Goal: Communication & Community: Answer question/provide support

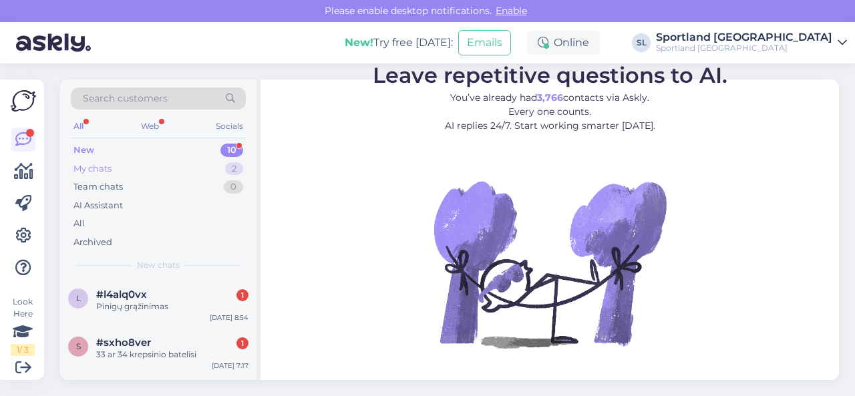
click at [164, 166] on div "My chats 2" at bounding box center [158, 169] width 175 height 19
click at [167, 349] on div "Ačiū, lauksiu patikslinimo." at bounding box center [172, 355] width 152 height 12
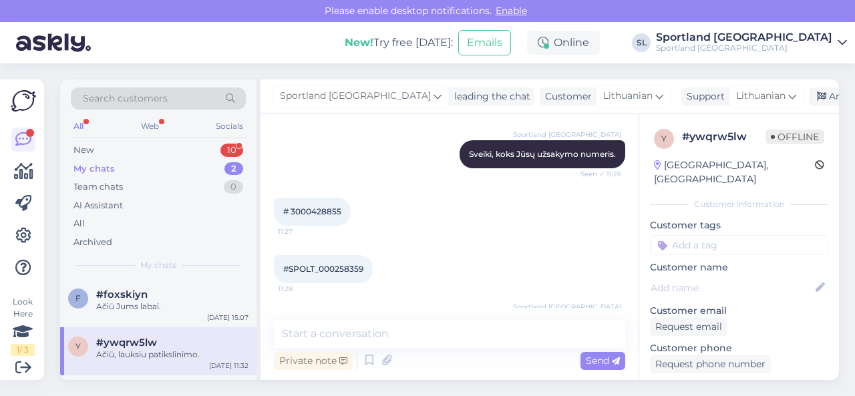
scroll to position [728, 0]
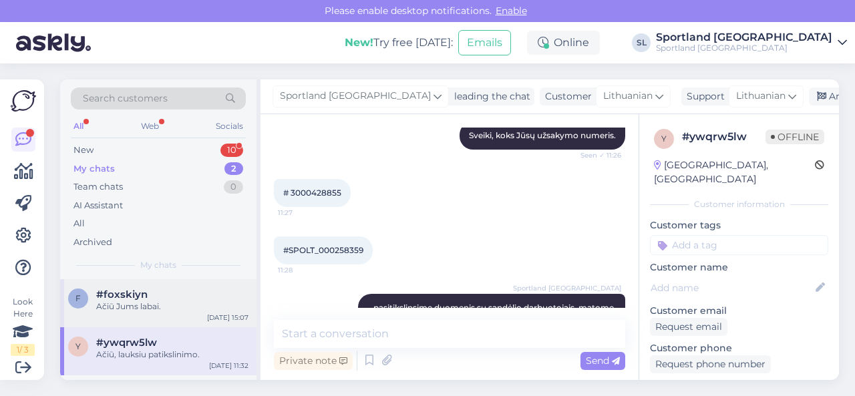
click at [146, 298] on span "#foxskiyn" at bounding box center [121, 295] width 51 height 12
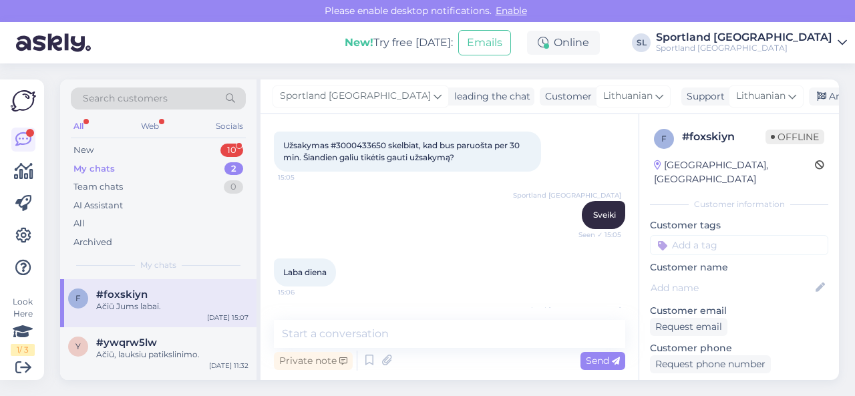
scroll to position [198, 0]
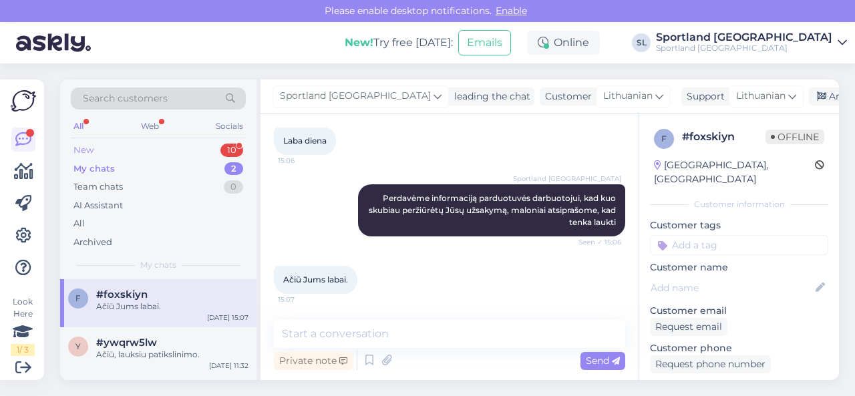
click at [168, 148] on div "New 10" at bounding box center [158, 150] width 175 height 19
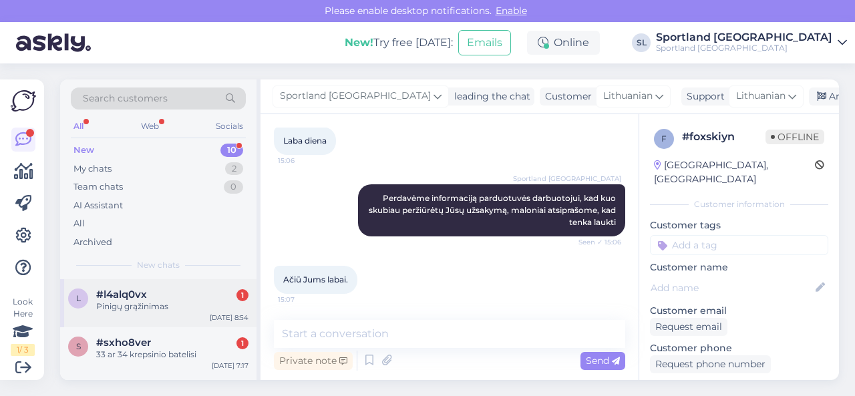
click at [174, 302] on div "Pinigų grąžinimas" at bounding box center [172, 307] width 152 height 12
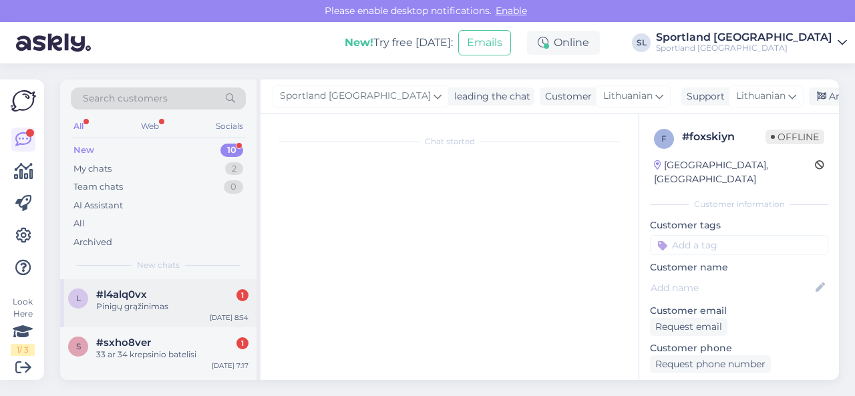
scroll to position [0, 0]
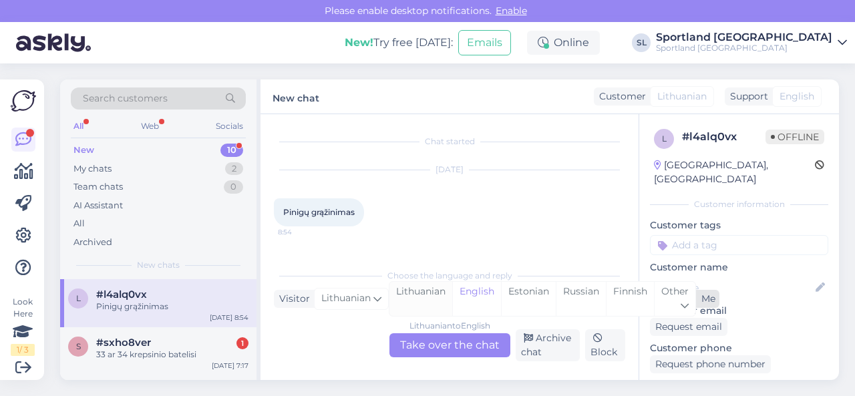
click at [423, 298] on div "Lithuanian" at bounding box center [421, 299] width 63 height 34
click at [432, 343] on div "Lithuanian to Lithuanian Take over the chat" at bounding box center [450, 345] width 121 height 24
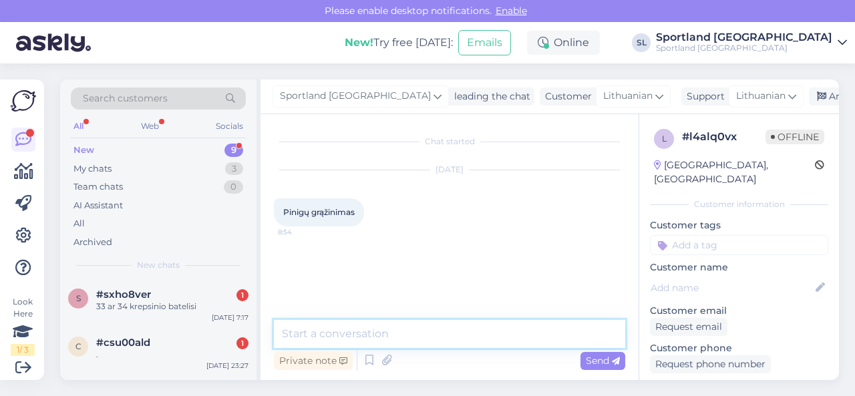
click at [434, 333] on textarea at bounding box center [449, 334] width 351 height 28
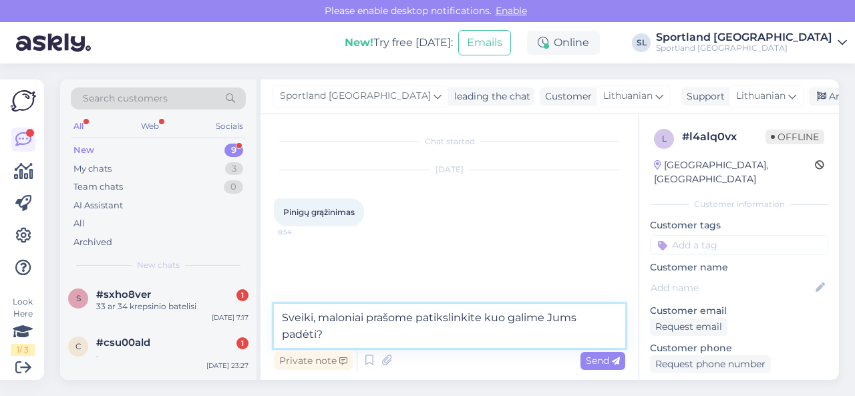
type textarea "Sveiki, maloniai prašome patikslinkite kuo galime Jums padėti?"
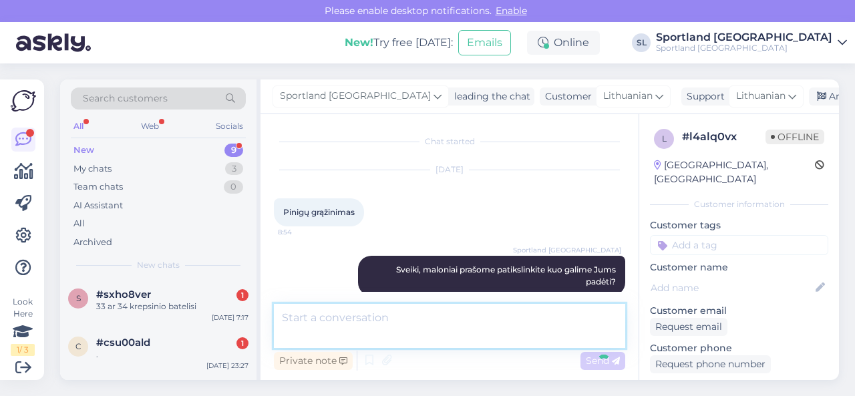
scroll to position [2, 0]
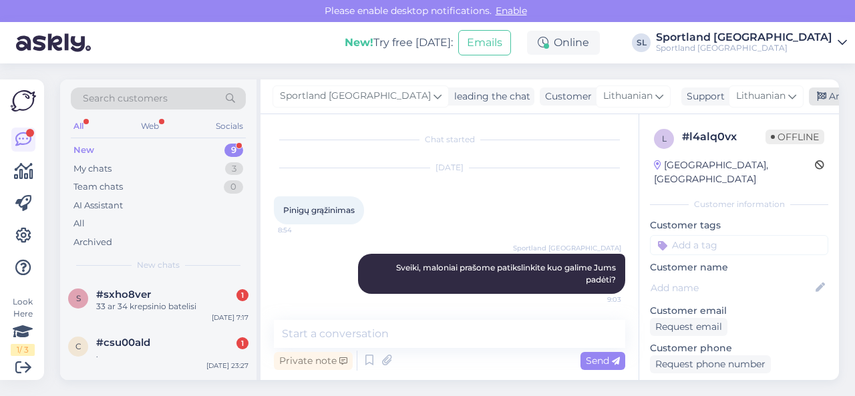
click at [809, 93] on div "Archive chat" at bounding box center [851, 97] width 84 height 18
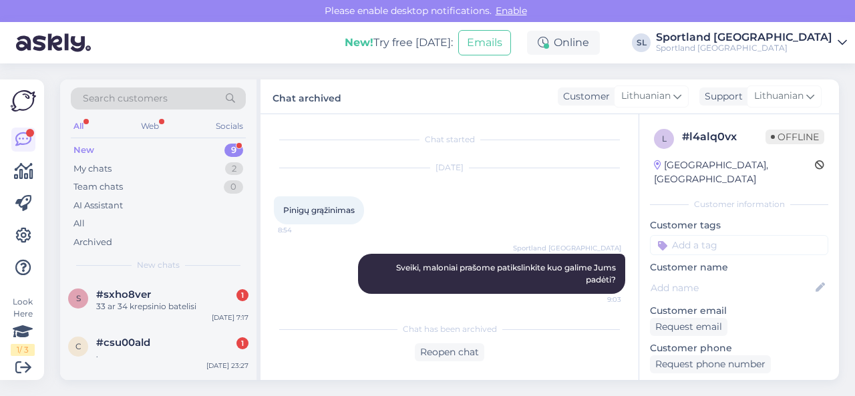
scroll to position [7, 0]
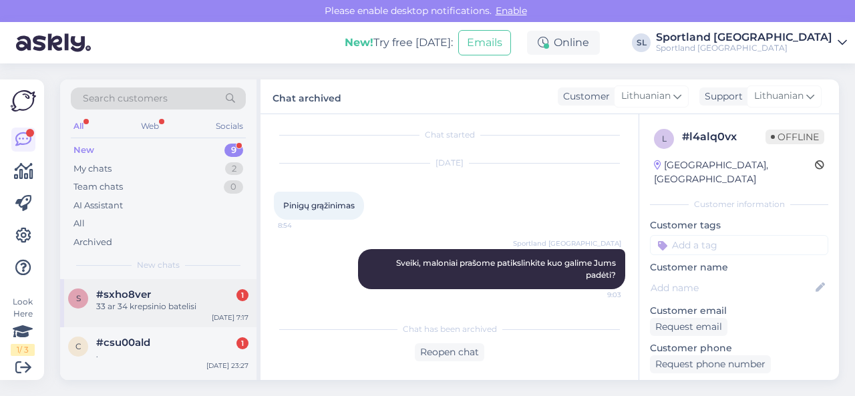
click at [161, 297] on div "#sxho8ver 1" at bounding box center [172, 295] width 152 height 12
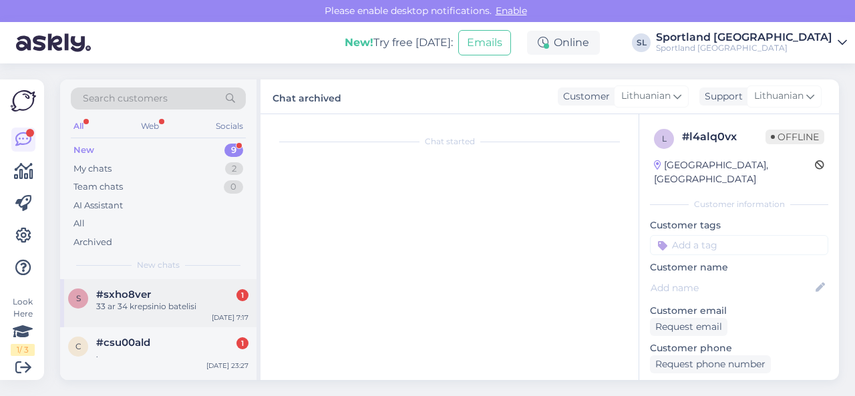
scroll to position [0, 0]
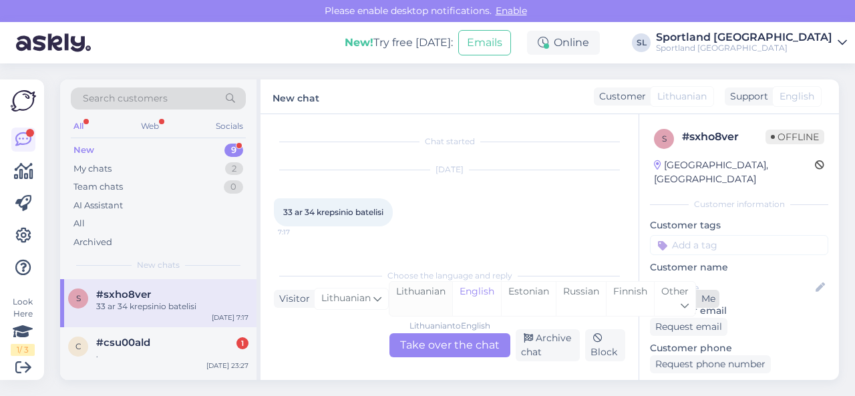
click at [428, 288] on div "Lithuanian" at bounding box center [421, 299] width 63 height 34
click at [426, 345] on div "Lithuanian to Lithuanian Take over the chat" at bounding box center [450, 345] width 121 height 24
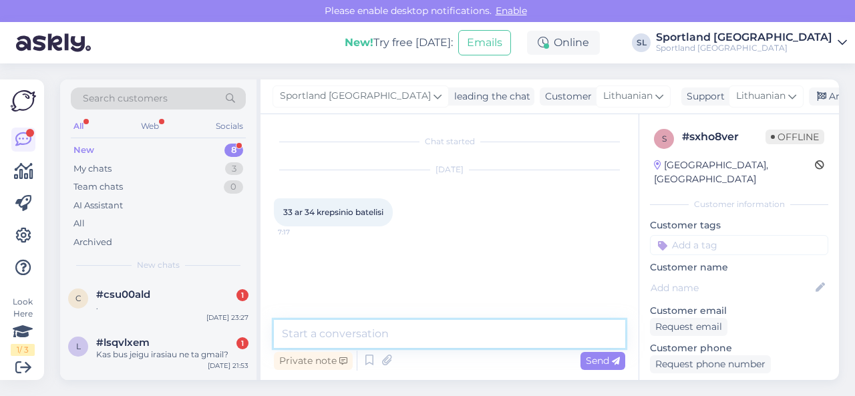
click at [389, 343] on textarea at bounding box center [449, 334] width 351 height 28
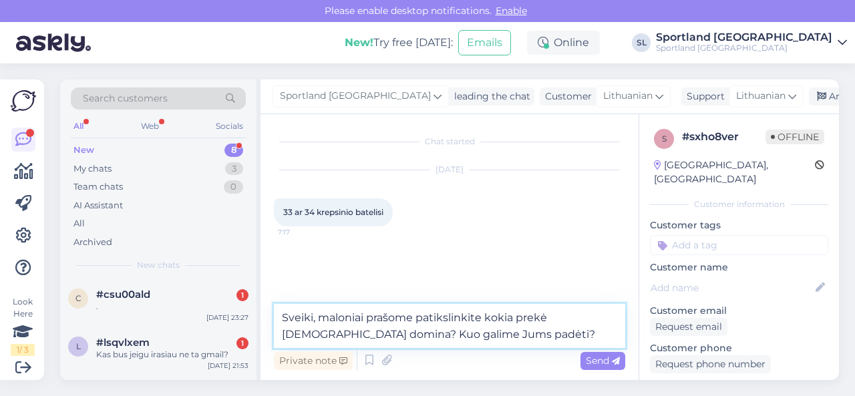
type textarea "Sveiki, maloniai prašome patikslinkite kokia prekė [DEMOGRAPHIC_DATA] domina? K…"
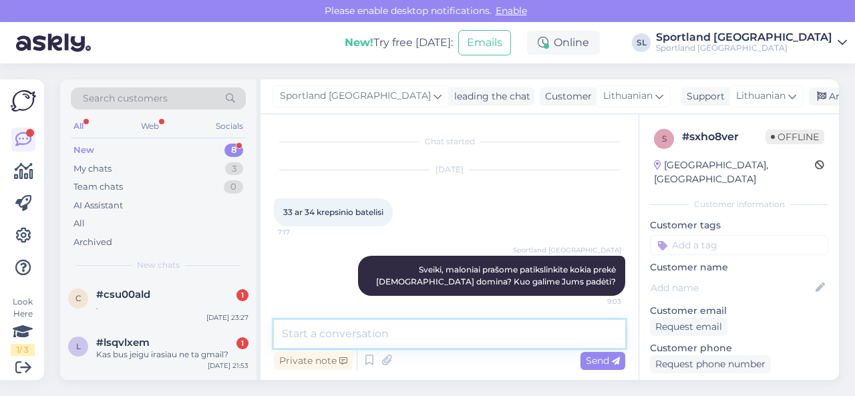
scroll to position [2, 0]
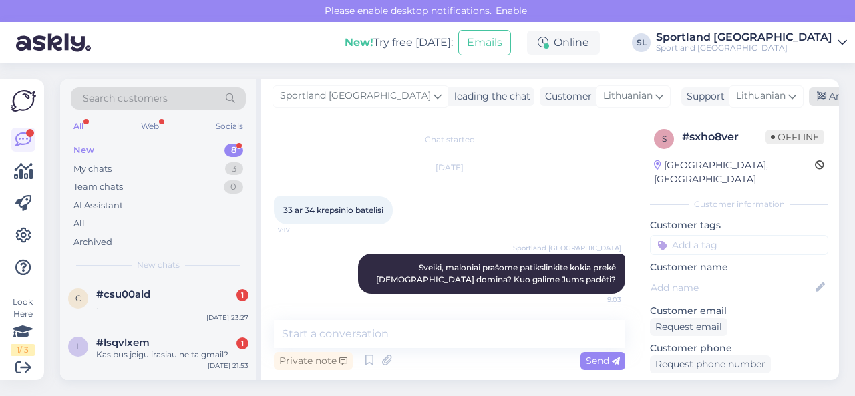
click at [809, 94] on div "Archive chat" at bounding box center [851, 97] width 84 height 18
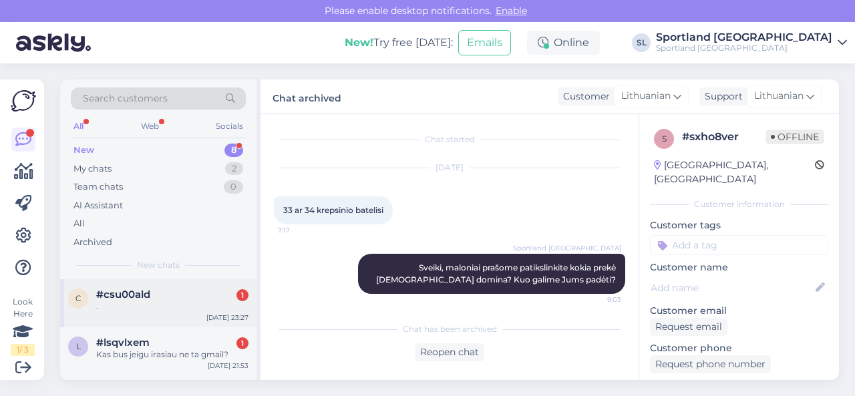
click at [168, 303] on div "." at bounding box center [172, 307] width 152 height 12
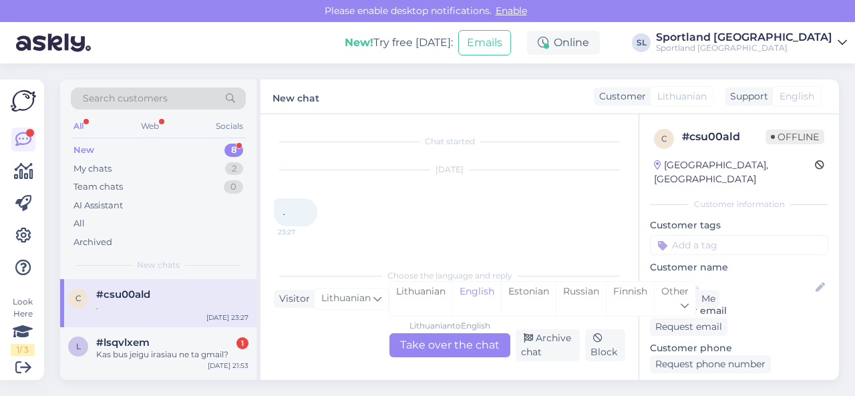
scroll to position [0, 0]
click at [422, 305] on div "Lithuanian" at bounding box center [421, 299] width 63 height 34
click at [425, 335] on div "Lithuanian to Lithuanian Take over the chat" at bounding box center [450, 345] width 121 height 24
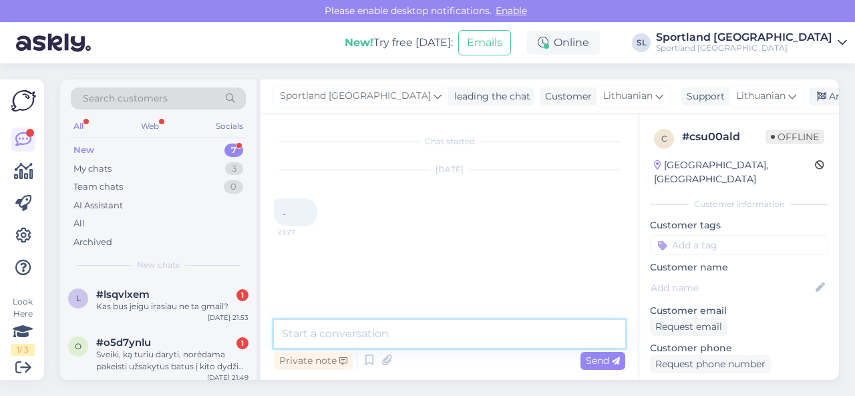
click at [415, 338] on textarea at bounding box center [449, 334] width 351 height 28
type textarea "Sveiki"
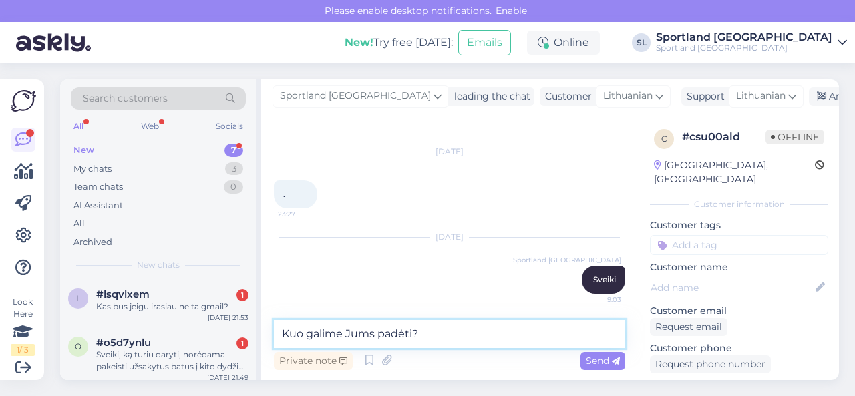
type textarea "Kuo galime Jums padėti?"
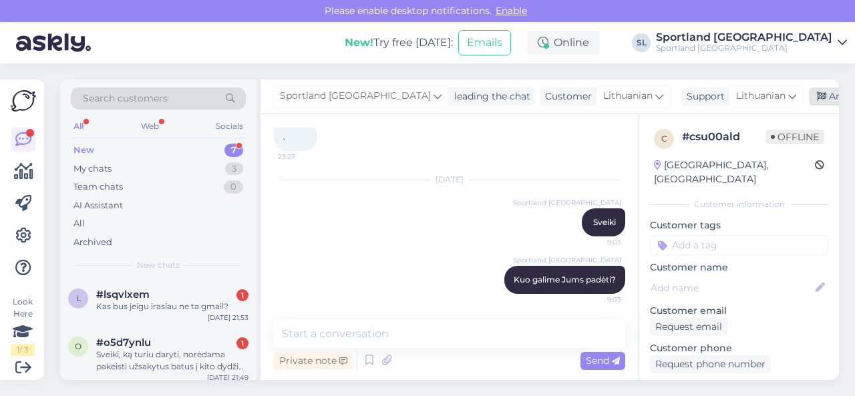
click at [809, 96] on div "Archive chat" at bounding box center [851, 97] width 84 height 18
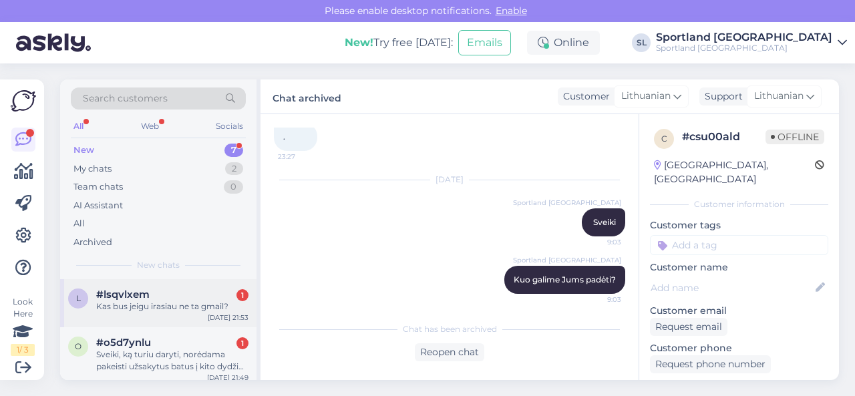
click at [175, 292] on div "#lsqvlxem 1" at bounding box center [172, 295] width 152 height 12
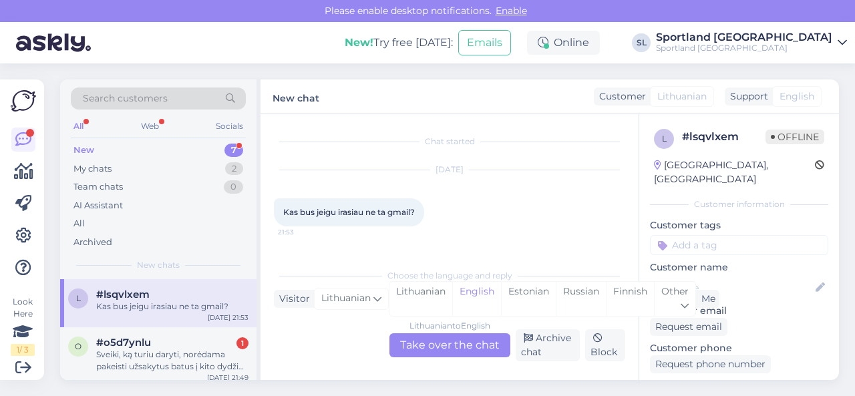
scroll to position [0, 0]
click at [436, 293] on div "Lithuanian" at bounding box center [421, 299] width 63 height 34
click at [442, 346] on div "Lithuanian to Lithuanian Take over the chat" at bounding box center [450, 345] width 121 height 24
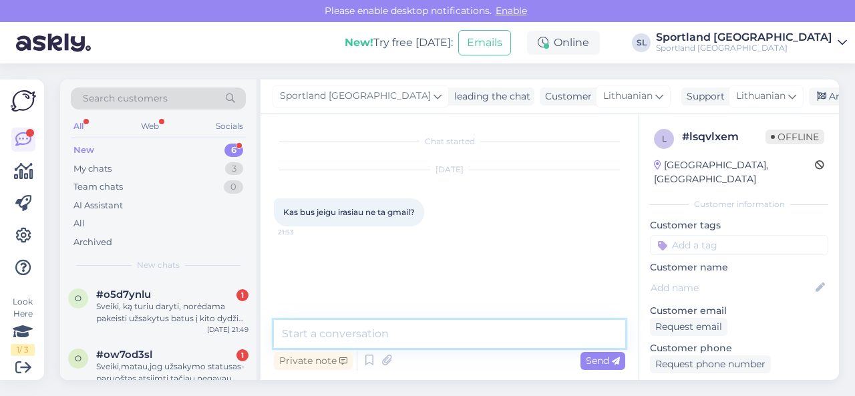
click at [450, 336] on textarea at bounding box center [449, 334] width 351 height 28
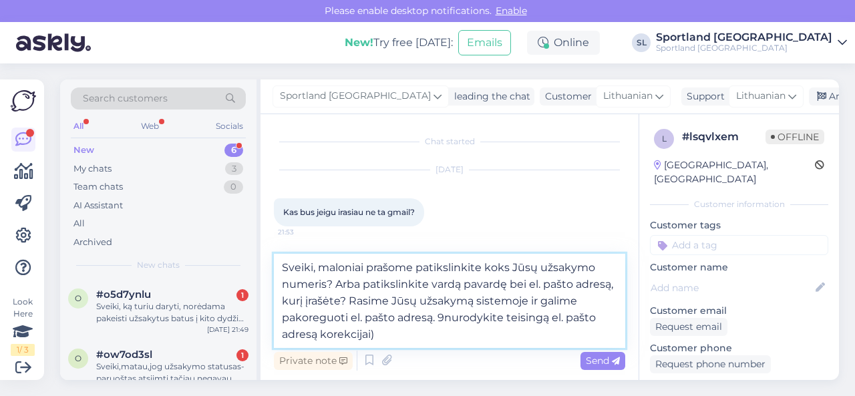
click at [442, 316] on textarea "Sveiki, maloniai prašome patikslinkite koks Jūsų užsakymo numeris? Arba patiksl…" at bounding box center [449, 301] width 351 height 94
click at [541, 338] on textarea "Sveiki, maloniai prašome patikslinkite koks Jūsų užsakymo numeris? Arba patiksl…" at bounding box center [449, 301] width 351 height 94
type textarea "Sveiki, maloniai prašome patikslinkite koks Jūsų užsakymo numeris? Arba patiksl…"
click at [600, 357] on span "Send" at bounding box center [603, 361] width 34 height 12
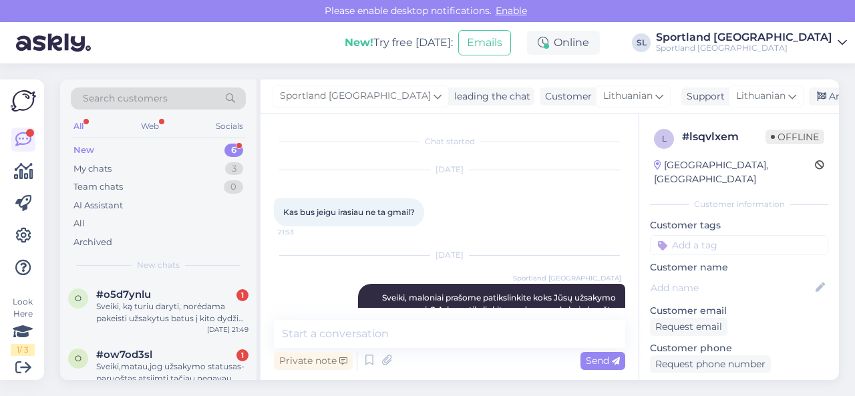
scroll to position [66, 0]
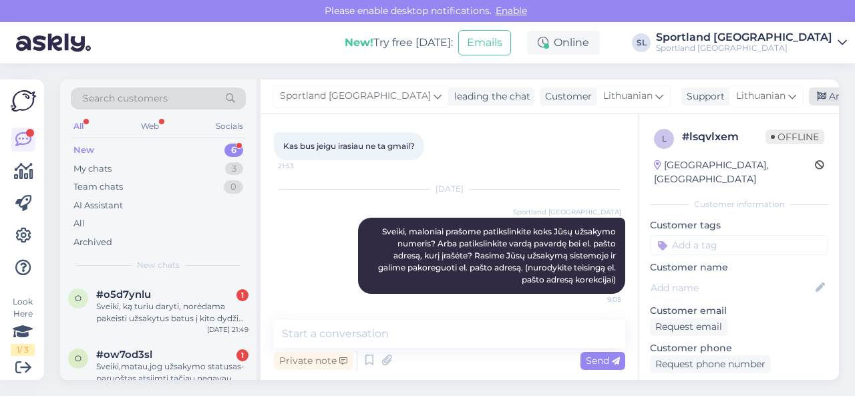
click at [809, 97] on div "Archive chat" at bounding box center [851, 97] width 84 height 18
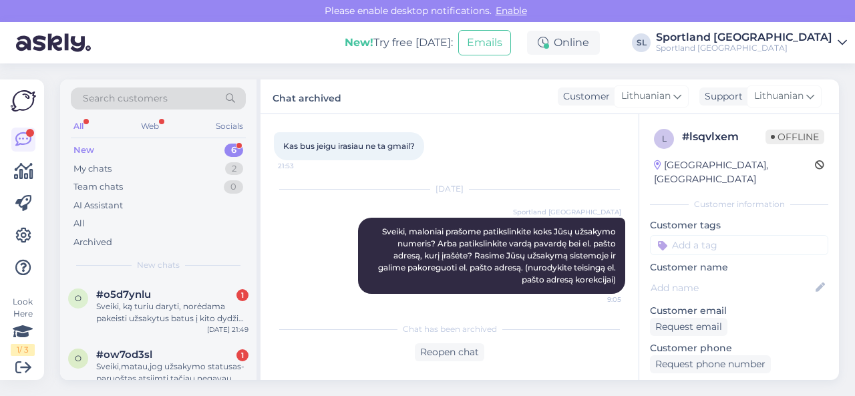
scroll to position [71, 0]
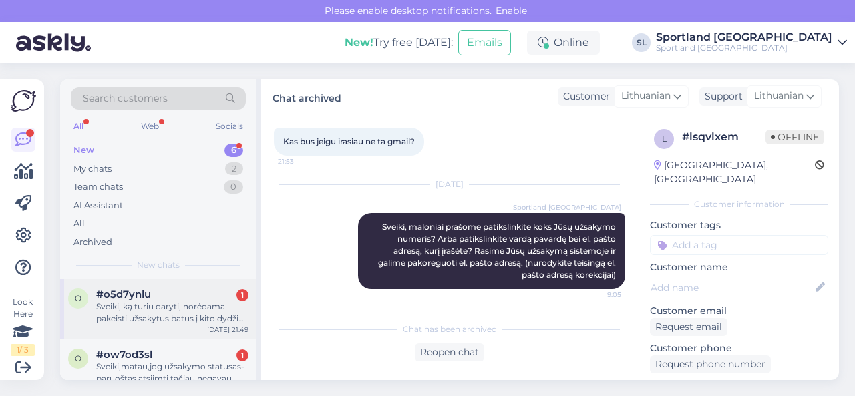
click at [208, 303] on div "Sveiki, ką turiu daryti, norėdama pakeisti užsakytus batus į kito dydžio tuos p…" at bounding box center [172, 313] width 152 height 24
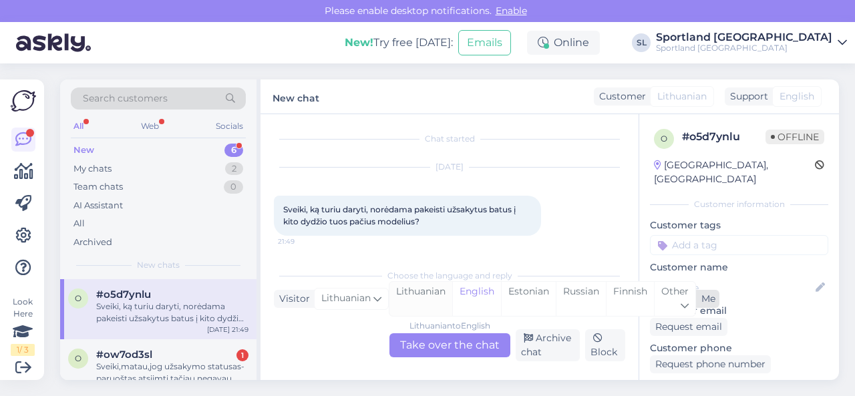
click at [428, 290] on div "Lithuanian" at bounding box center [421, 299] width 63 height 34
click at [439, 343] on div "Lithuanian to Lithuanian Take over the chat" at bounding box center [450, 345] width 121 height 24
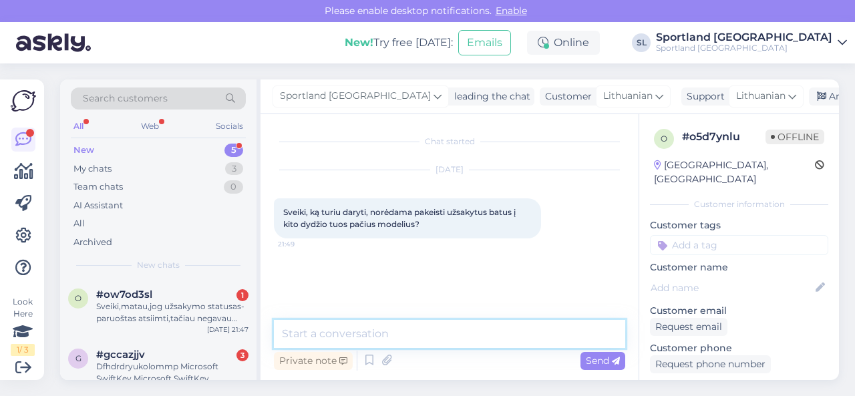
click at [430, 335] on textarea at bounding box center [449, 334] width 351 height 28
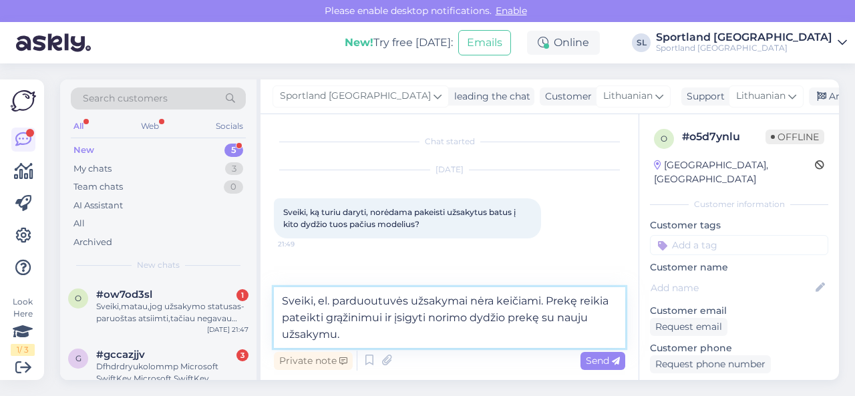
type textarea "Sveiki, el. parduoutuvės užsakymai nėra keičiami. Prekę reikia pateikti grąžini…"
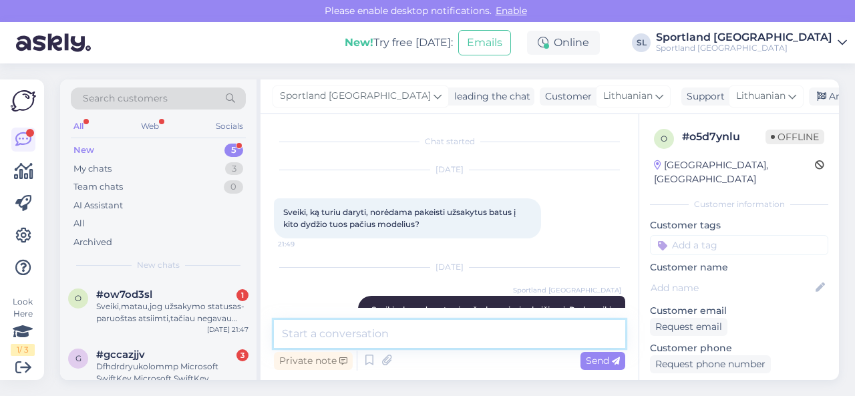
scroll to position [54, 0]
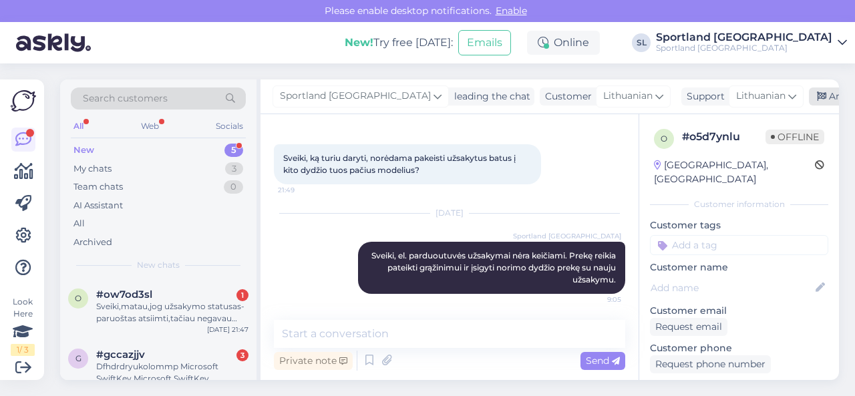
click at [809, 94] on div "Archive chat" at bounding box center [851, 97] width 84 height 18
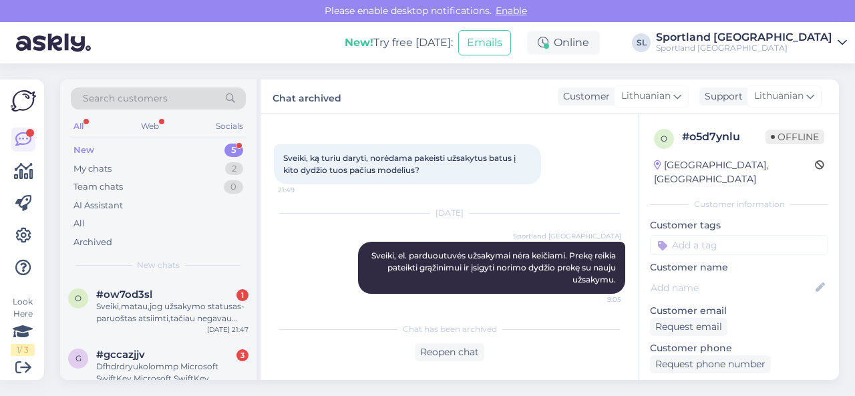
scroll to position [59, 0]
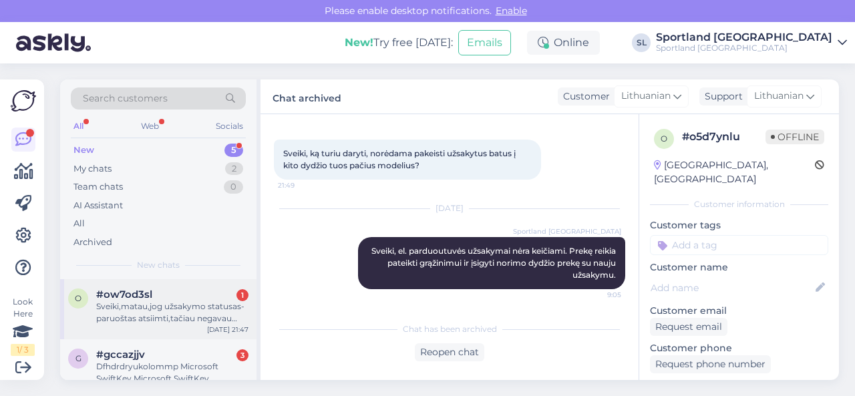
click at [191, 294] on div "#ow7od3sl 1" at bounding box center [172, 295] width 152 height 12
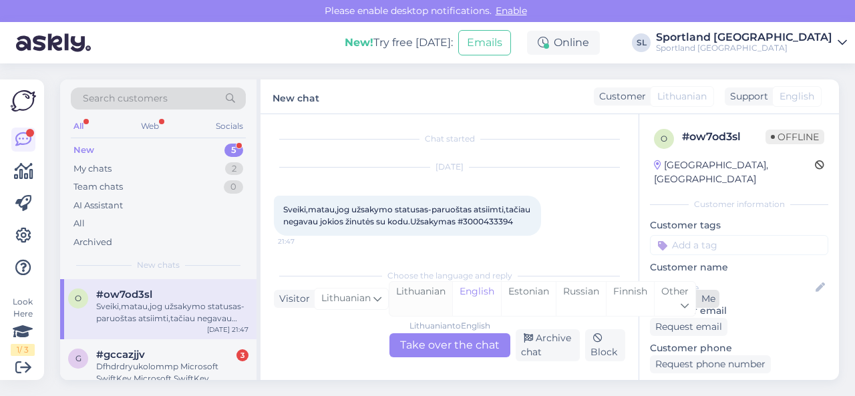
click at [428, 303] on div "Lithuanian" at bounding box center [421, 299] width 63 height 34
click at [432, 337] on div "Lithuanian to Lithuanian Take over the chat" at bounding box center [450, 345] width 121 height 24
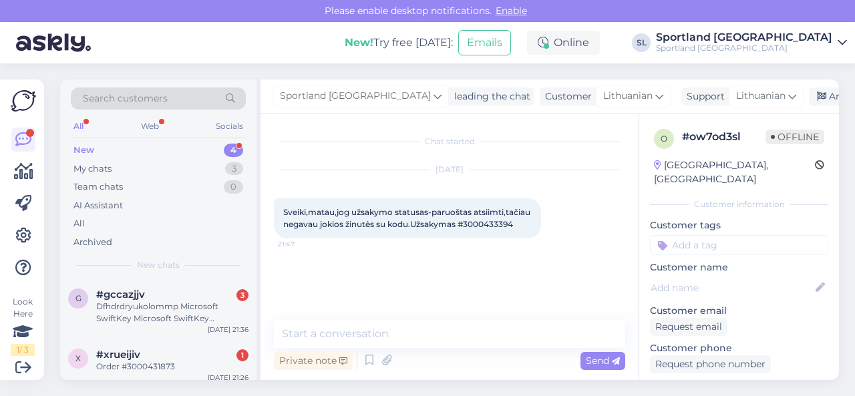
click at [493, 227] on span "Sveiki,matau,jog užsakymo statusas-paruoštas atsiimti,tačiau negavau jokios žin…" at bounding box center [407, 218] width 249 height 22
copy div "3000433394 21:47"
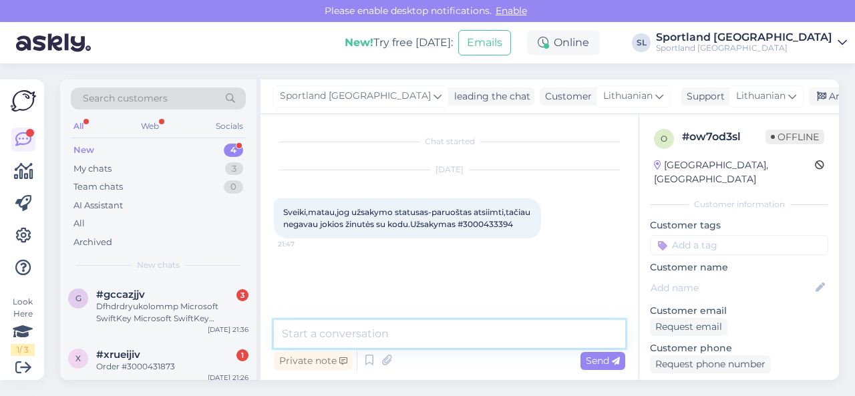
click at [366, 333] on textarea at bounding box center [449, 334] width 351 height 28
type textarea "Sveiki"
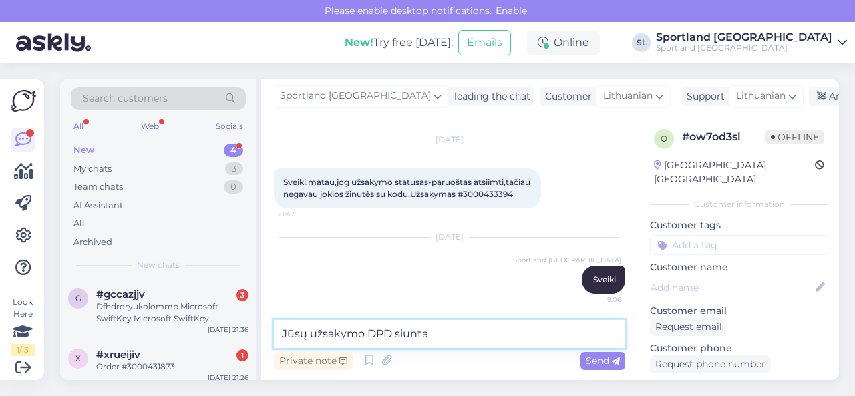
paste textarea "05805112082578"
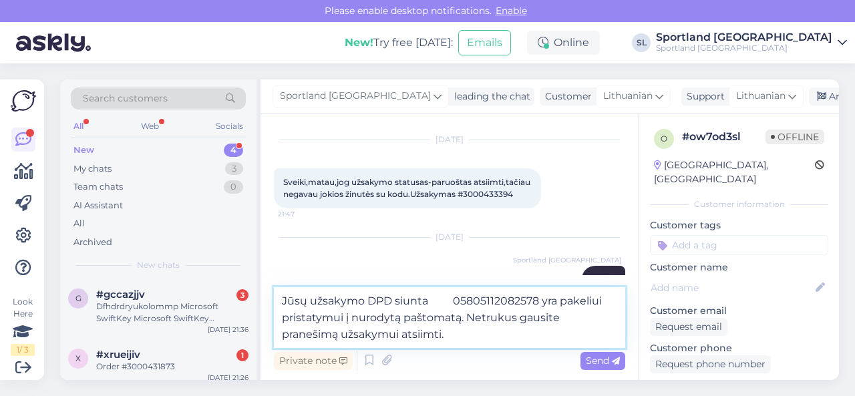
click at [438, 300] on textarea "Jūsų užsakymo DPD siunta 05805112082578 yra pakeliui pristatymui į nurodytą paš…" at bounding box center [449, 317] width 351 height 61
click at [508, 317] on textarea "Jūsų užsakymo DPD siunta 05805112082578 yra pakeliui pristatymui į nurodytą paš…" at bounding box center [449, 317] width 351 height 61
click at [321, 335] on textarea "Jūsų užsakymo DPD siunta 05805112082578 yra pakeliui pristatymui į nurodytą paš…" at bounding box center [449, 317] width 351 height 61
click at [486, 335] on textarea "Jūsų užsakymo DPD siunta 05805112082578 yra pakeliui pristatymui į nurodytą paš…" at bounding box center [449, 317] width 351 height 61
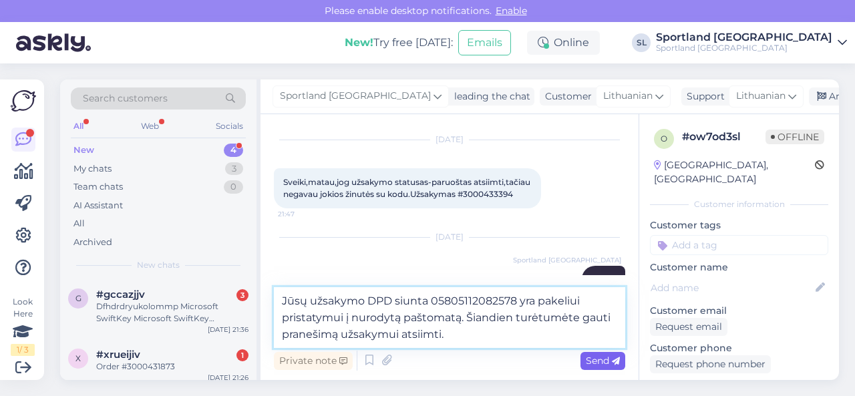
type textarea "Jūsų užsakymo DPD siunta 05805112082578 yra pakeliui pristatymui į nurodytą paš…"
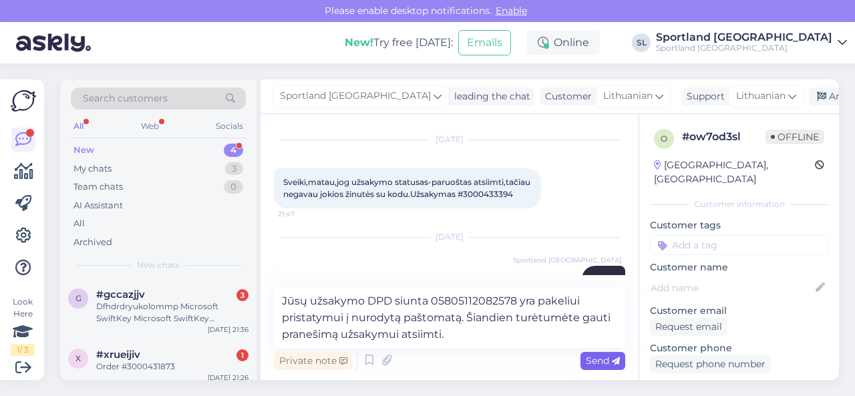
click at [607, 361] on span "Send" at bounding box center [603, 361] width 34 height 12
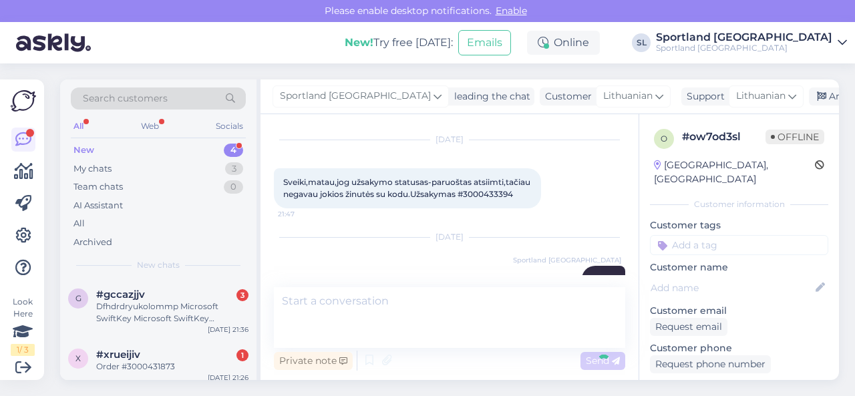
scroll to position [112, 0]
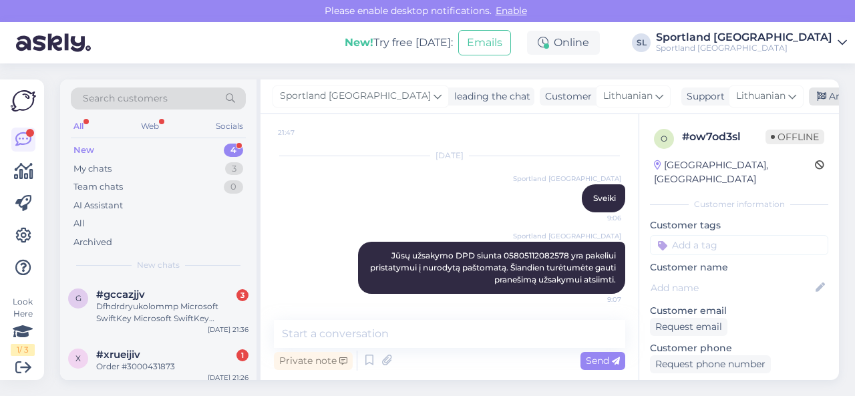
click at [809, 94] on div "Archive chat" at bounding box center [851, 97] width 84 height 18
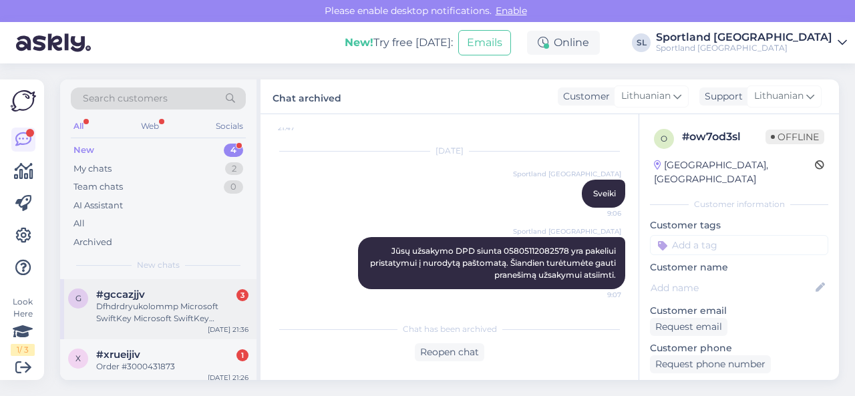
click at [155, 307] on div "Dfhdrdryukolommp Microsoft SwiftKey Microsoft SwiftKey Microsoft SwiftKey Micro…" at bounding box center [172, 313] width 152 height 24
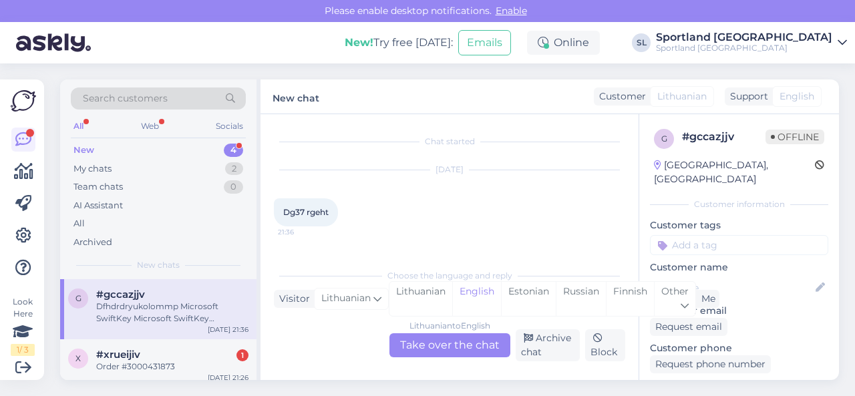
scroll to position [130, 0]
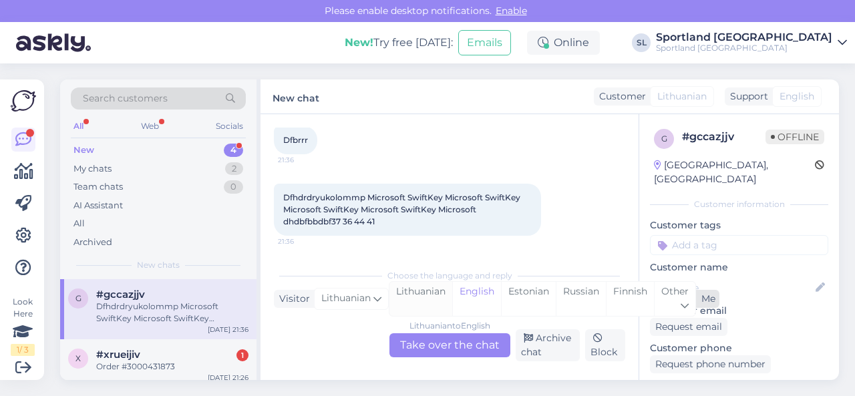
click at [430, 295] on div "Lithuanian" at bounding box center [421, 299] width 63 height 34
click at [432, 339] on div "Lithuanian to Lithuanian Take over the chat" at bounding box center [450, 345] width 121 height 24
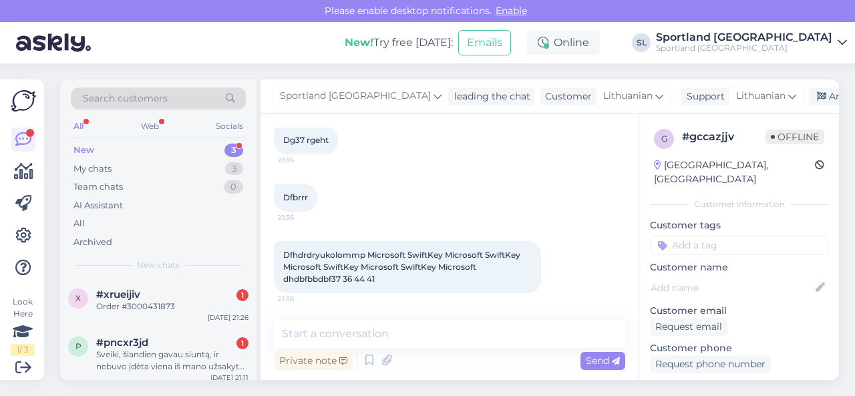
scroll to position [71, 0]
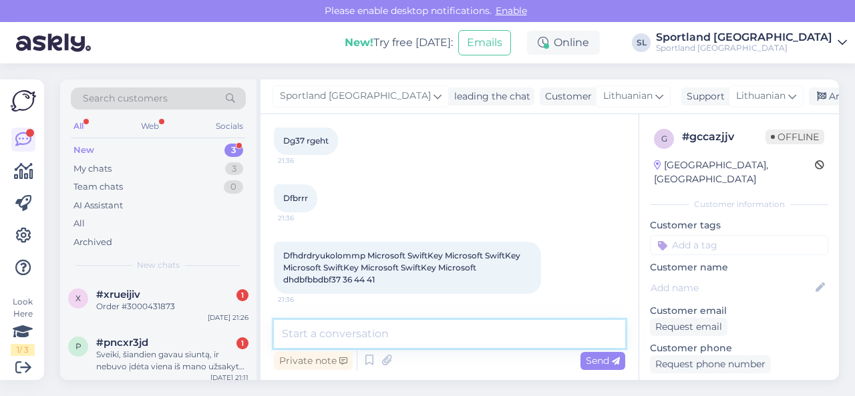
click at [417, 337] on textarea at bounding box center [449, 334] width 351 height 28
type textarea "Sveiki"
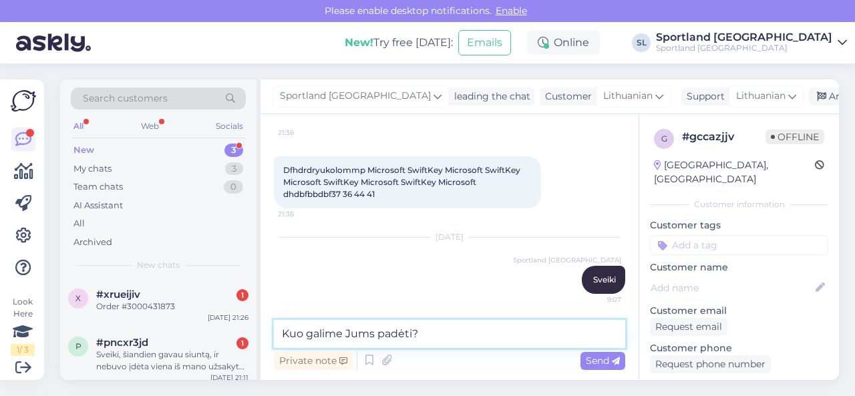
type textarea "Kuo galime Jums padėti?"
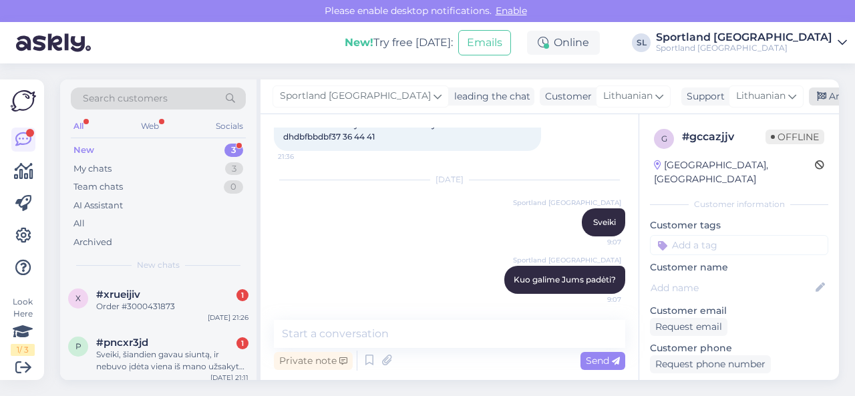
click at [809, 96] on div "Archive chat" at bounding box center [851, 97] width 84 height 18
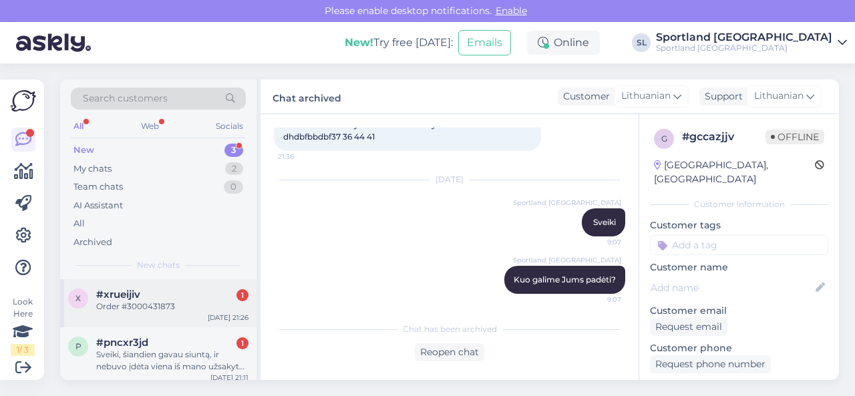
click at [170, 305] on div "Order #3000431873" at bounding box center [172, 307] width 152 height 12
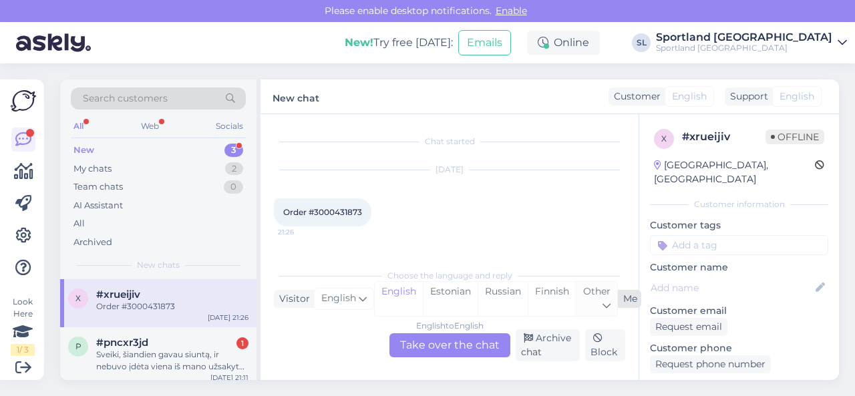
click at [584, 298] on div "Other" at bounding box center [596, 299] width 41 height 34
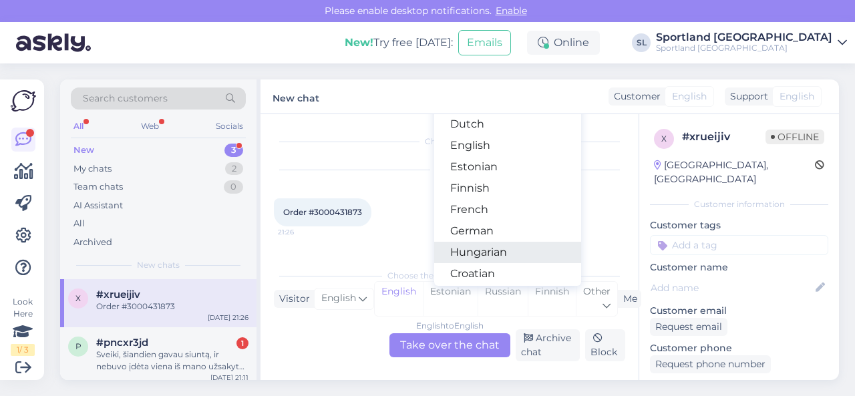
scroll to position [267, 0]
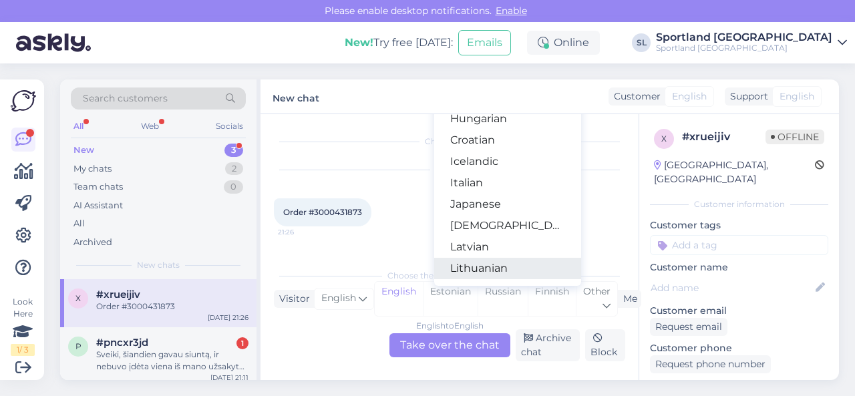
click at [494, 266] on link "Lithuanian" at bounding box center [507, 268] width 147 height 21
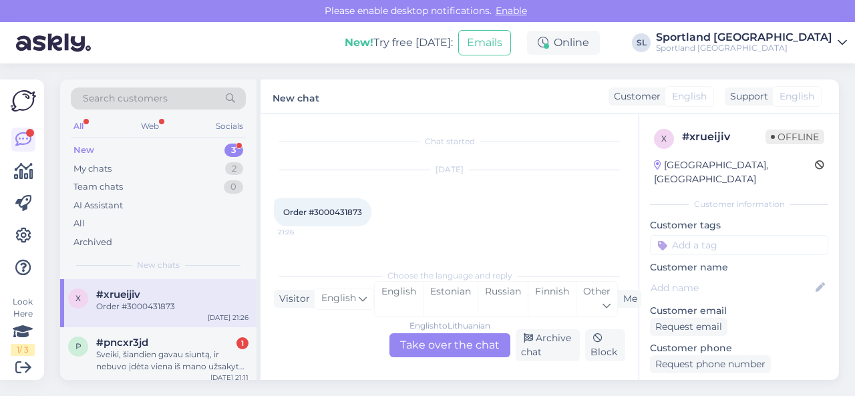
click at [445, 348] on div "English to Lithuanian Take over the chat" at bounding box center [450, 345] width 121 height 24
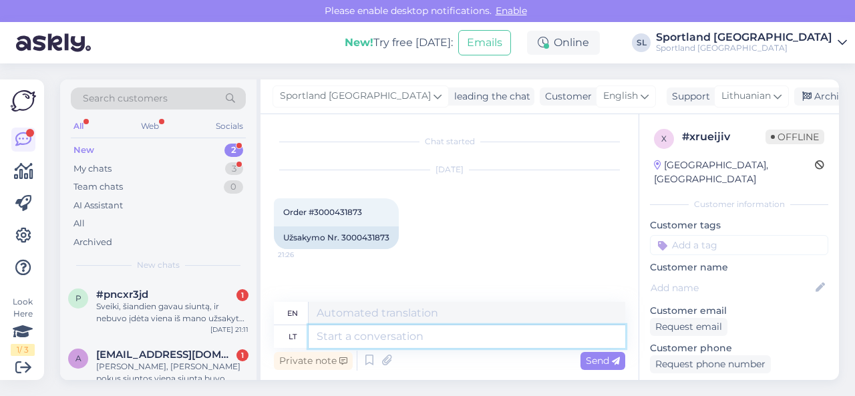
click at [385, 337] on textarea at bounding box center [467, 336] width 317 height 23
type textarea "Sveiki,"
type textarea "Hello,"
type textarea "[PERSON_NAME], kuo g"
type textarea "Hello, how are you?"
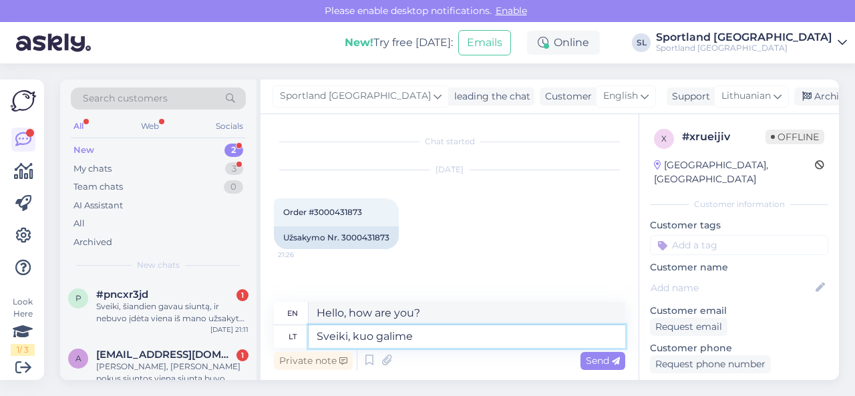
type textarea "Sveiki, kuo galime J"
type textarea "Hello, what can we do?"
type textarea "Sveiki, kuo galime Jums p"
type textarea "Hello, what can we do for you?"
type textarea "Sveiki, kuo galime Jums padėti?"
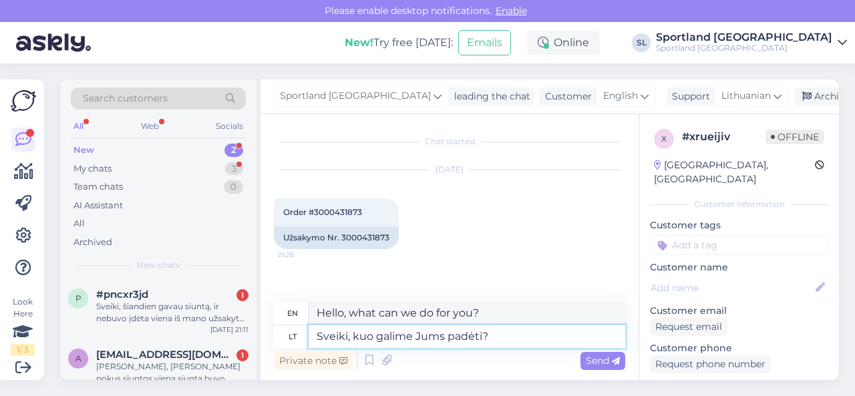
type textarea "Hello, how can we help you?"
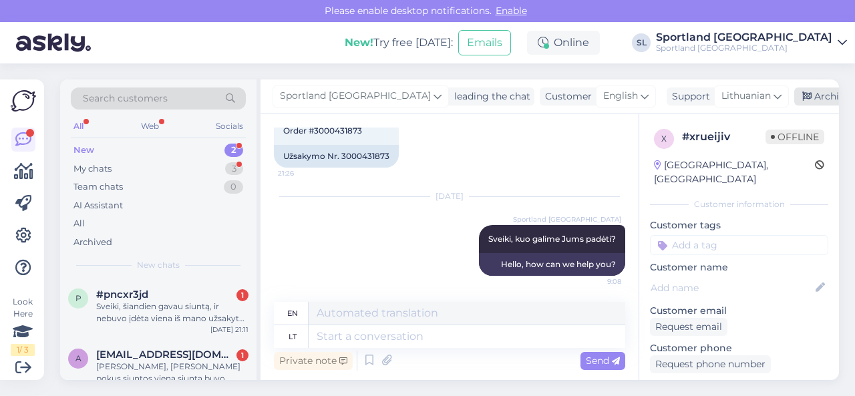
click at [794, 98] on div "Archive chat" at bounding box center [836, 97] width 84 height 18
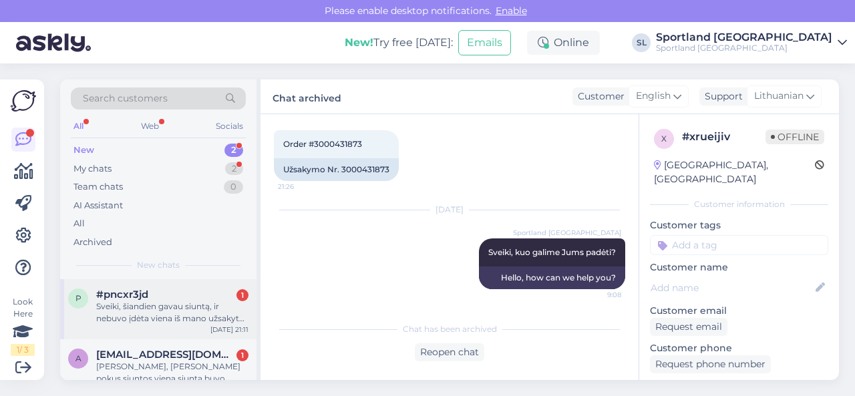
click at [172, 299] on div "#pncxr3jd 1" at bounding box center [172, 295] width 152 height 12
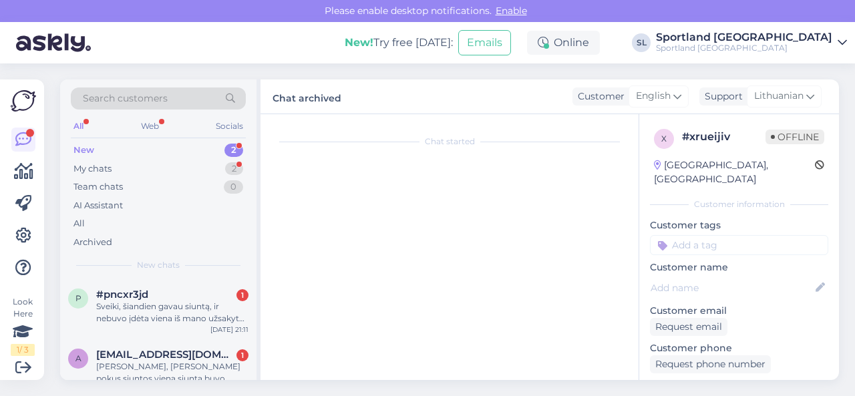
scroll to position [3, 0]
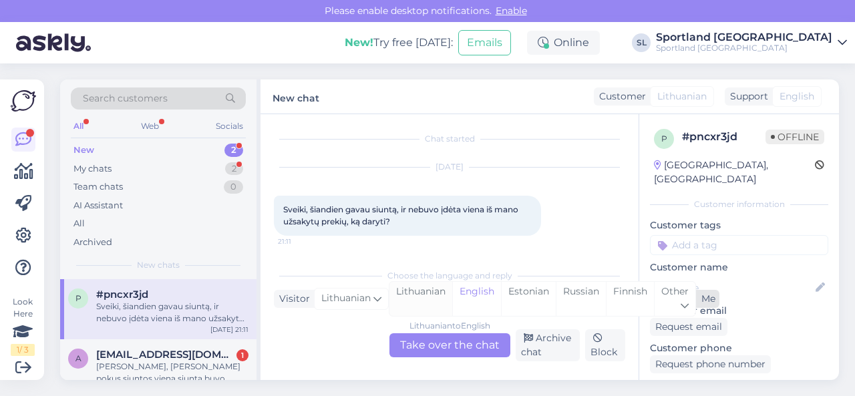
click at [421, 296] on div "Lithuanian" at bounding box center [421, 299] width 63 height 34
click at [431, 345] on div "Lithuanian to Lithuanian Take over the chat" at bounding box center [450, 345] width 121 height 24
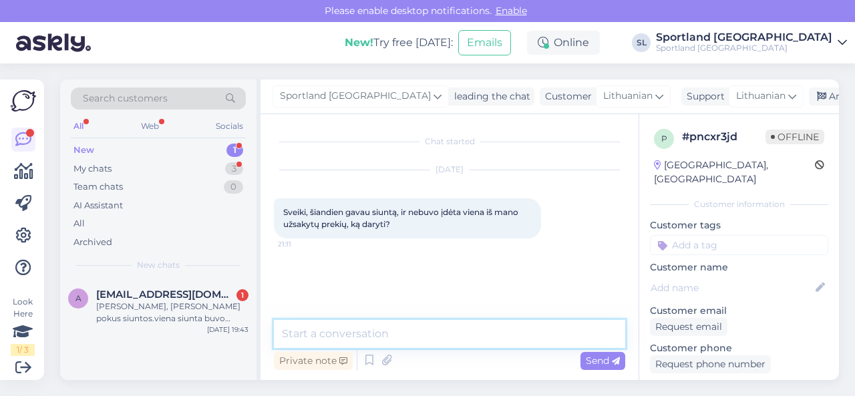
click at [440, 335] on textarea at bounding box center [449, 334] width 351 height 28
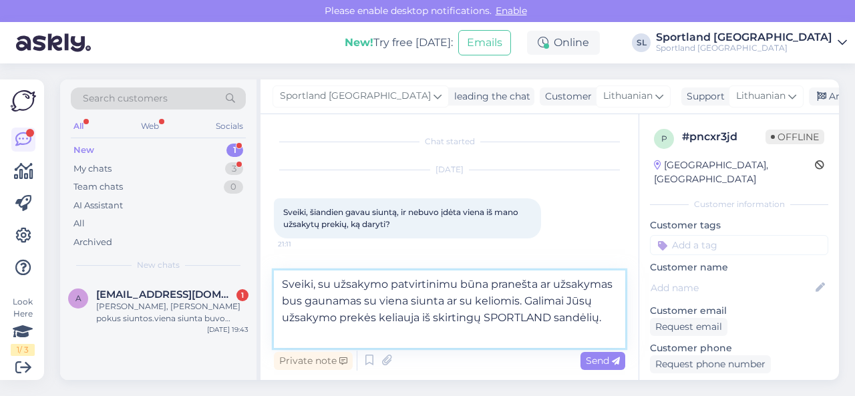
type textarea "Sveiki, su užsakymo patvirtinimu būna pranešta ar užsakymas bus gaunamas su vie…"
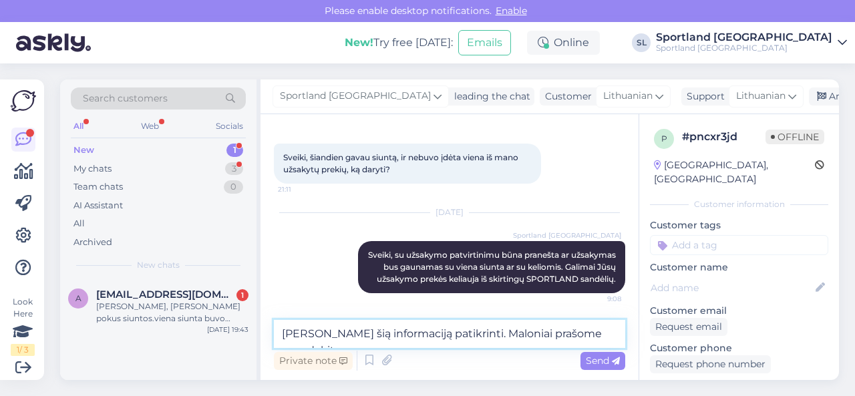
scroll to position [82, 0]
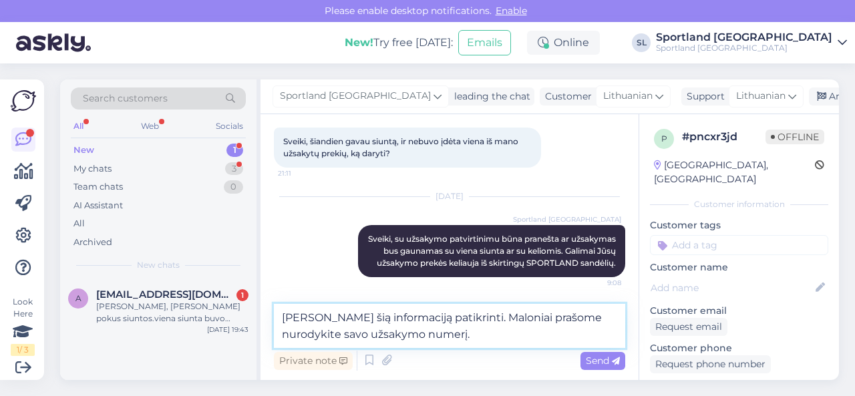
type textarea "[PERSON_NAME] šią informaciją patikrinti. Maloniai prašome nurodykite savo užsa…"
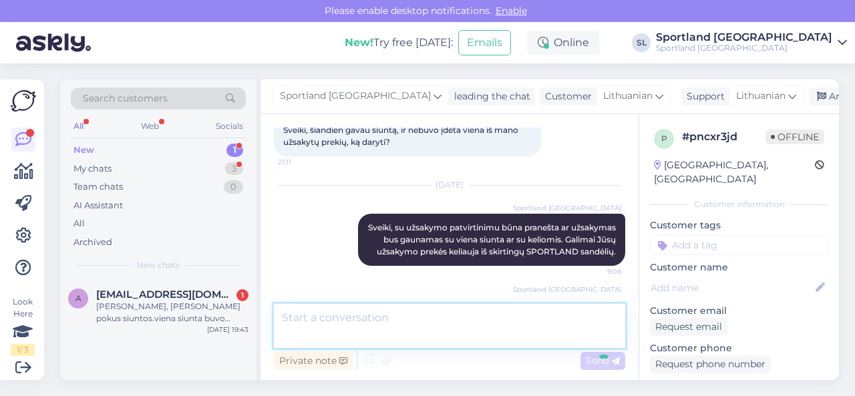
scroll to position [136, 0]
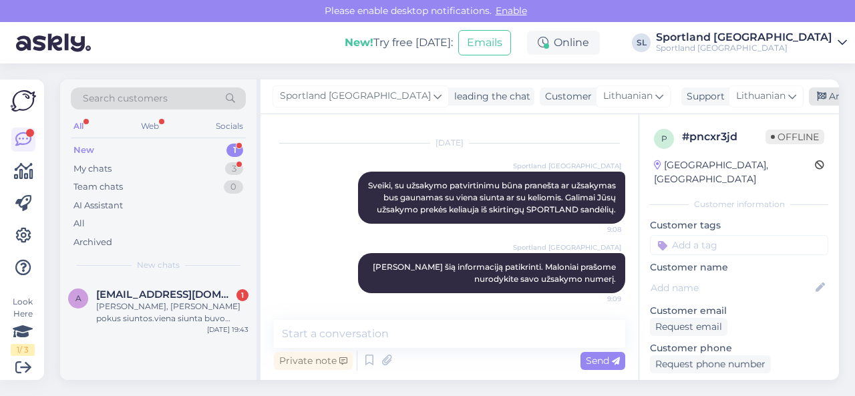
click at [809, 97] on div "Archive chat" at bounding box center [851, 97] width 84 height 18
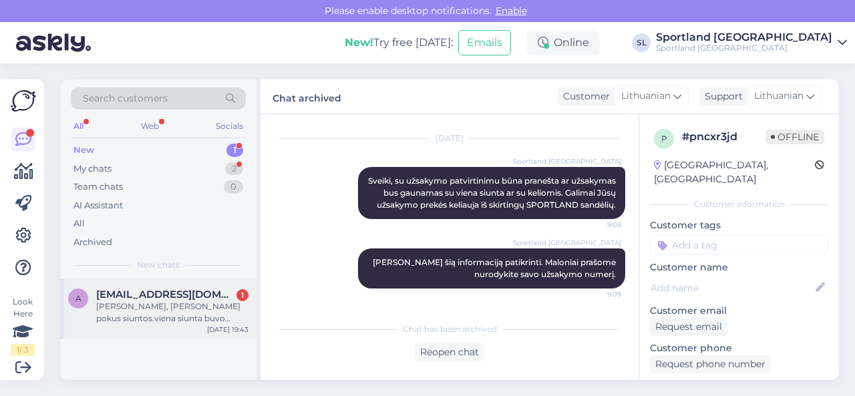
click at [183, 305] on div "[PERSON_NAME], [PERSON_NAME] pokus siuntos.viena siunta buvo pazeista pastomate…" at bounding box center [172, 313] width 152 height 24
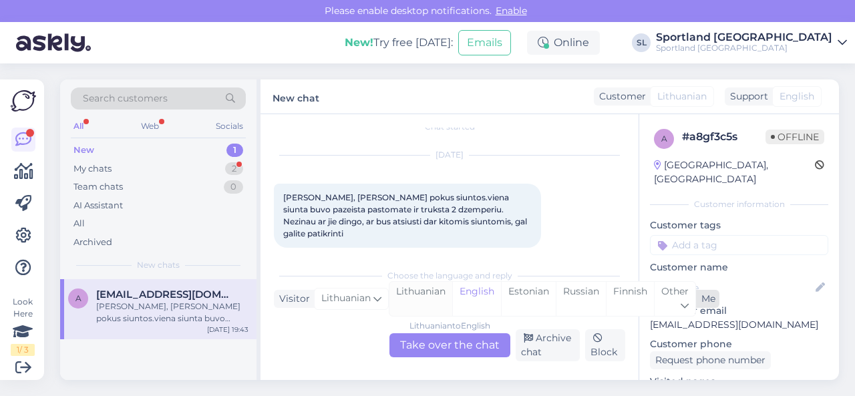
click at [413, 293] on div "Lithuanian" at bounding box center [421, 299] width 63 height 34
click at [430, 341] on div "Lithuanian to Lithuanian Take over the chat" at bounding box center [450, 345] width 121 height 24
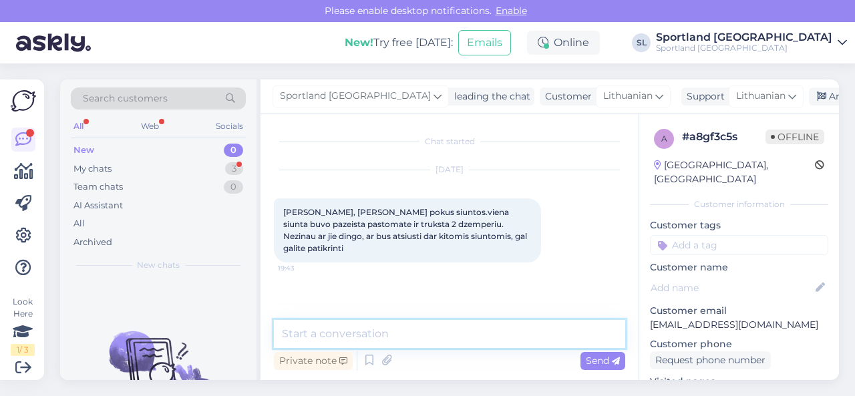
click at [430, 331] on textarea at bounding box center [449, 334] width 351 height 28
click at [412, 339] on textarea at bounding box center [449, 334] width 351 height 28
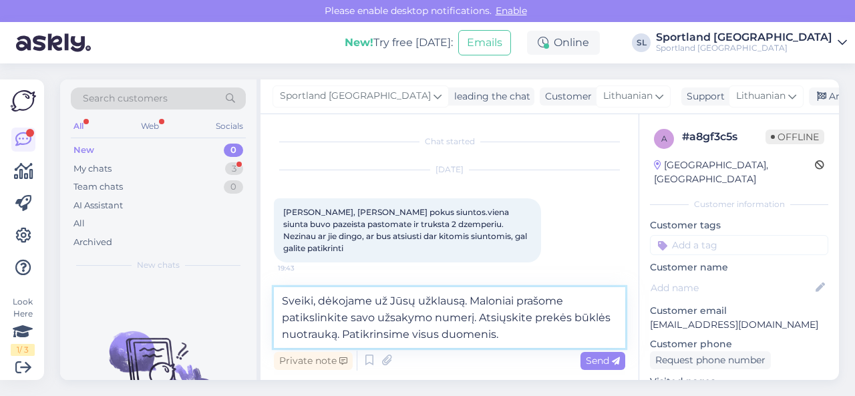
type textarea "Sveiki, dėkojame už Jūsų užklausą. Maloniai prašome patikslinkite savo užsakymo…"
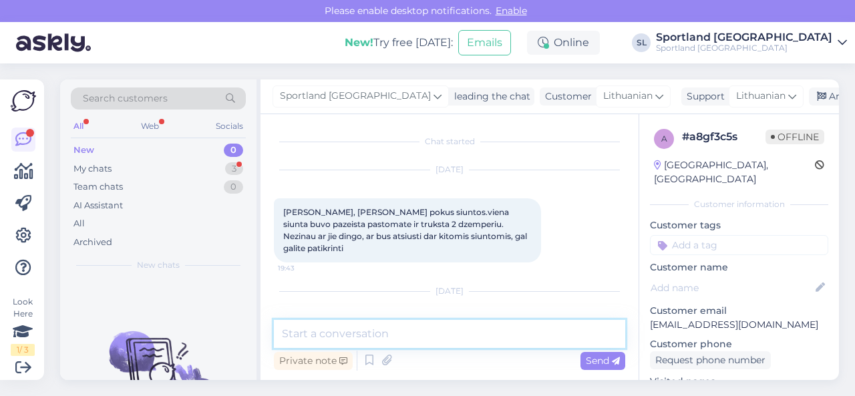
scroll to position [66, 0]
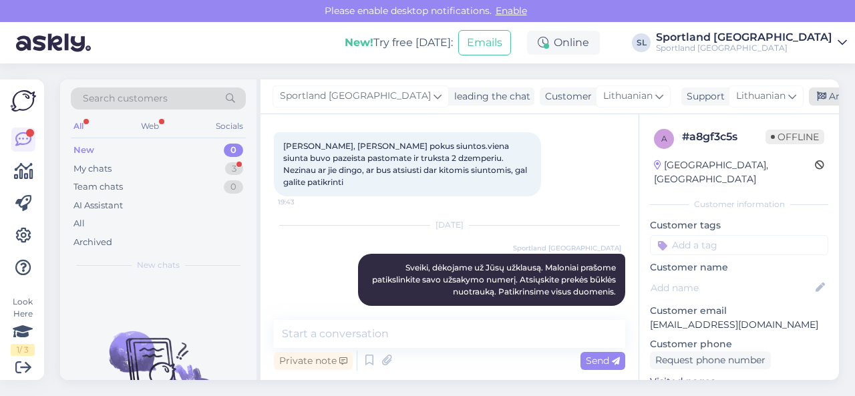
click at [809, 102] on div "Archive chat" at bounding box center [851, 97] width 84 height 18
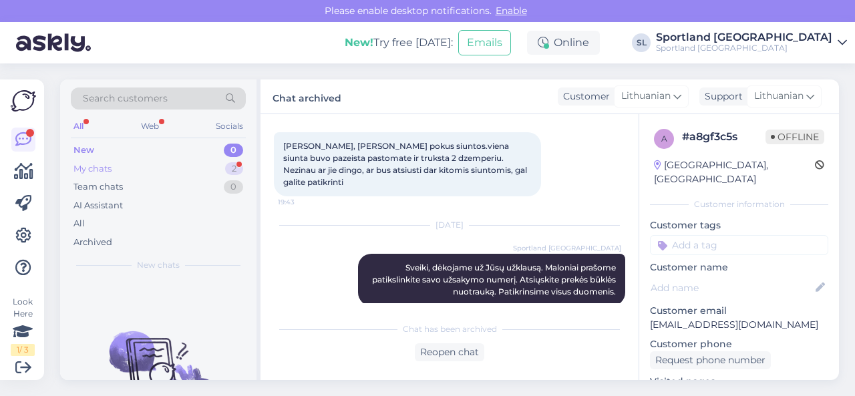
click at [176, 172] on div "My chats 2" at bounding box center [158, 169] width 175 height 19
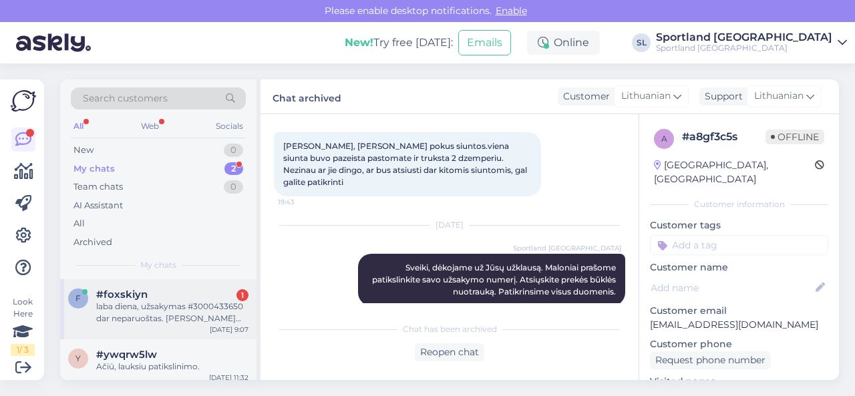
click at [156, 315] on div "laba diena, užsakymas #3000433650 dar neparuoštas. [PERSON_NAME] gaunasi kitaip…" at bounding box center [172, 313] width 152 height 24
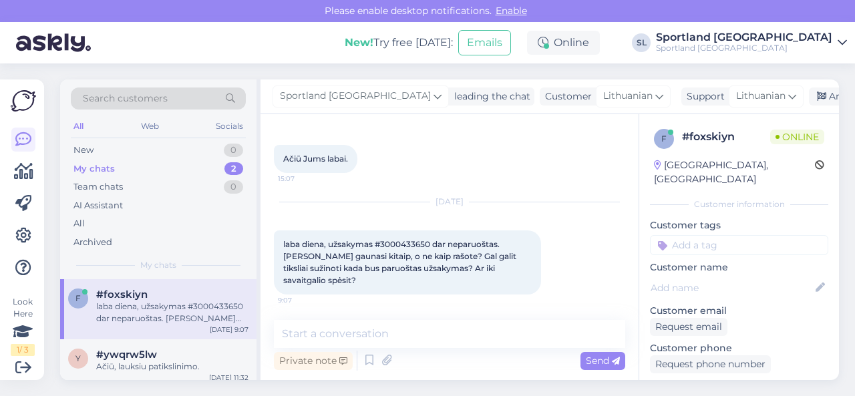
scroll to position [320, 0]
click at [406, 239] on span "laba diena, užsakymas #3000433650 dar neparuoštas. [PERSON_NAME] gaunasi kitaip…" at bounding box center [400, 262] width 235 height 46
copy span "3000433650"
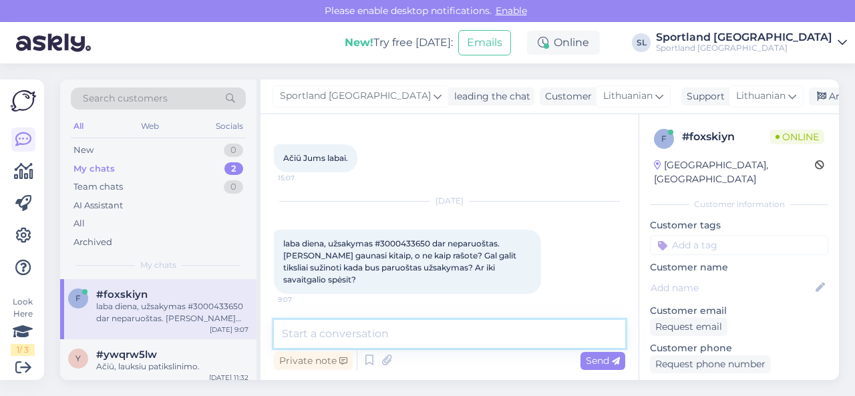
click at [368, 329] on textarea at bounding box center [449, 334] width 351 height 28
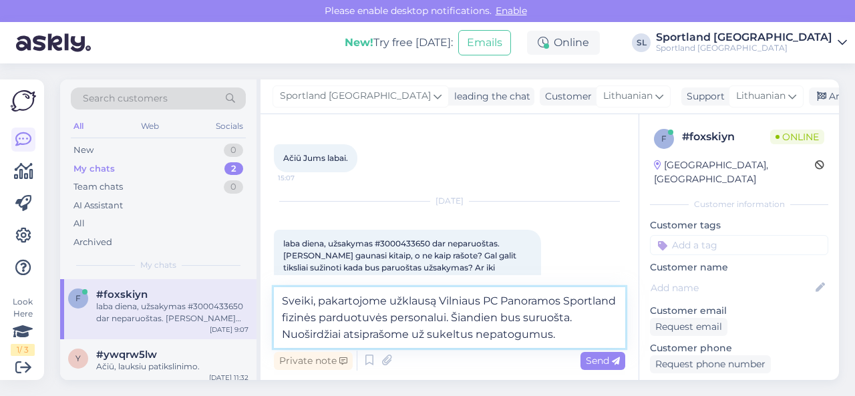
type textarea "Sveiki, pakartojome užklausą Vilniaus PC Panoramos Sportland fizinės parduotuvė…"
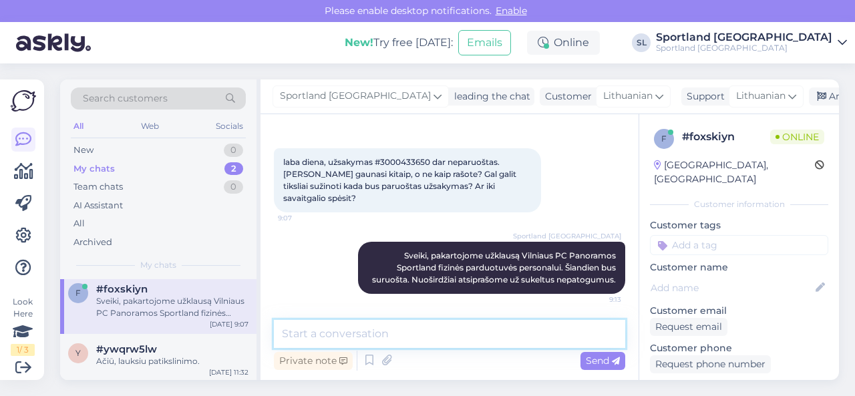
scroll to position [6, 0]
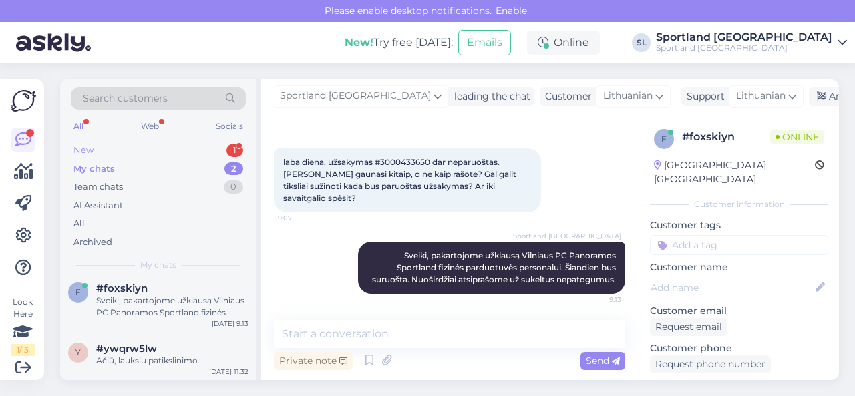
click at [192, 147] on div "New 1" at bounding box center [158, 150] width 175 height 19
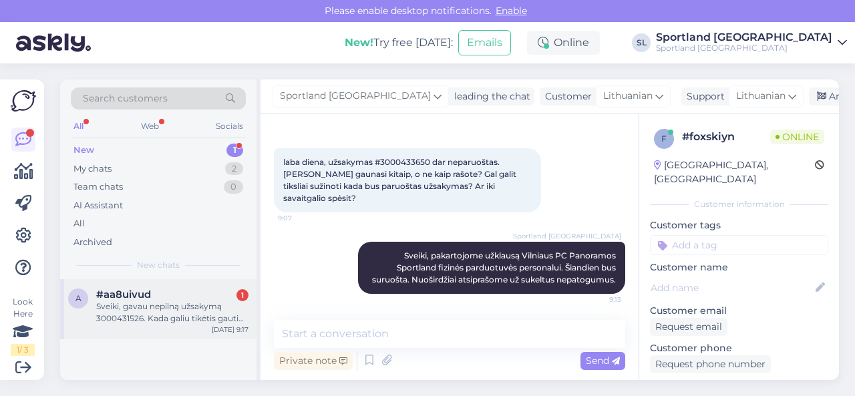
click at [147, 301] on div "Sveiki, gavau nepilną užsakymą 3000431526. Kada galiu tikėtis gauti paskutinę p…" at bounding box center [172, 313] width 152 height 24
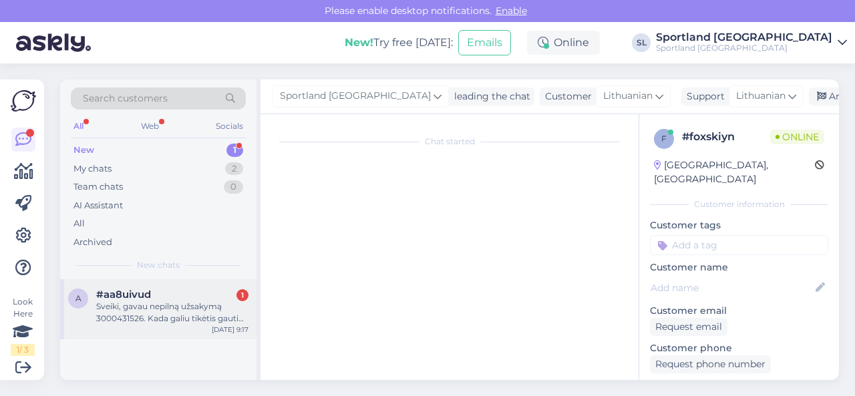
scroll to position [3, 0]
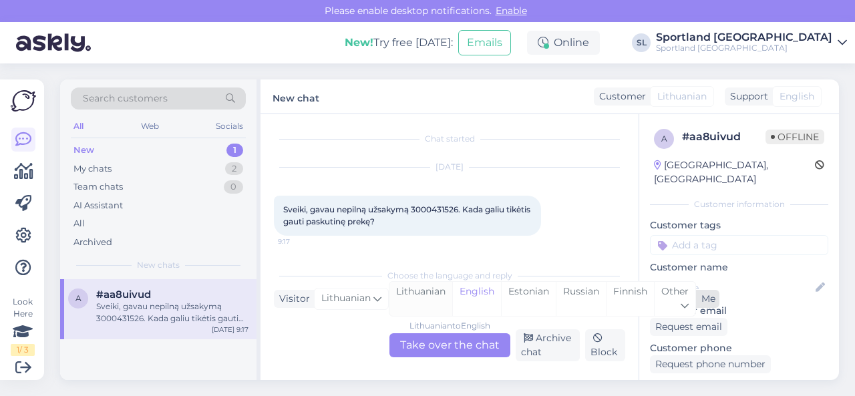
click at [413, 291] on div "Lithuanian" at bounding box center [421, 299] width 63 height 34
click at [429, 341] on div "Lithuanian to Lithuanian Take over the chat" at bounding box center [450, 345] width 121 height 24
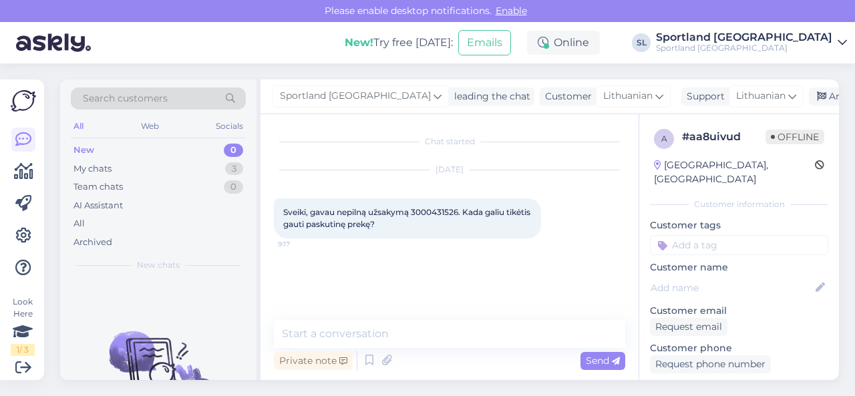
click at [422, 209] on span "Sveiki, gavau nepilną užsakymą 3000431526. Kada galiu tikėtis gauti paskutinę p…" at bounding box center [407, 218] width 249 height 22
copy span "3000431526"
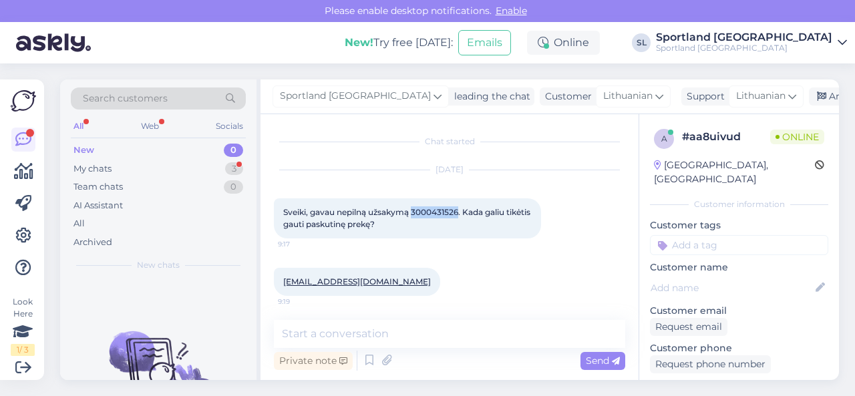
scroll to position [2, 0]
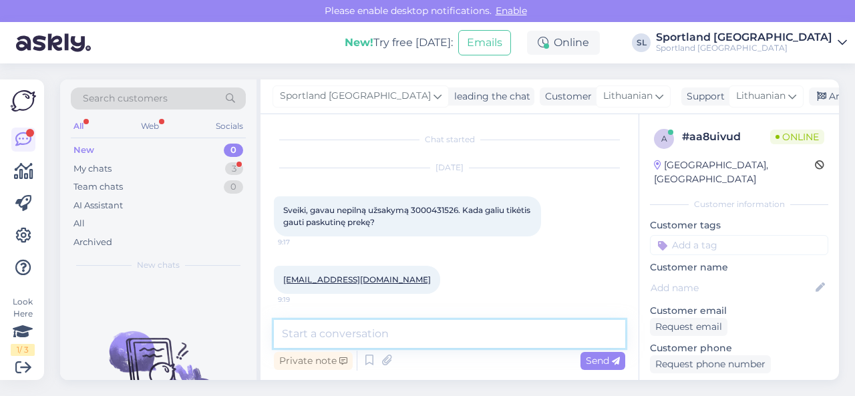
click at [369, 337] on textarea at bounding box center [449, 334] width 351 height 28
type textarea "Sveiki"
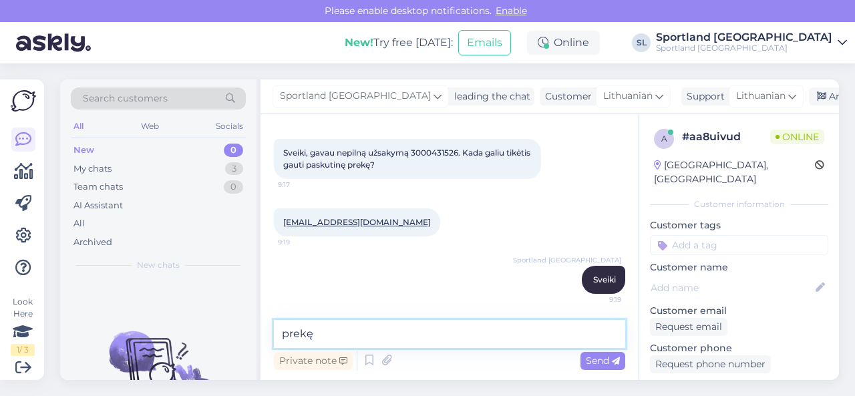
paste textarea "ADIDAS STAR WARS GRAND COURT 2.0 SKU: 02024503060 Avalynės dydis:25"
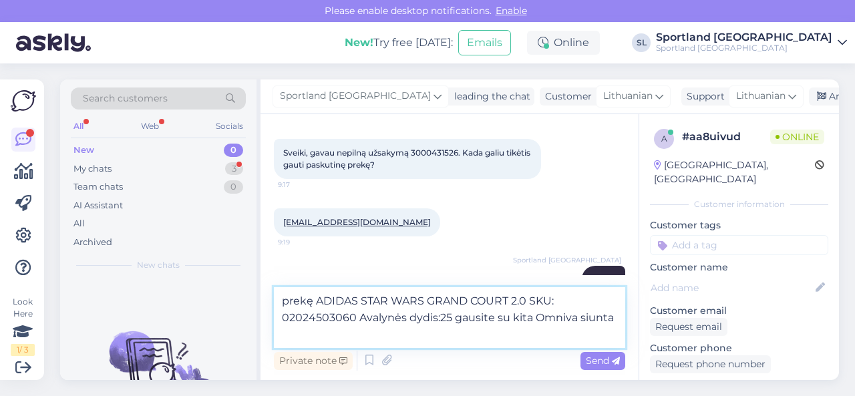
paste textarea "CC828402235EE"
type textarea "prekę ADIDAS STAR WARS GRAND COURT 2.0 SKU: 02024503060 Avalynės dydis:25 gausi…"
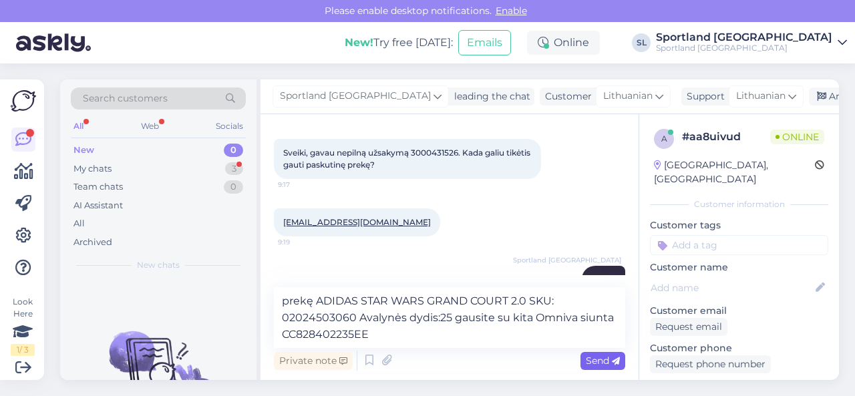
click at [597, 356] on span "Send" at bounding box center [603, 361] width 34 height 12
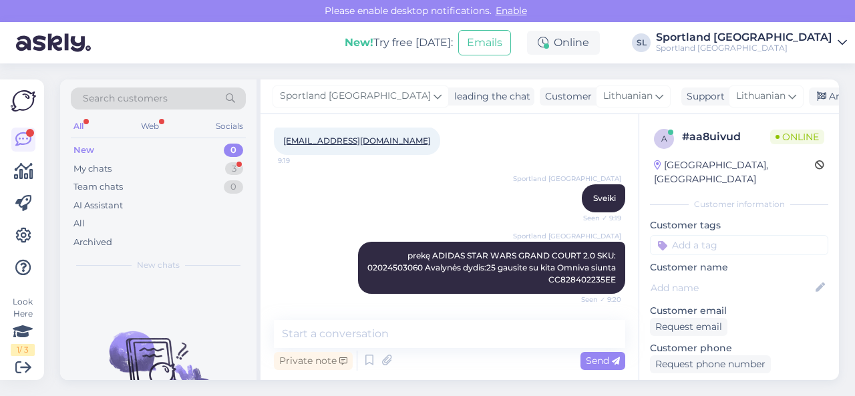
scroll to position [198, 0]
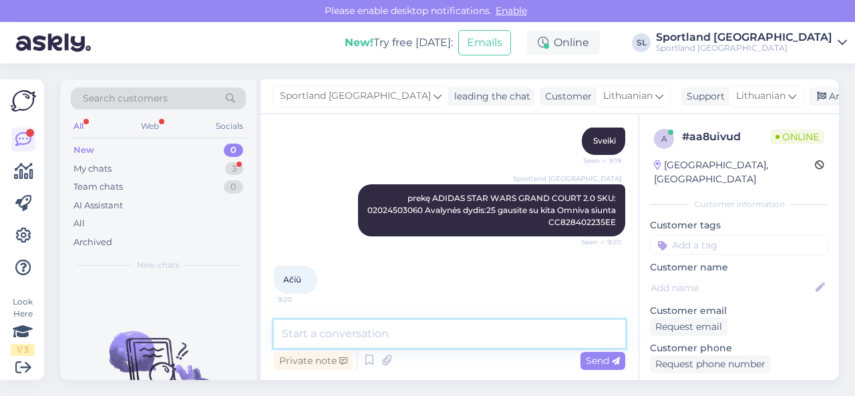
click at [351, 326] on textarea at bounding box center [449, 334] width 351 height 28
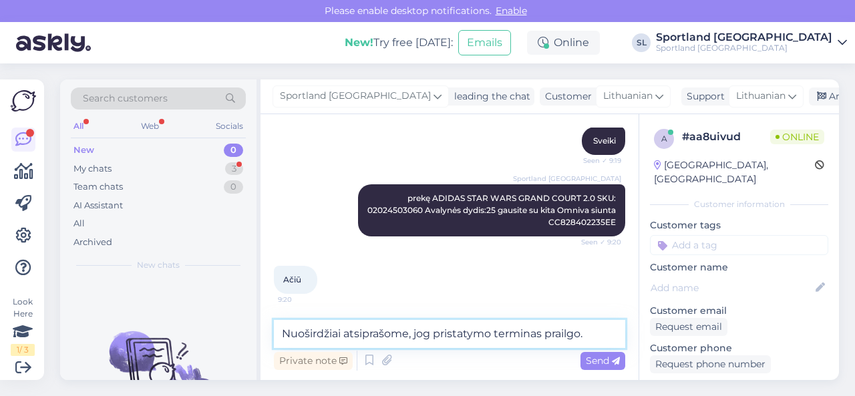
type textarea "Nuoširdžiai atsiprašome, jog pristatymo terminas prailgo."
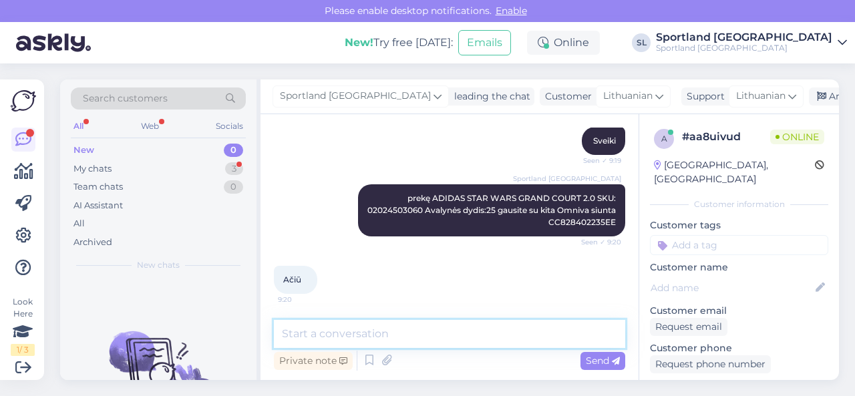
scroll to position [256, 0]
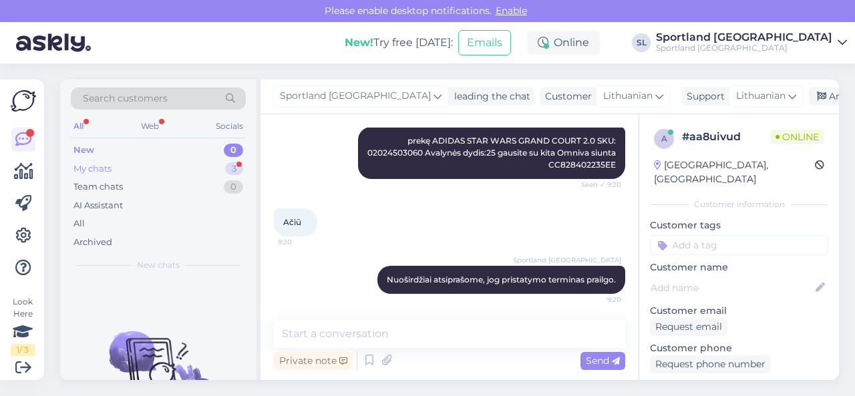
click at [182, 170] on div "My chats 3" at bounding box center [158, 169] width 175 height 19
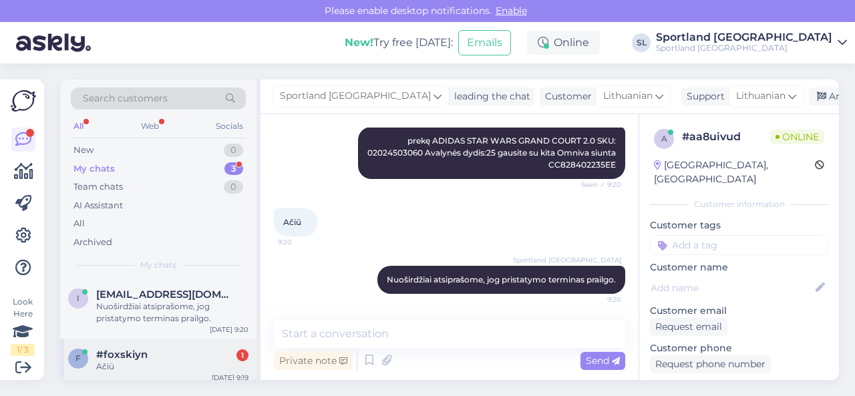
click at [184, 356] on div "#foxskiyn 1" at bounding box center [172, 355] width 152 height 12
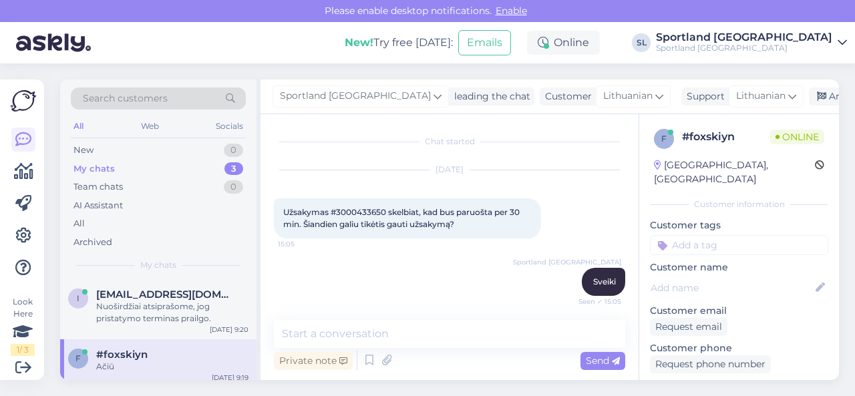
scroll to position [459, 0]
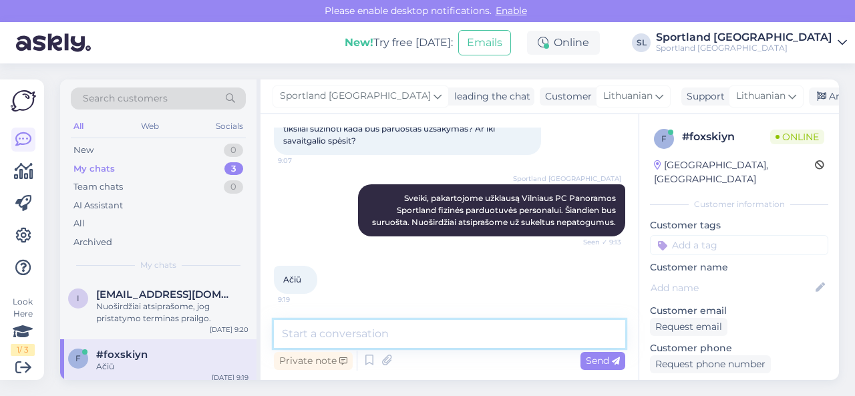
click at [401, 324] on textarea at bounding box center [449, 334] width 351 height 28
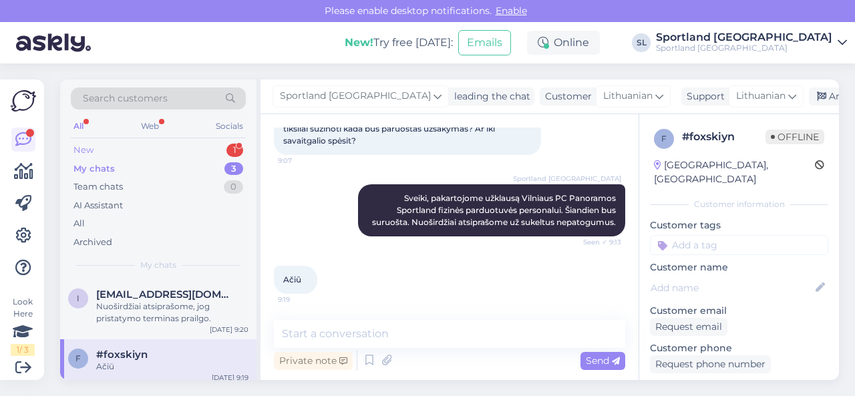
click at [166, 152] on div "New 1" at bounding box center [158, 150] width 175 height 19
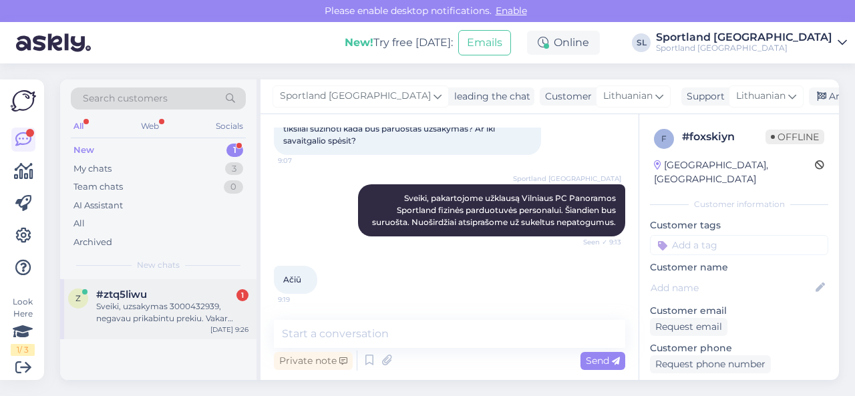
click at [168, 303] on div "Sveiki, uzsakymas 3000432939, negavau prikabintu prekiu. Vakar buvo pristatyta …" at bounding box center [172, 313] width 152 height 24
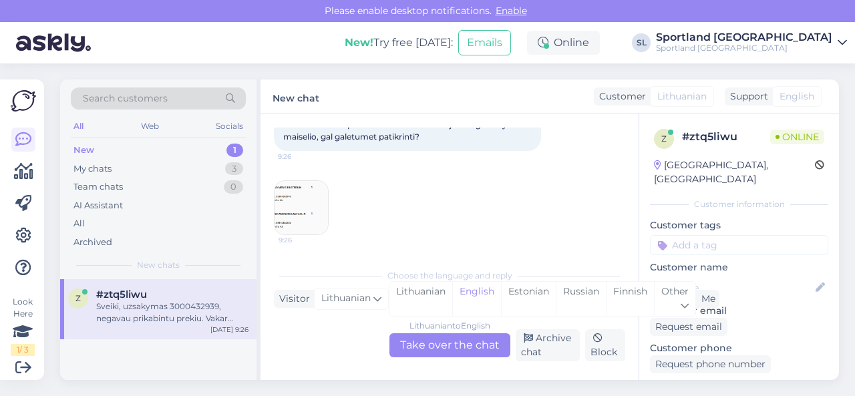
scroll to position [28, 0]
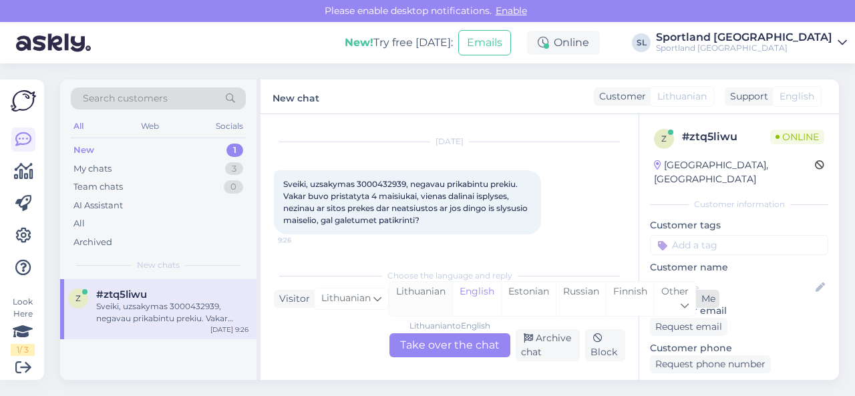
click at [429, 295] on div "Lithuanian" at bounding box center [421, 299] width 63 height 34
click at [430, 339] on div "Lithuanian to Lithuanian Take over the chat" at bounding box center [450, 345] width 121 height 24
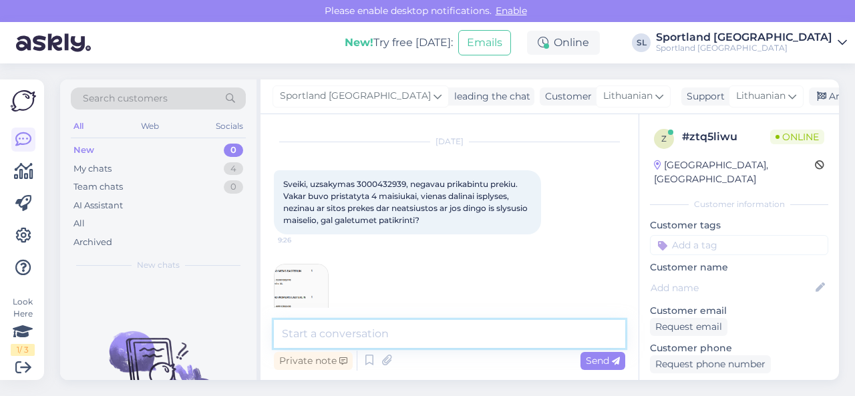
click at [413, 332] on textarea at bounding box center [449, 334] width 351 height 28
type textarea "Sveiki, dėkojame už Jūsų užklausą."
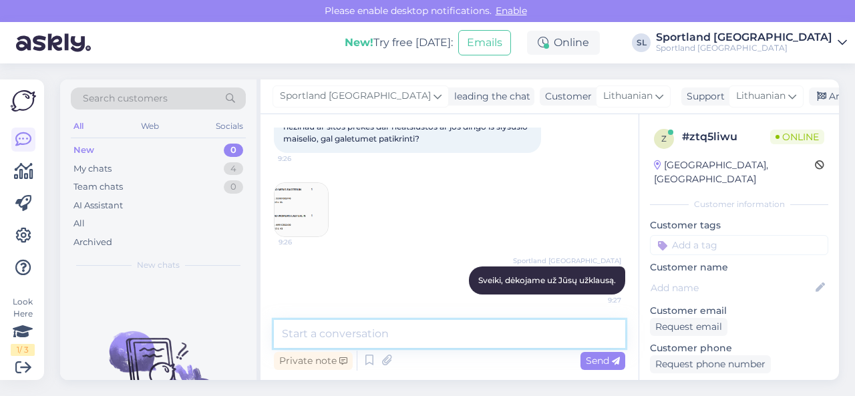
scroll to position [43, 0]
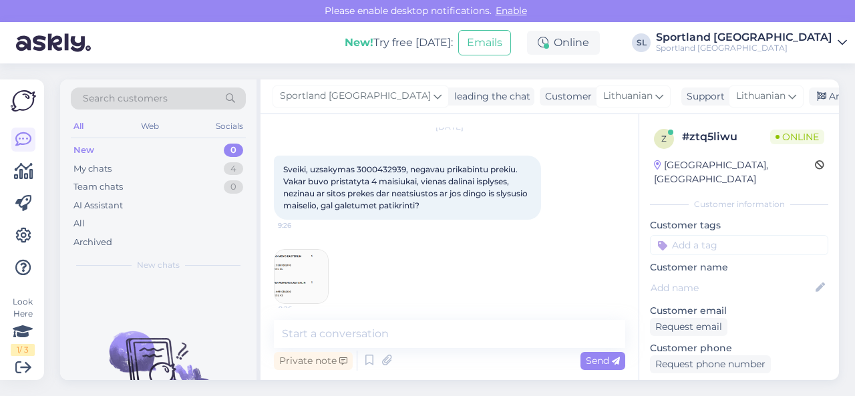
click at [386, 166] on span "Sveiki, uzsakymas 3000432939, negavau prikabintu prekiu. Vakar buvo pristatyta …" at bounding box center [406, 187] width 247 height 46
copy span "3000432939"
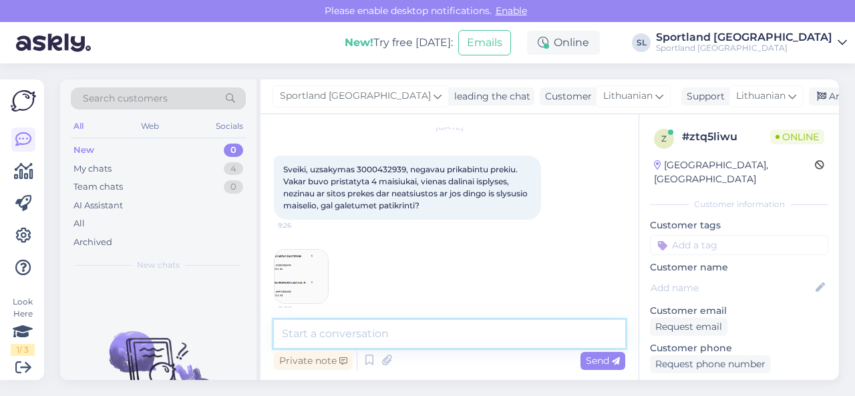
click at [370, 340] on textarea at bounding box center [449, 334] width 351 height 28
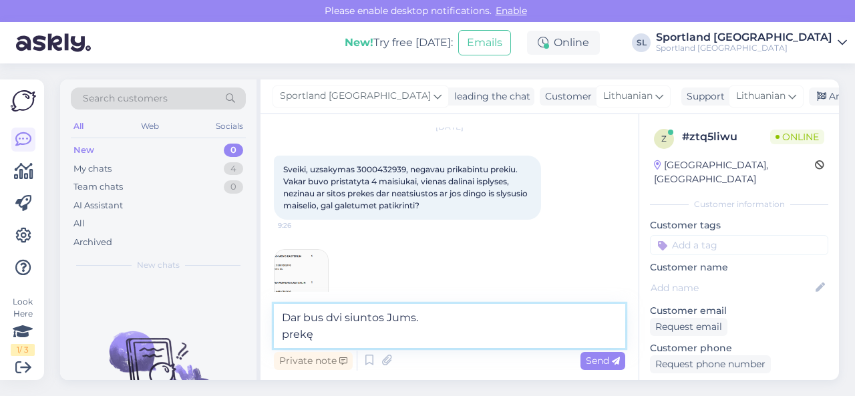
paste textarea "NORTH BEND MEN'S EASTERLIN HOODIE SKU: 53107502470 Drabužių dydis:XL"
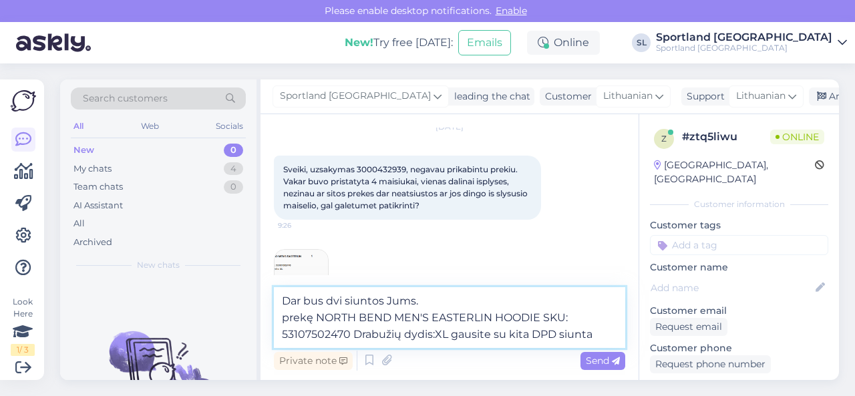
click at [435, 332] on textarea "Dar bus dvi siuntos Jums. prekę NORTH BEND MEN'S EASTERLIN HOODIE SKU: 53107502…" at bounding box center [449, 317] width 351 height 61
click at [599, 336] on textarea "Dar bus dvi siuntos Jums. prekę NORTH BEND MEN'S EASTERLIN HOODIE SKU: 53107502…" at bounding box center [449, 317] width 351 height 61
paste textarea "05805112082597"
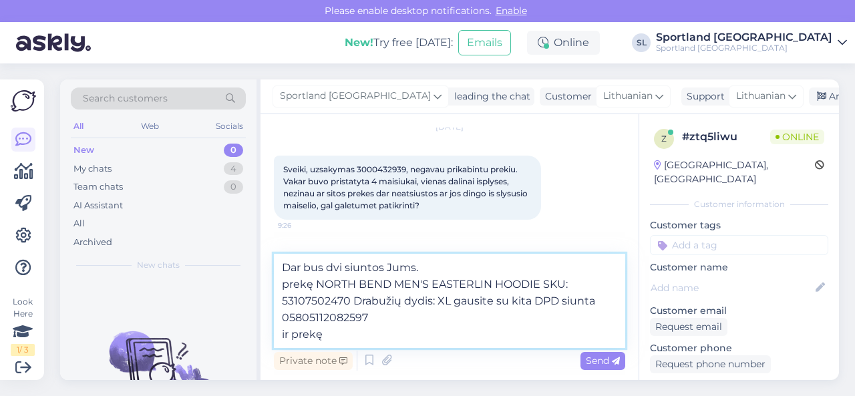
paste textarea "NORTH BEND WOMEN'S EASTERLIN HOODIE SKU: 66910302430 Drabužių dydis:42"
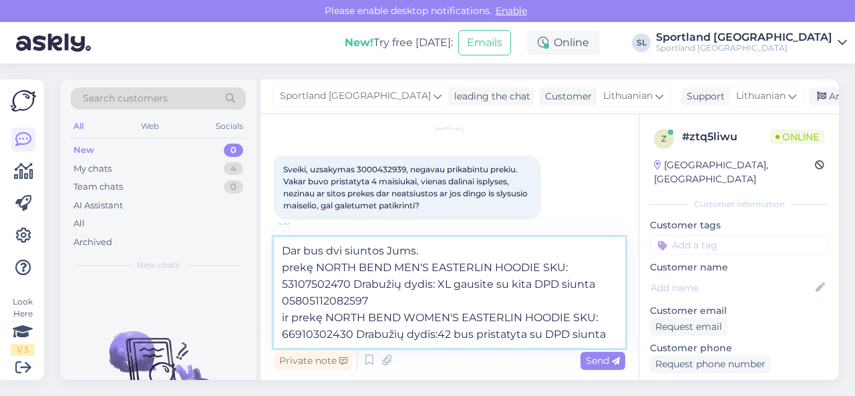
paste textarea "05945001937323"
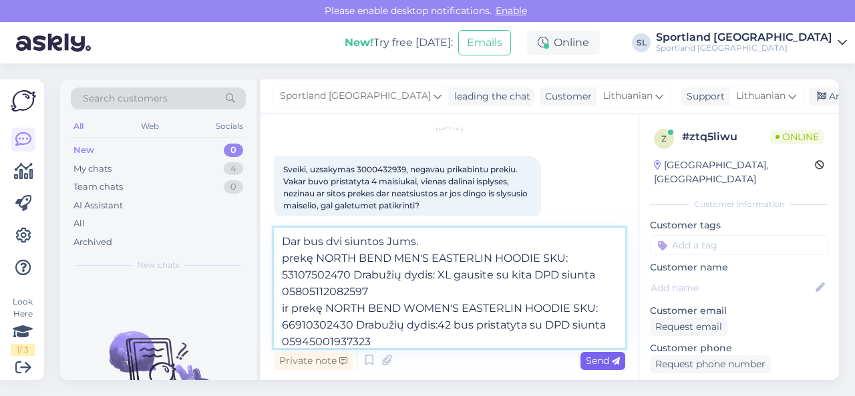
type textarea "Dar bus dvi siuntos Jums. prekę NORTH BEND MEN'S EASTERLIN HOODIE SKU: 53107502…"
click at [591, 360] on span "Send" at bounding box center [603, 361] width 34 height 12
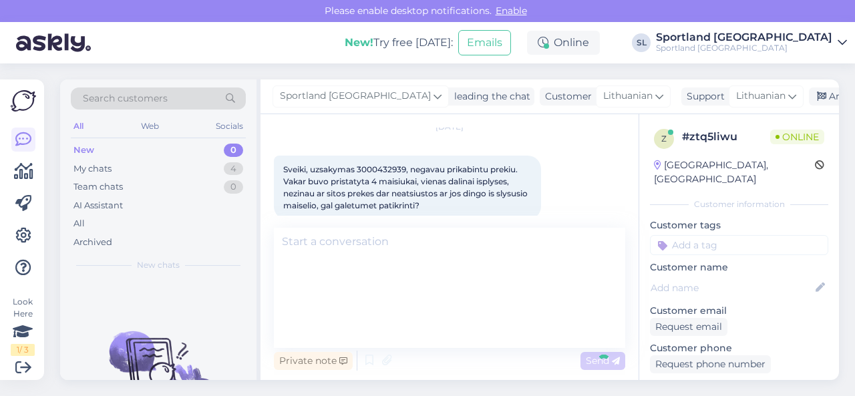
scroll to position [239, 0]
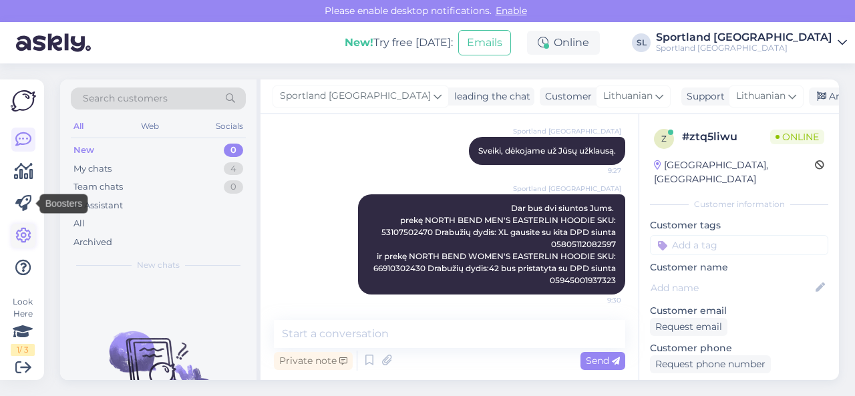
click at [23, 236] on icon at bounding box center [23, 236] width 16 height 16
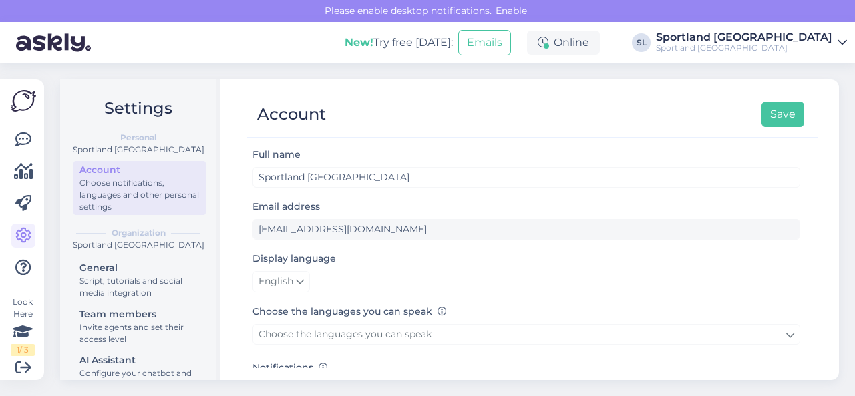
scroll to position [134, 0]
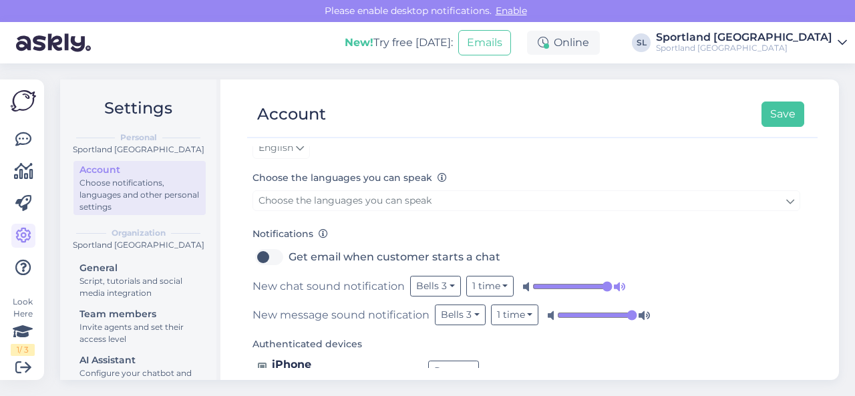
click at [613, 283] on icon at bounding box center [619, 286] width 13 height 13
click at [633, 312] on input "range" at bounding box center [597, 315] width 80 height 13
click at [604, 283] on input "range" at bounding box center [573, 286] width 80 height 13
click at [783, 115] on button "Save" at bounding box center [783, 114] width 43 height 25
click at [23, 145] on icon at bounding box center [23, 140] width 16 height 16
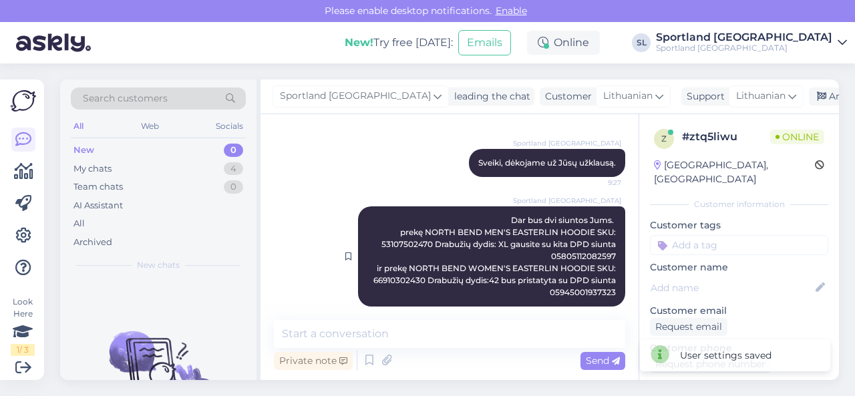
scroll to position [239, 0]
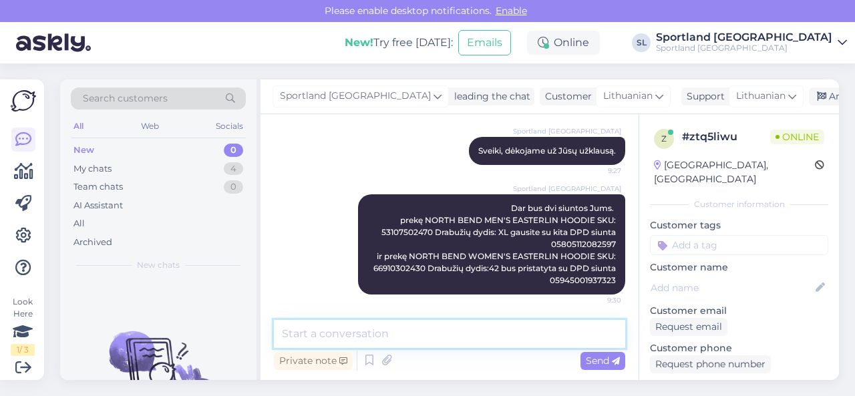
click at [390, 329] on textarea at bounding box center [449, 334] width 351 height 28
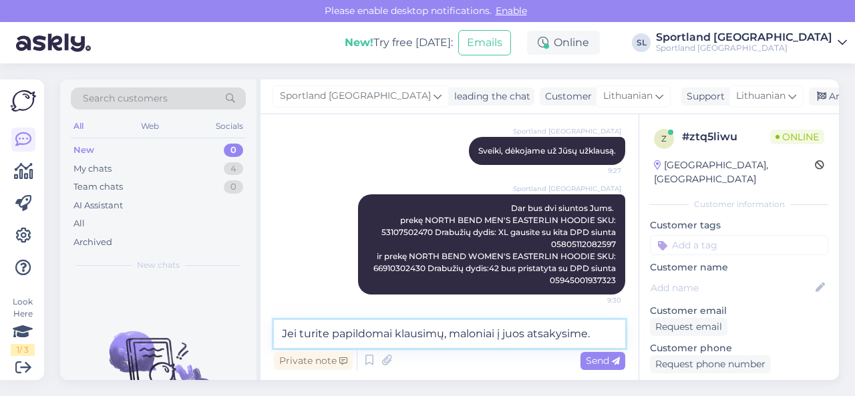
type textarea "Jei turite papildomai klausimų, maloniai į juos atsakysime."
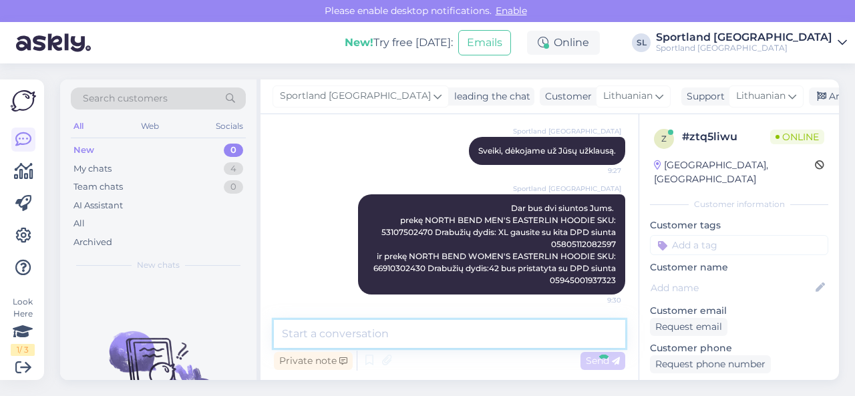
scroll to position [297, 0]
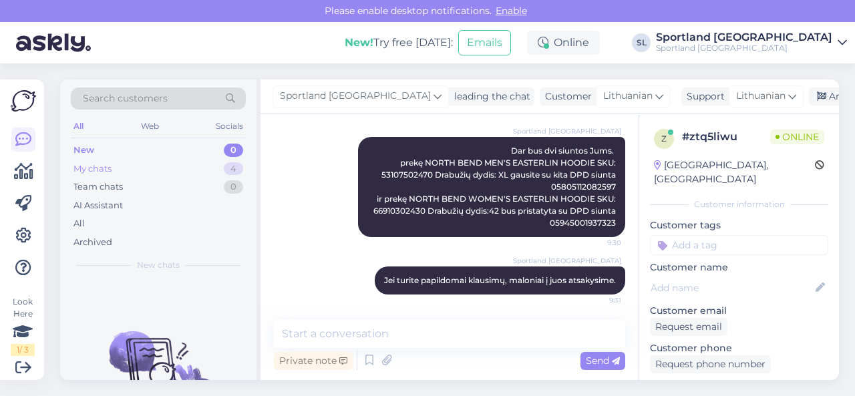
click at [130, 170] on div "My chats 4" at bounding box center [158, 169] width 175 height 19
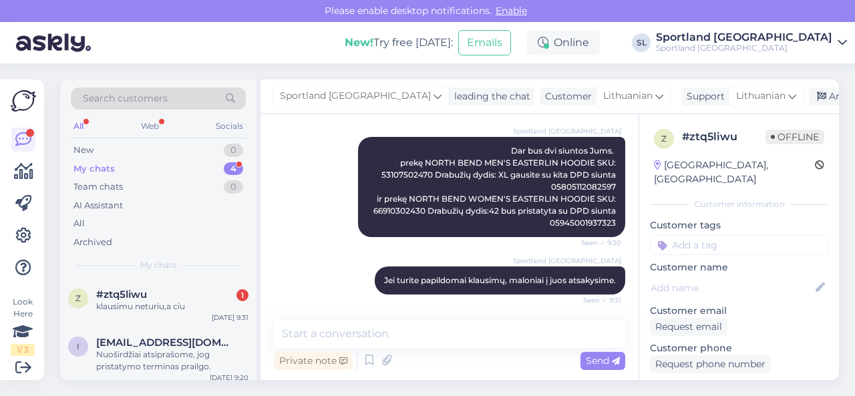
scroll to position [354, 0]
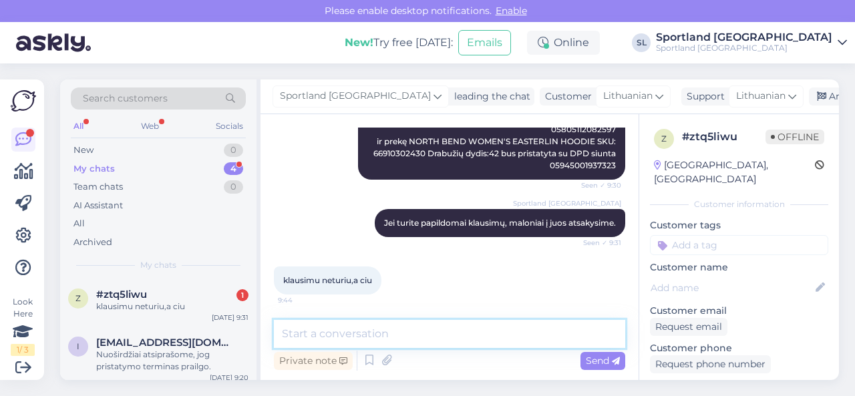
click at [404, 344] on textarea at bounding box center [449, 334] width 351 height 28
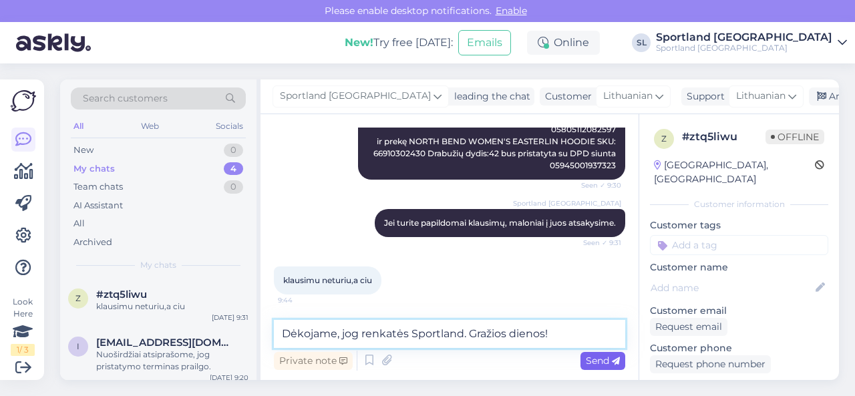
type textarea "Dėkojame, jog renkatės Sportland. Gražios dienos!"
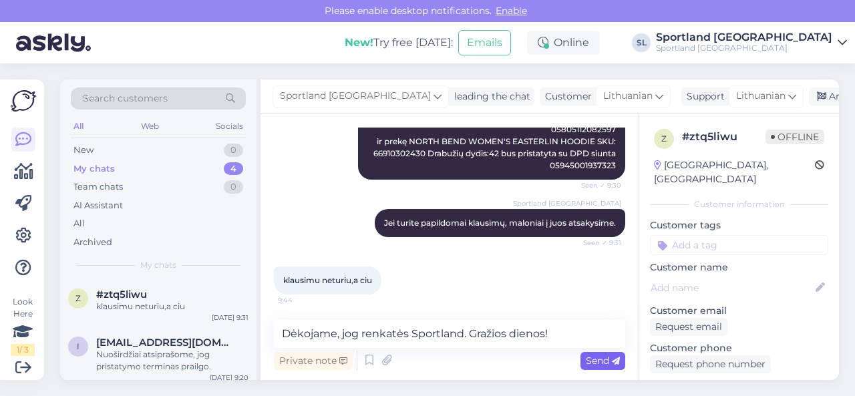
click at [594, 357] on span "Send" at bounding box center [603, 361] width 34 height 12
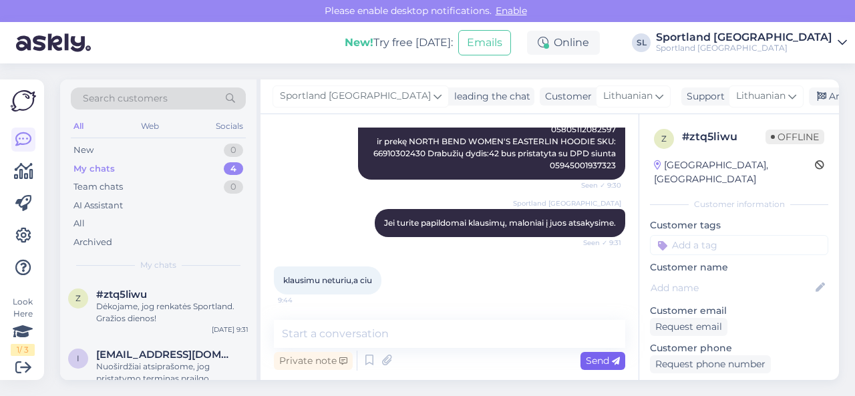
scroll to position [412, 0]
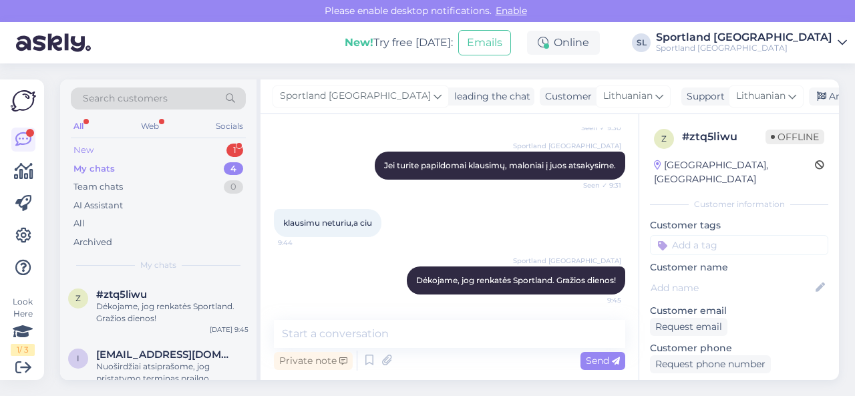
click at [180, 148] on div "New 1" at bounding box center [158, 150] width 175 height 19
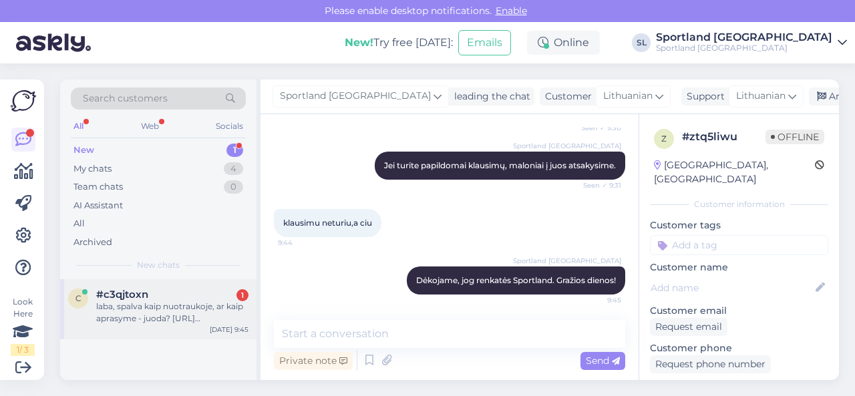
click at [168, 299] on div "#c3qjtoxn 1" at bounding box center [172, 295] width 152 height 12
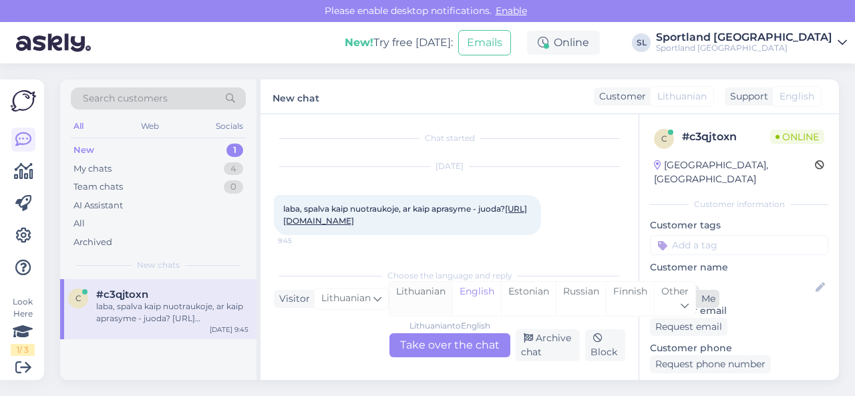
click at [421, 293] on div "Lithuanian" at bounding box center [421, 299] width 63 height 34
click at [432, 347] on div "Lithuanian to Lithuanian Take over the chat" at bounding box center [450, 345] width 121 height 24
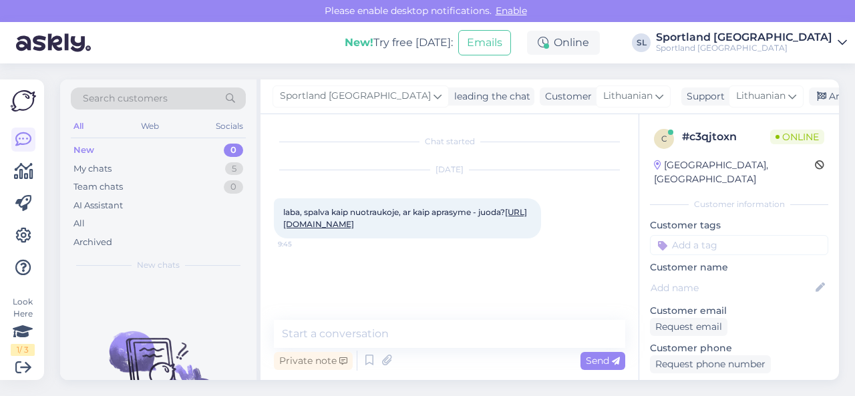
click at [428, 224] on link "[URL][DOMAIN_NAME]" at bounding box center [405, 218] width 244 height 22
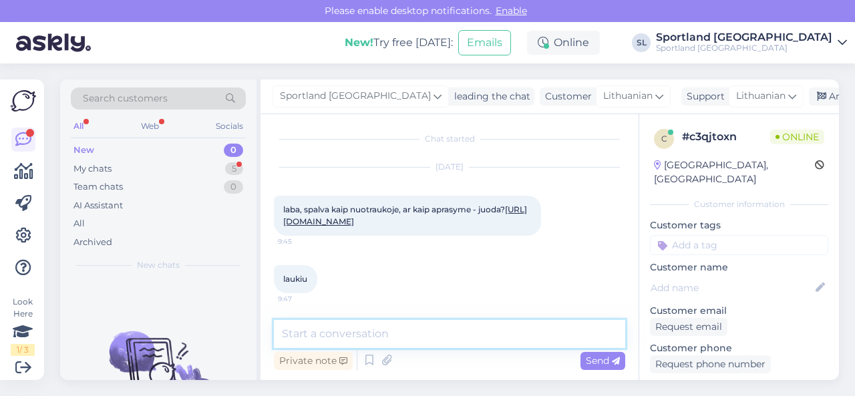
click at [368, 337] on textarea at bounding box center [449, 334] width 351 height 28
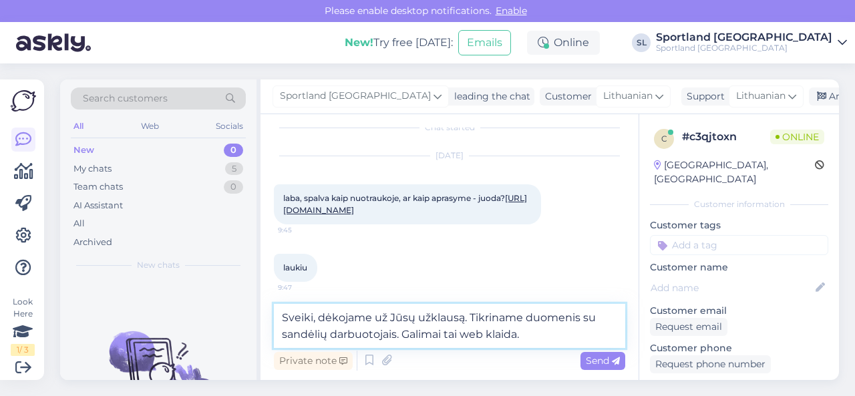
type textarea "Sveiki, dėkojame už Jūsų užklausą. Tikriname duomenis su sandėlių darbuotojais.…"
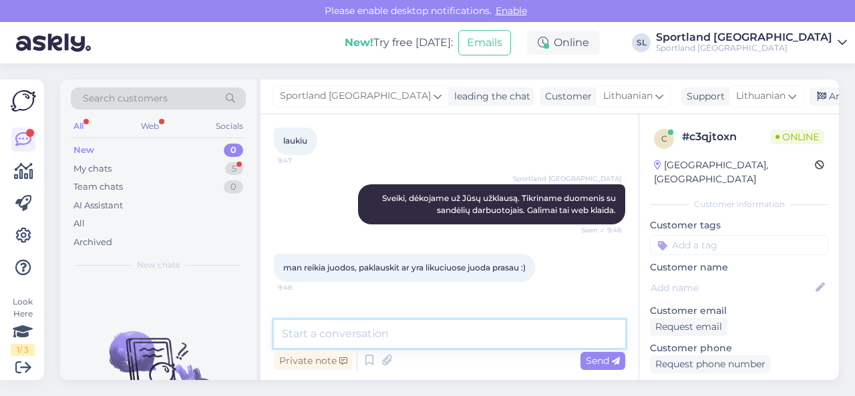
scroll to position [210, 0]
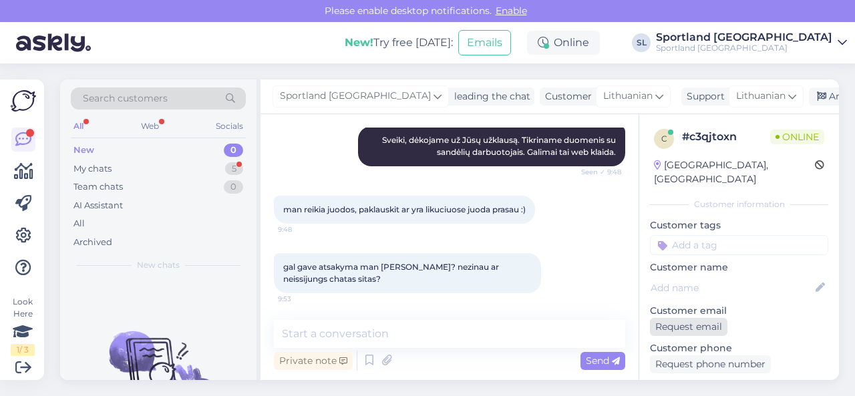
click at [708, 318] on div "Request email" at bounding box center [689, 327] width 78 height 18
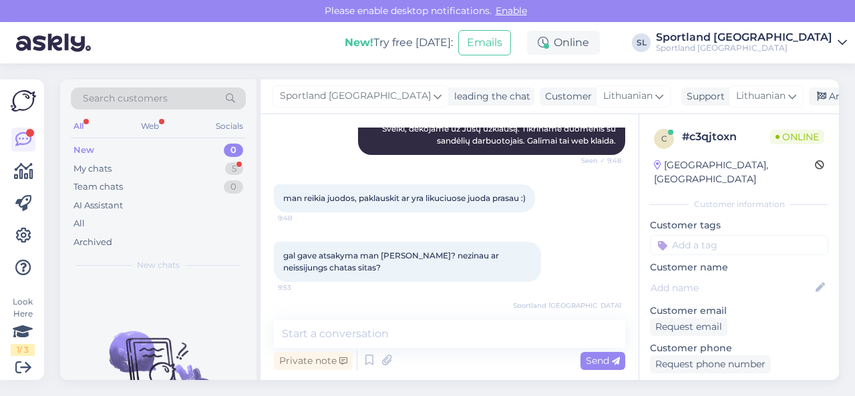
scroll to position [280, 0]
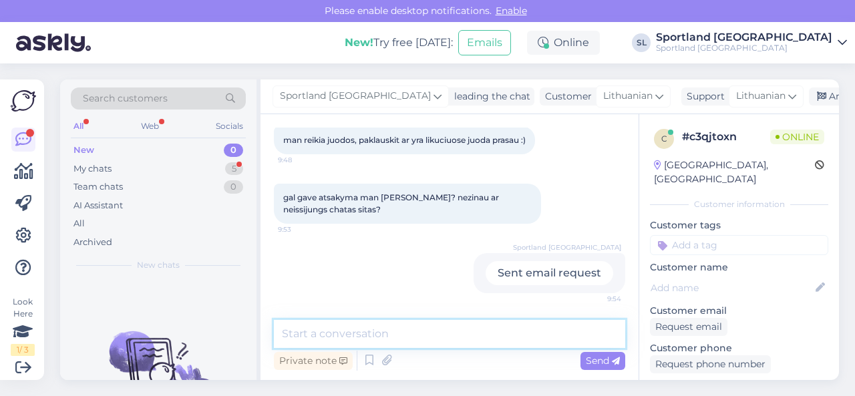
click at [484, 333] on textarea at bounding box center [449, 334] width 351 height 28
type textarea "Maloniai prašome pateikti el. pašto adresą atsakymui."
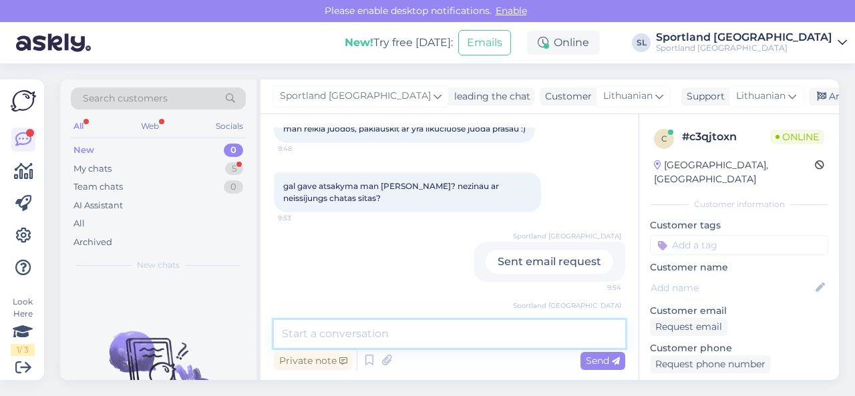
scroll to position [337, 0]
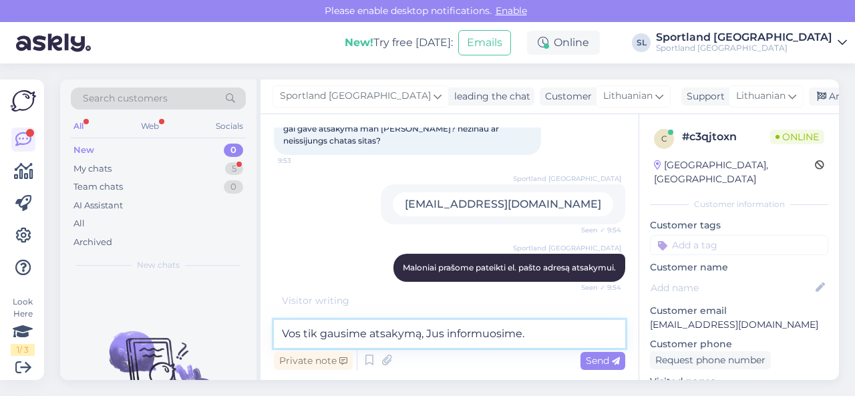
type textarea "Vos tik gausime atsakymą, Jus informuosime."
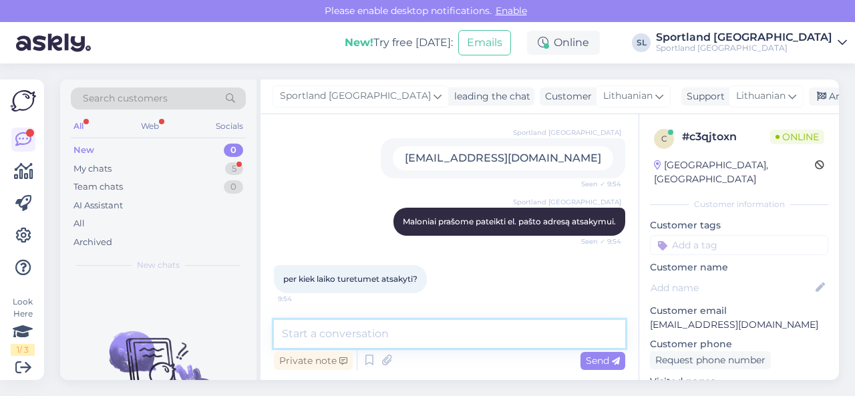
scroll to position [452, 0]
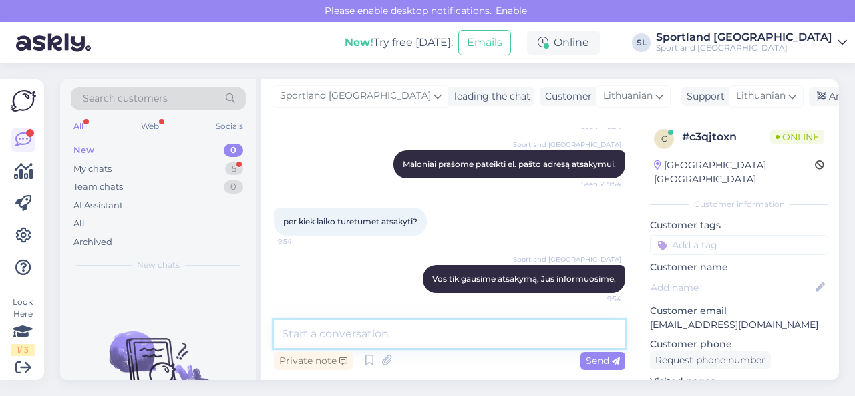
click at [476, 328] on textarea at bounding box center [449, 334] width 351 height 28
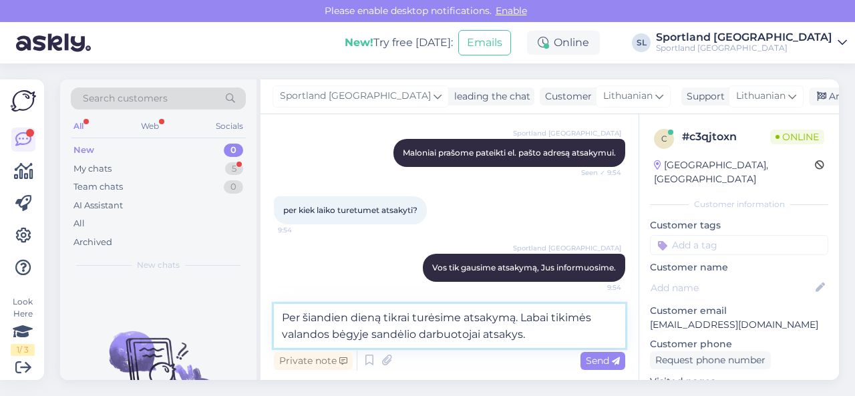
type textarea "Per šiandien dieną tikrai turėsime atsakymą. Labai tikimės valandos bėgyje sand…"
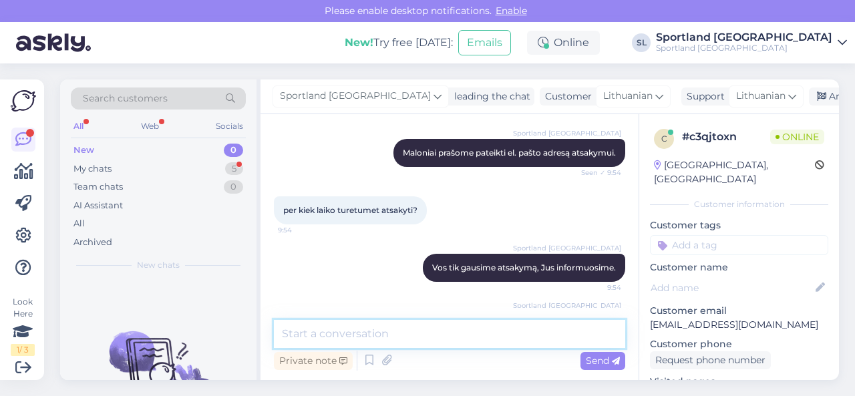
scroll to position [522, 0]
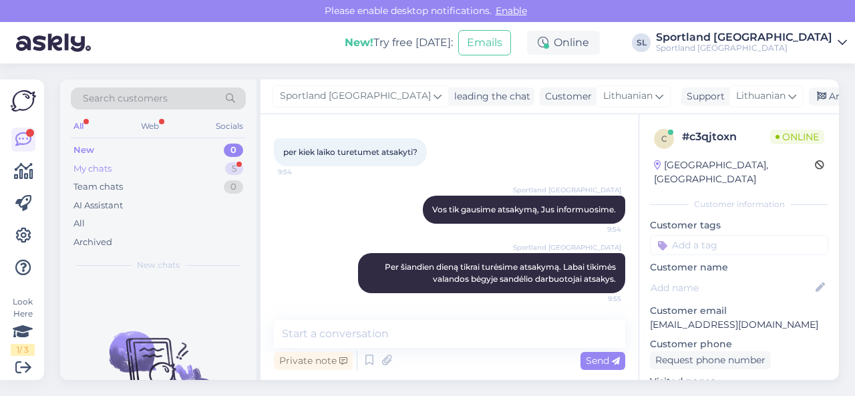
click at [209, 166] on div "My chats 5" at bounding box center [158, 169] width 175 height 19
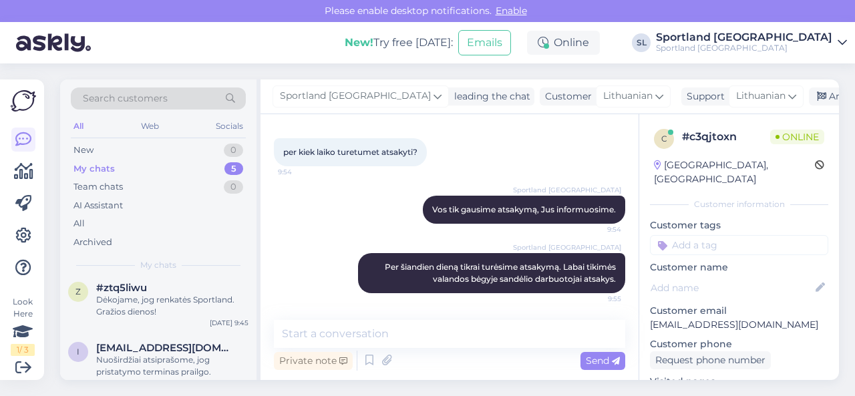
scroll to position [0, 0]
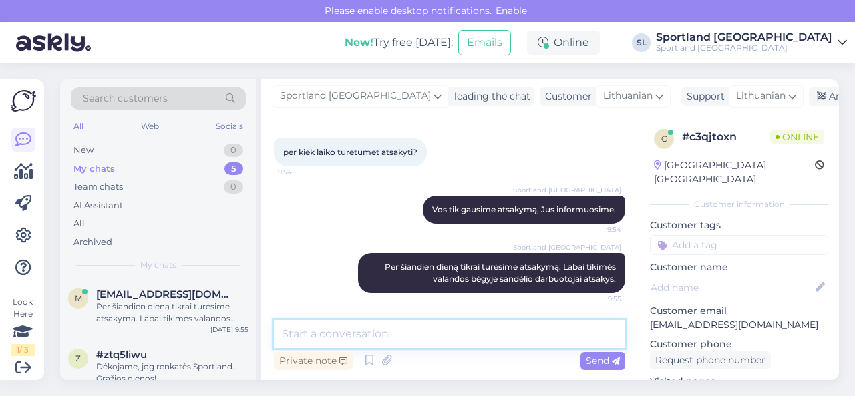
click at [394, 338] on textarea at bounding box center [449, 334] width 351 height 28
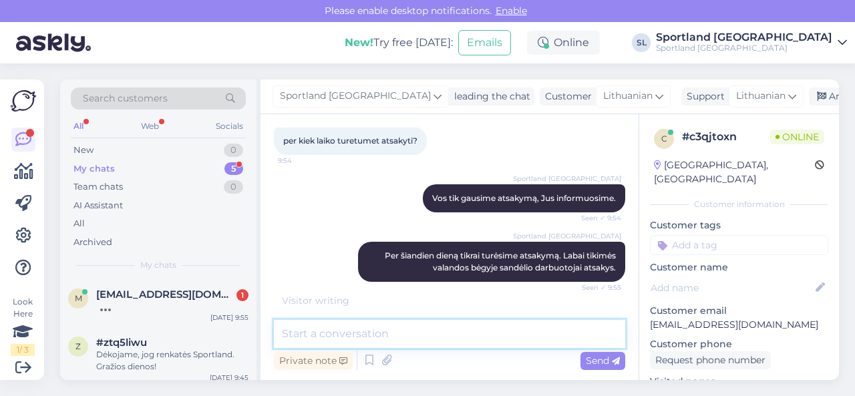
scroll to position [593, 0]
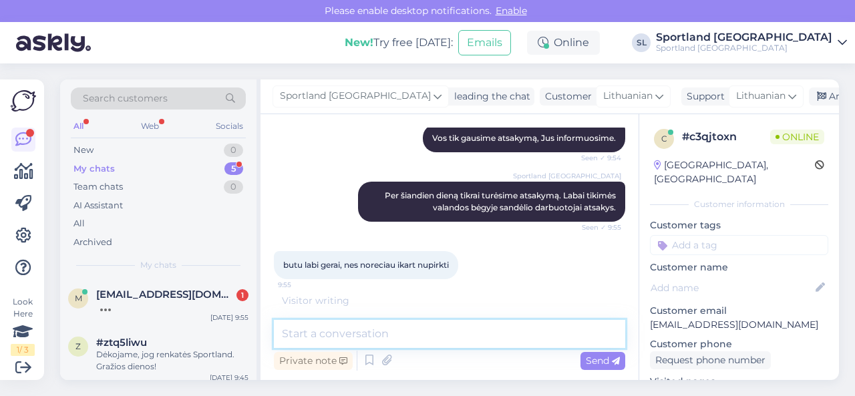
click at [404, 334] on textarea at bounding box center [449, 334] width 351 height 28
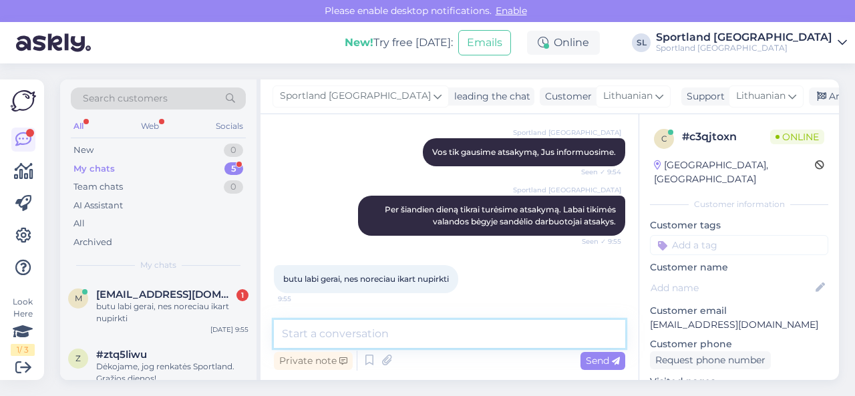
scroll to position [579, 0]
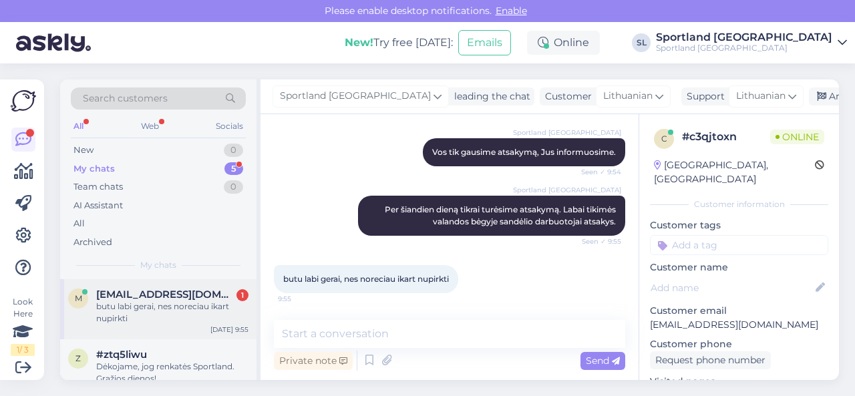
click at [184, 301] on div "butu labi gerai, nes noreciau ikart nupirkti" at bounding box center [172, 313] width 152 height 24
click at [144, 358] on span "#ztq5liwu" at bounding box center [121, 355] width 51 height 12
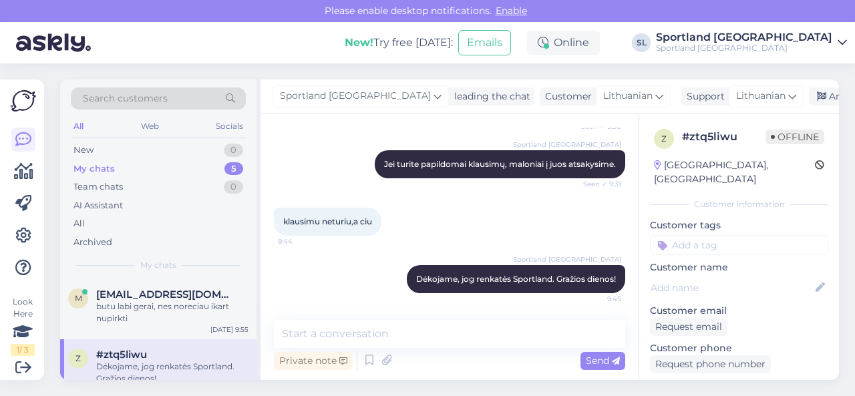
scroll to position [412, 0]
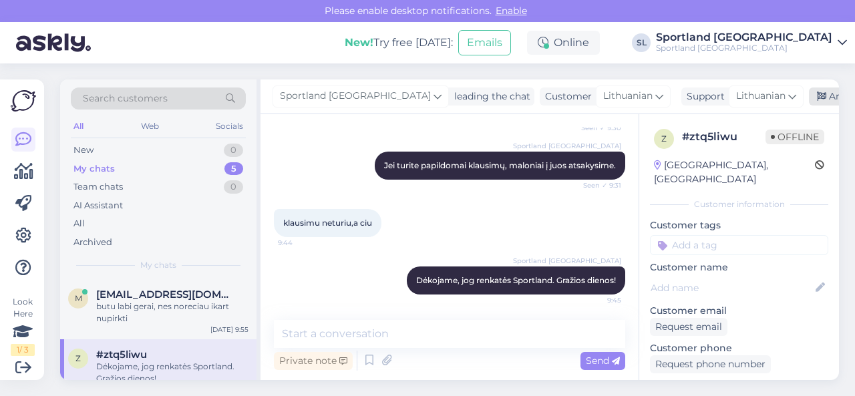
click at [809, 96] on div "Archive chat" at bounding box center [851, 97] width 84 height 18
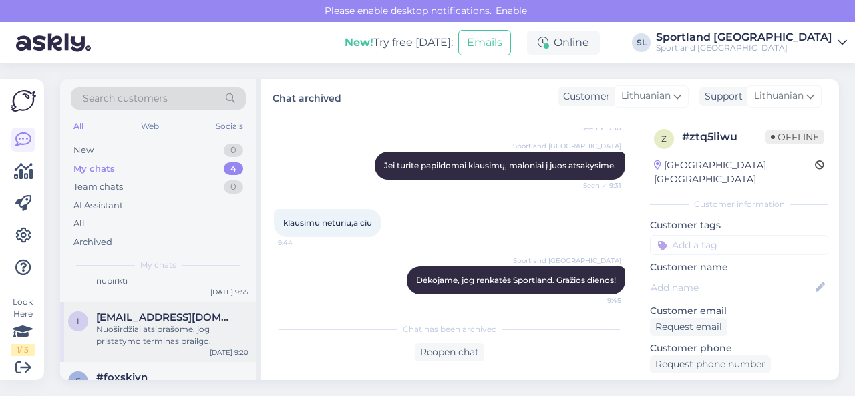
scroll to position [67, 0]
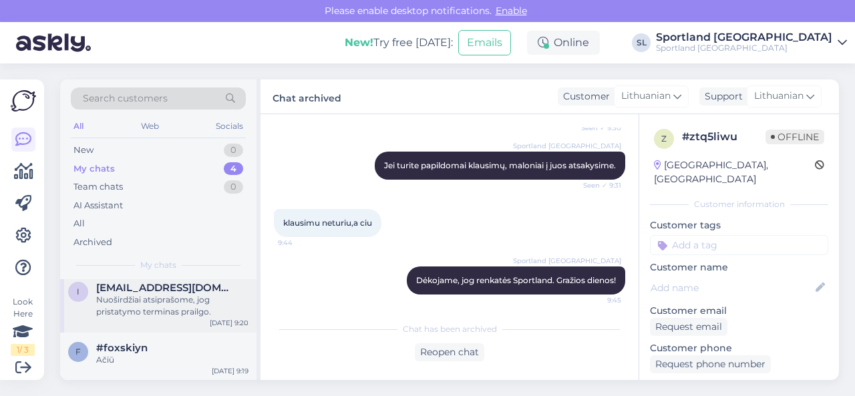
click at [136, 304] on div "Nuoširdžiai atsiprašome, jog pristatymo terminas prailgo." at bounding box center [172, 306] width 152 height 24
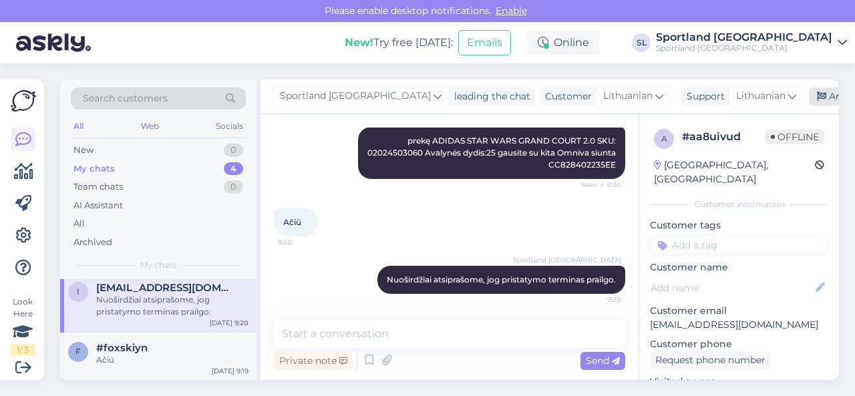
click at [809, 103] on div "Archive chat" at bounding box center [851, 97] width 84 height 18
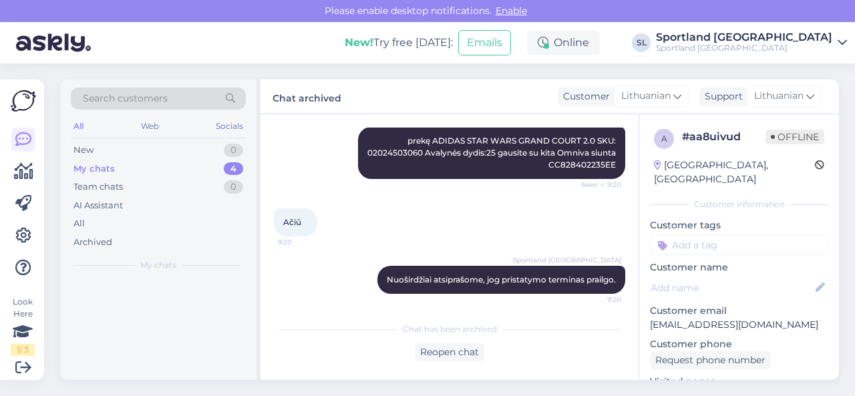
scroll to position [0, 0]
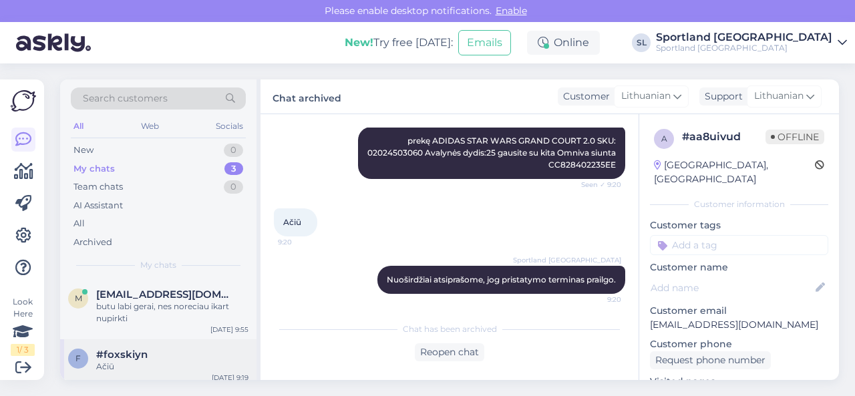
click at [180, 353] on div "#foxskiyn" at bounding box center [172, 355] width 152 height 12
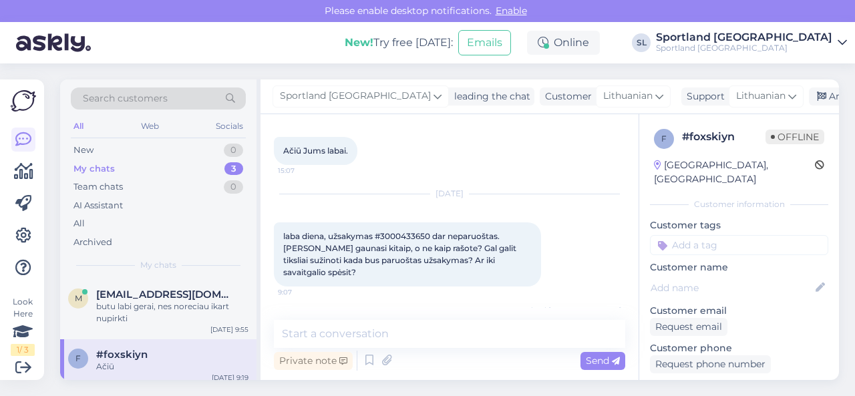
scroll to position [325, 0]
click at [403, 237] on span "laba diena, užsakymas #3000433650 dar neparuoštas. [PERSON_NAME] gaunasi kitaip…" at bounding box center [400, 256] width 235 height 46
copy span "3000433650"
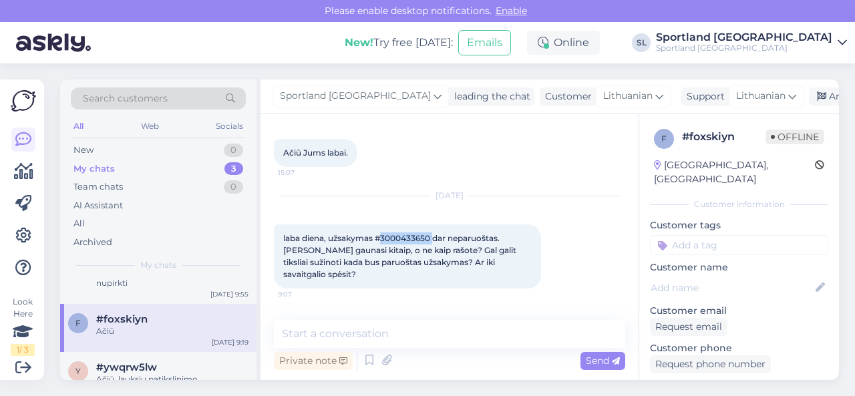
scroll to position [54, 0]
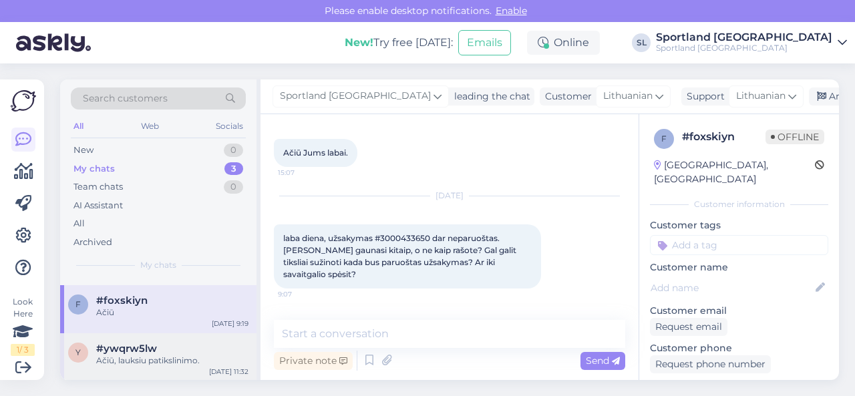
click at [154, 351] on span "#ywqrw5lw" at bounding box center [126, 349] width 61 height 12
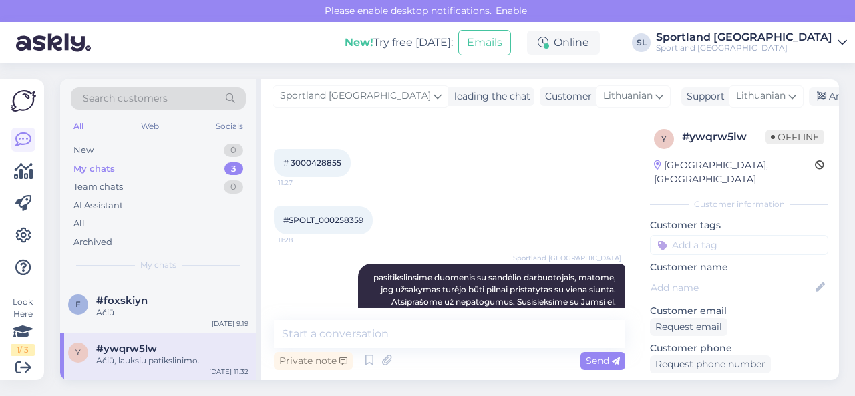
scroll to position [728, 0]
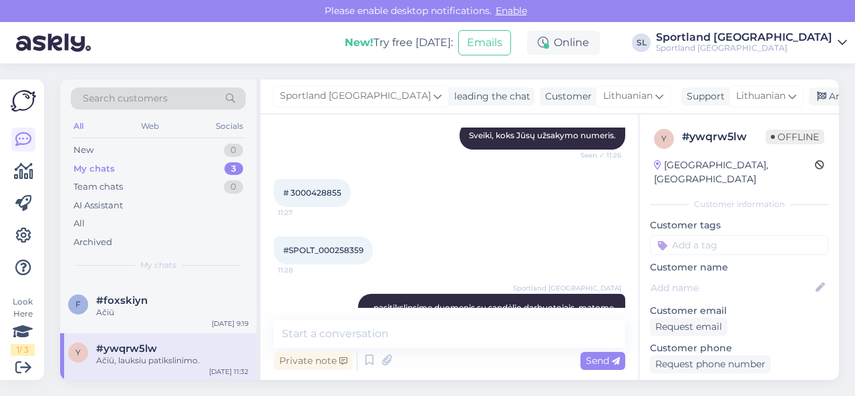
click at [317, 190] on span "# 3000428855" at bounding box center [312, 193] width 58 height 10
copy div "3000428855 11:27"
click at [177, 166] on div "My chats 3" at bounding box center [158, 169] width 175 height 19
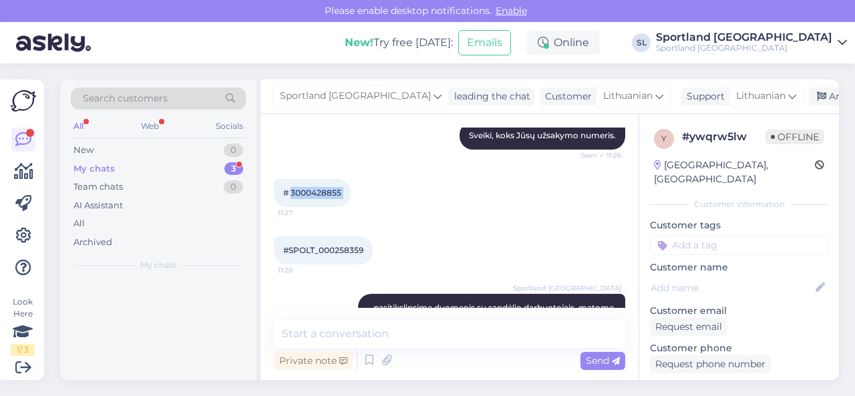
scroll to position [0, 0]
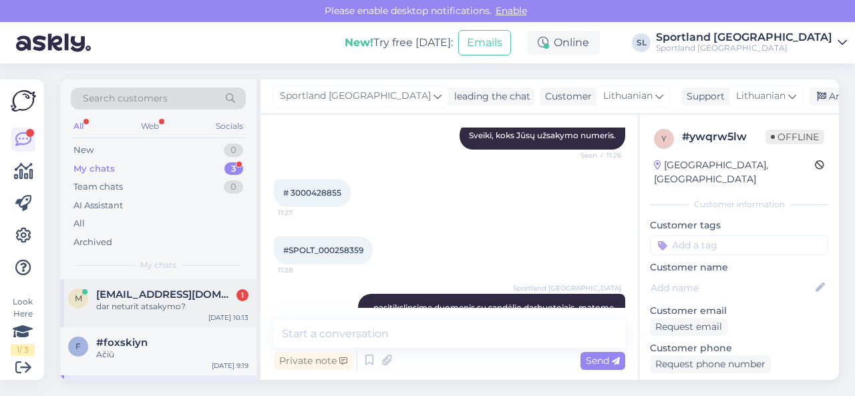
click at [184, 301] on div "dar neturit atsakymo?" at bounding box center [172, 307] width 152 height 12
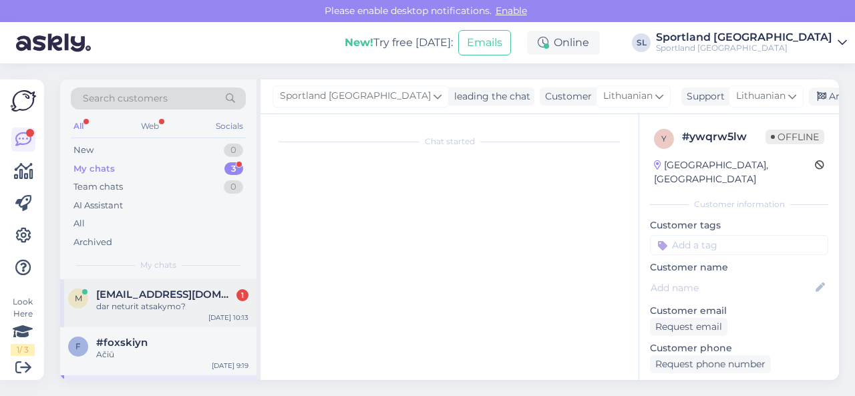
scroll to position [637, 0]
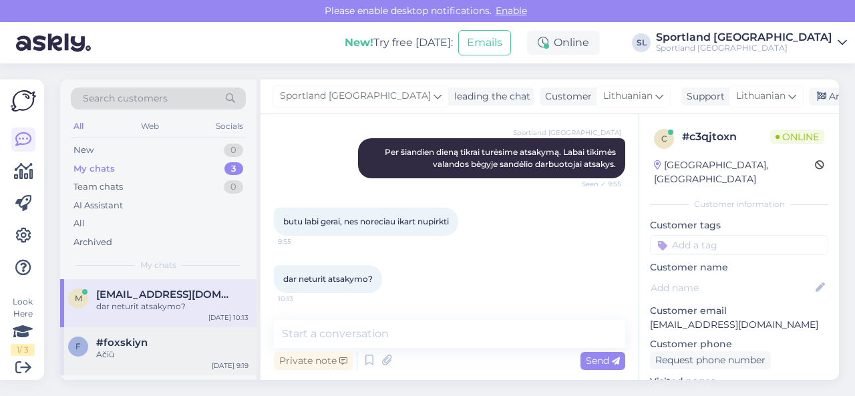
click at [156, 344] on div "#foxskiyn" at bounding box center [172, 343] width 152 height 12
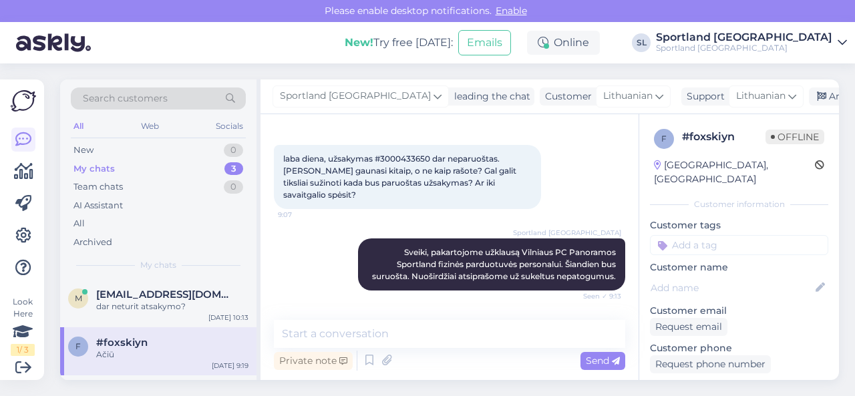
scroll to position [392, 0]
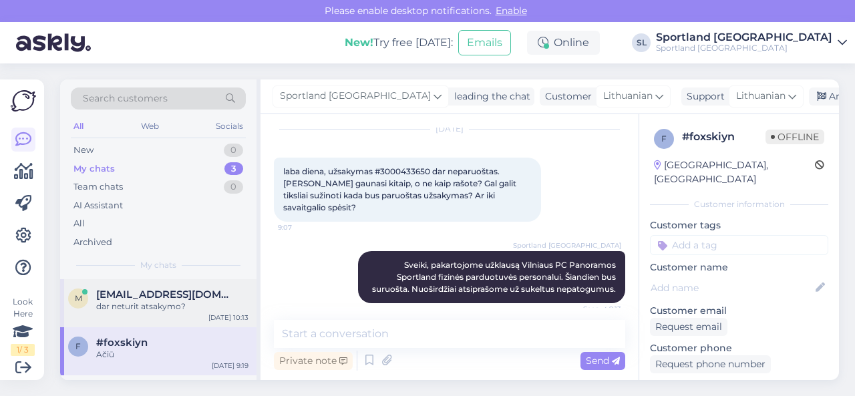
click at [156, 306] on div "dar neturit atsakymo?" at bounding box center [172, 307] width 152 height 12
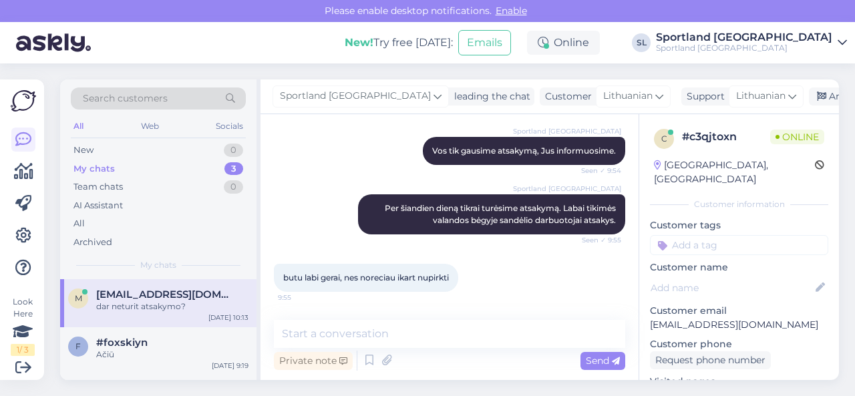
scroll to position [637, 0]
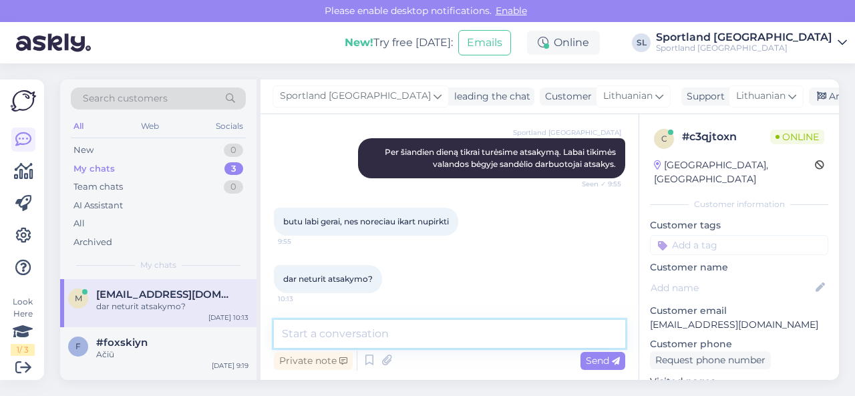
click at [388, 335] on textarea at bounding box center [449, 334] width 351 height 28
type textarea "T"
type textarea "Gavome atsakymą."
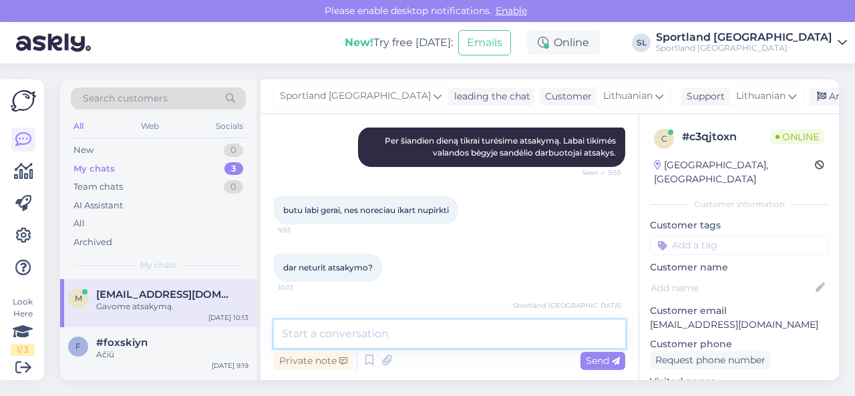
scroll to position [694, 0]
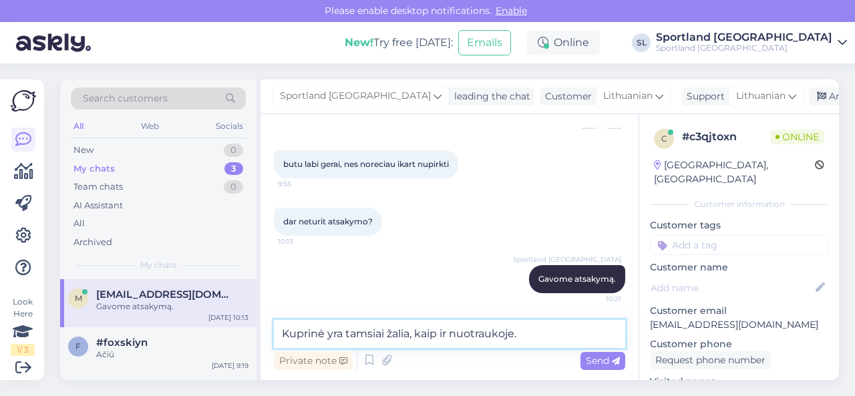
type textarea "Kuprinė yra tamsiai žalia, kaip ir nuotraukoje."
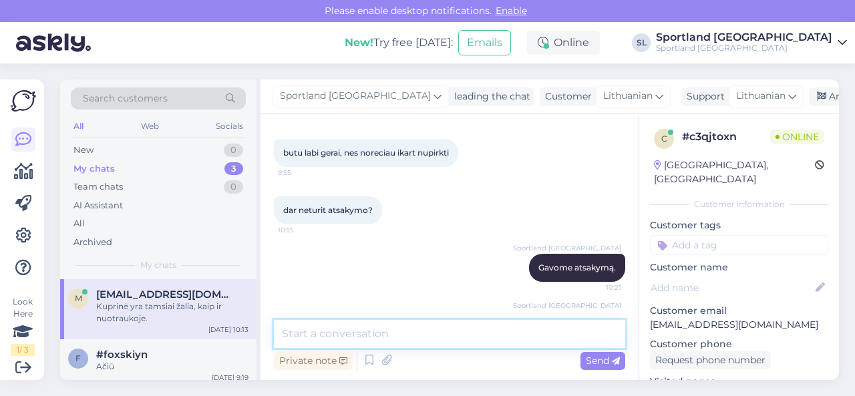
scroll to position [752, 0]
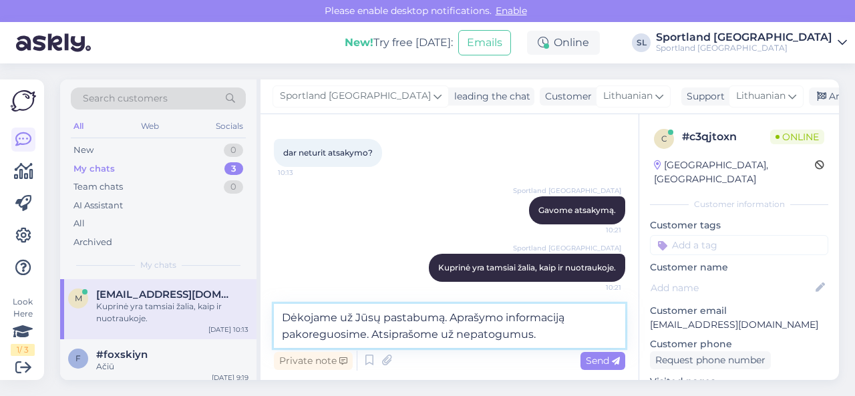
type textarea "Dėkojame už Jūsų pastabumą. Aprašymo informaciją pakoreguosime. Atsiprašome už …"
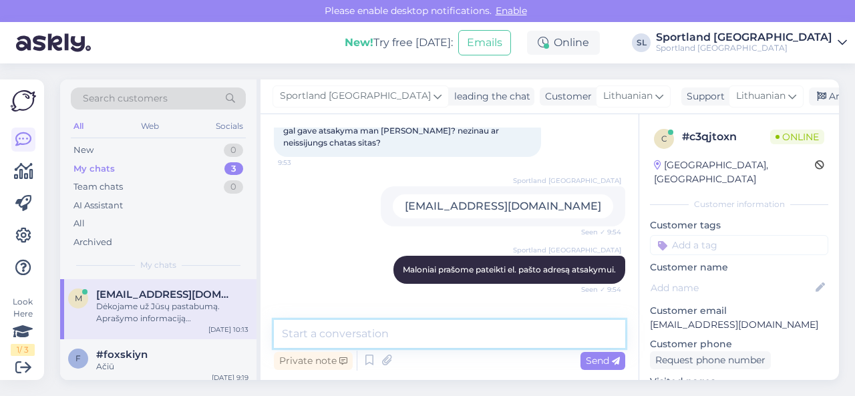
scroll to position [287, 0]
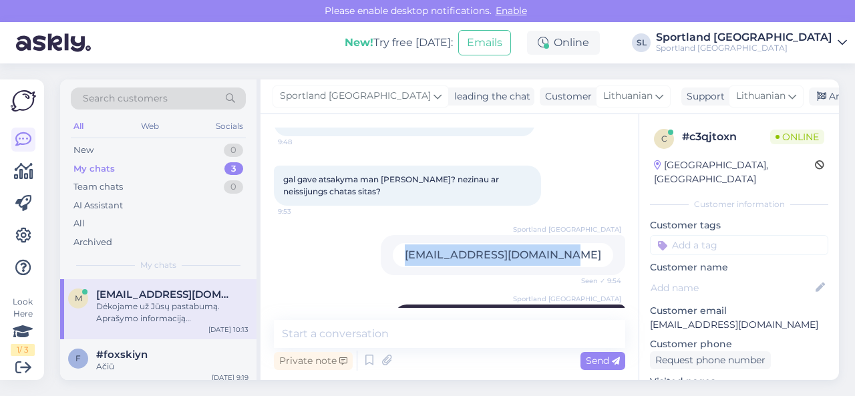
drag, startPoint x: 592, startPoint y: 268, endPoint x: 432, endPoint y: 261, distance: 159.8
click at [432, 261] on div "[EMAIL_ADDRESS][DOMAIN_NAME]" at bounding box center [503, 255] width 221 height 24
copy div "[EMAIL_ADDRESS][DOMAIN_NAME]"
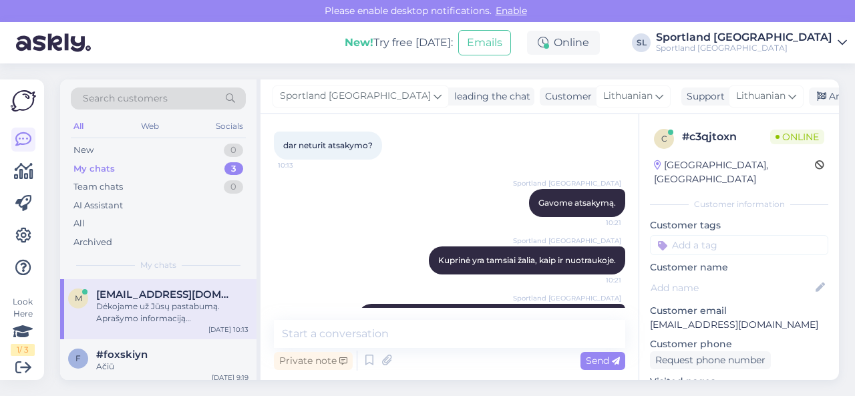
scroll to position [821, 0]
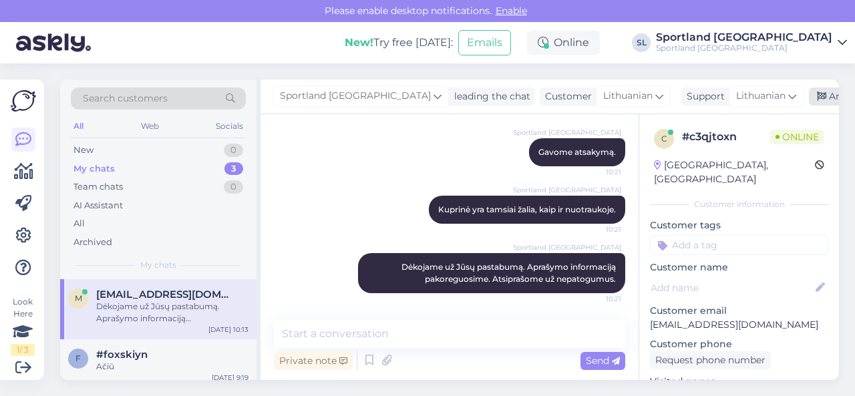
click at [809, 93] on div "Archive chat" at bounding box center [851, 97] width 84 height 18
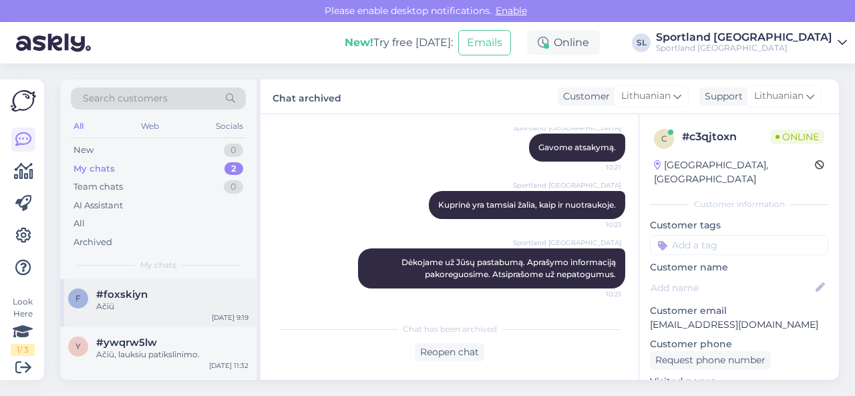
click at [183, 305] on div "Ačiū" at bounding box center [172, 307] width 152 height 12
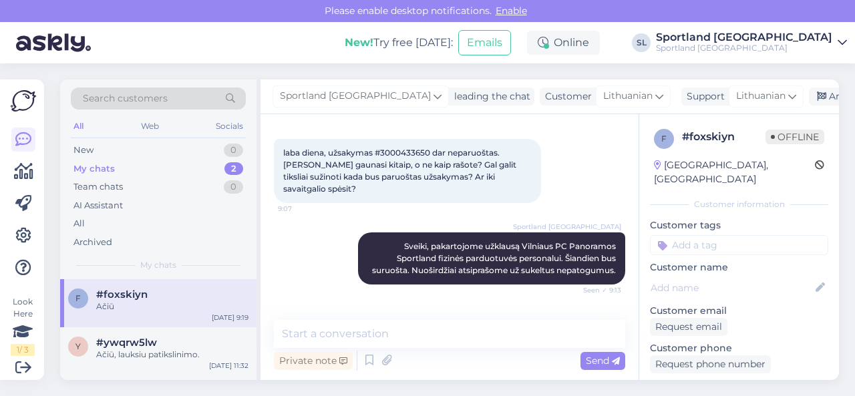
scroll to position [392, 0]
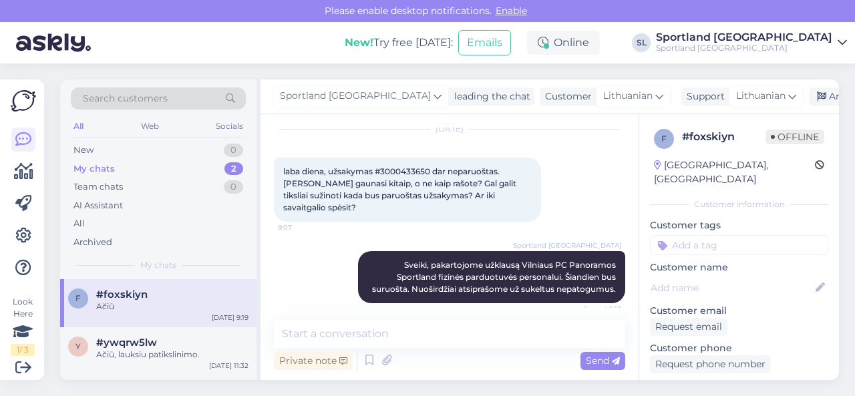
click at [413, 170] on span "laba diena, užsakymas #3000433650 dar neparuoštas. [PERSON_NAME] gaunasi kitaip…" at bounding box center [400, 189] width 235 height 46
copy span "3000433650"
